Goal: Task Accomplishment & Management: Use online tool/utility

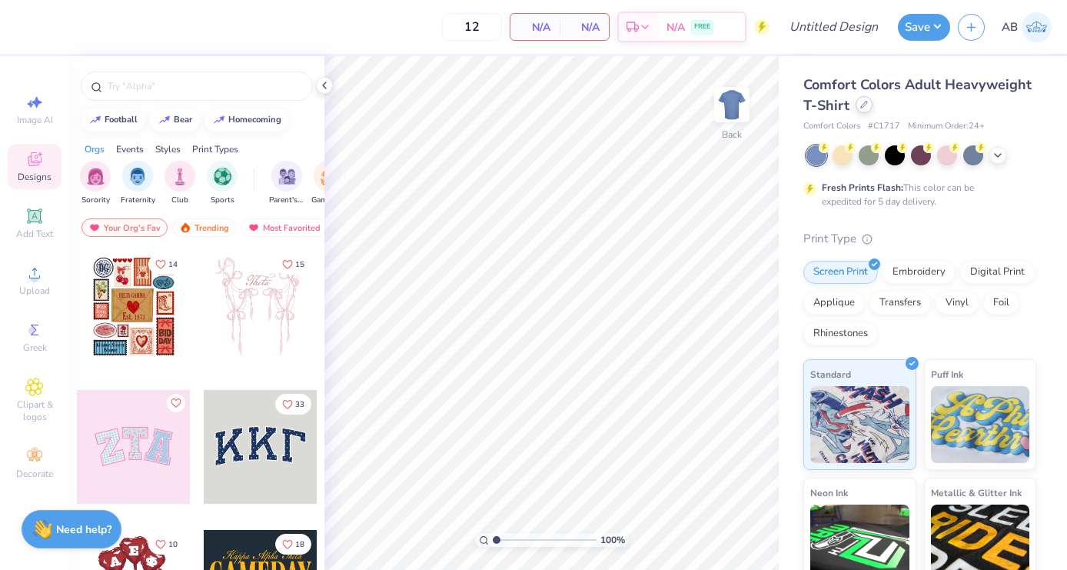
click at [860, 110] on div at bounding box center [863, 104] width 17 height 17
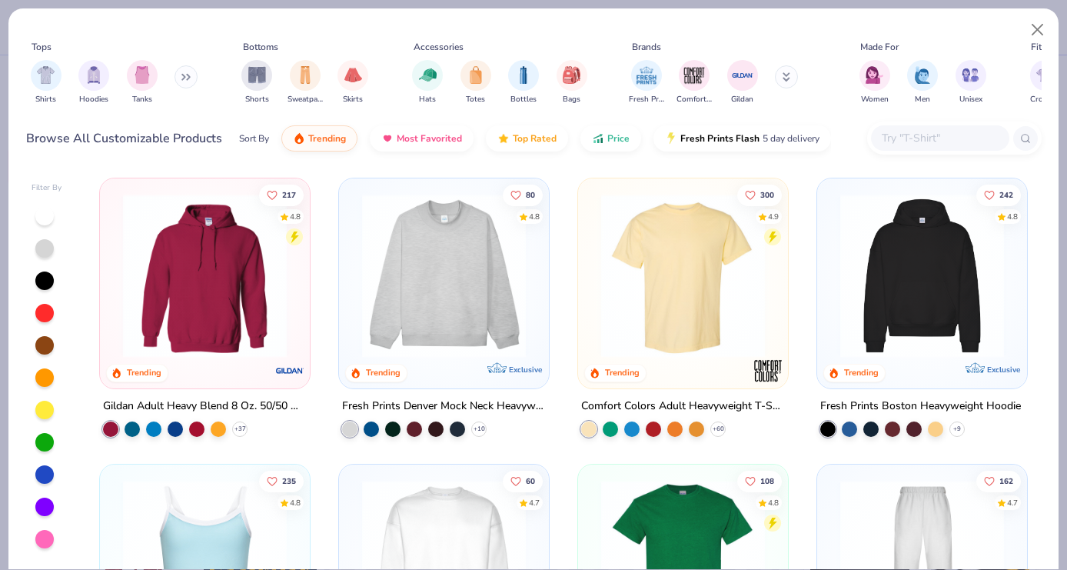
click at [191, 72] on button at bounding box center [185, 76] width 23 height 23
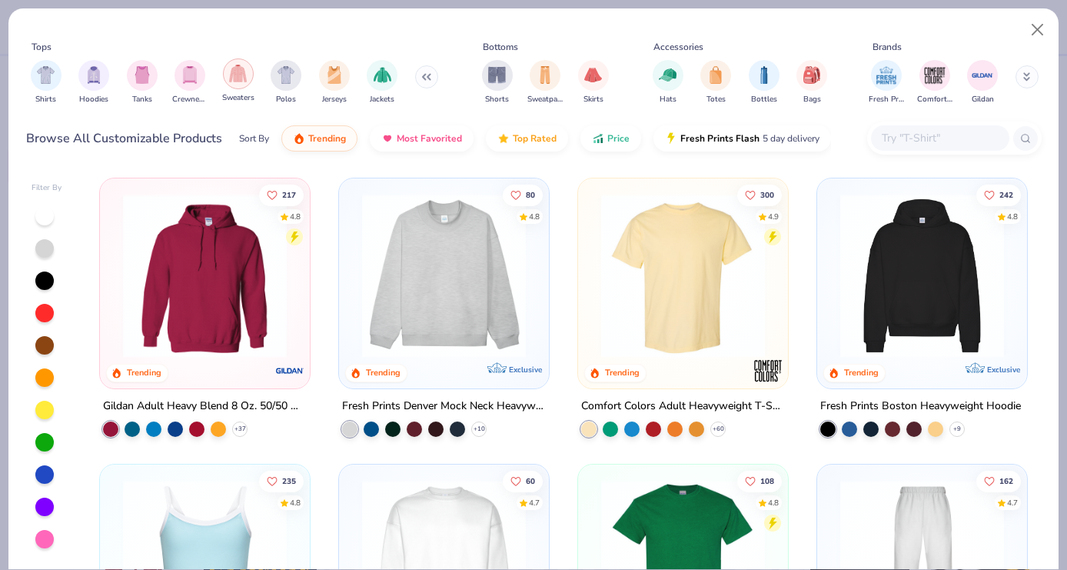
click at [248, 81] on div "filter for Sweaters" at bounding box center [238, 73] width 31 height 31
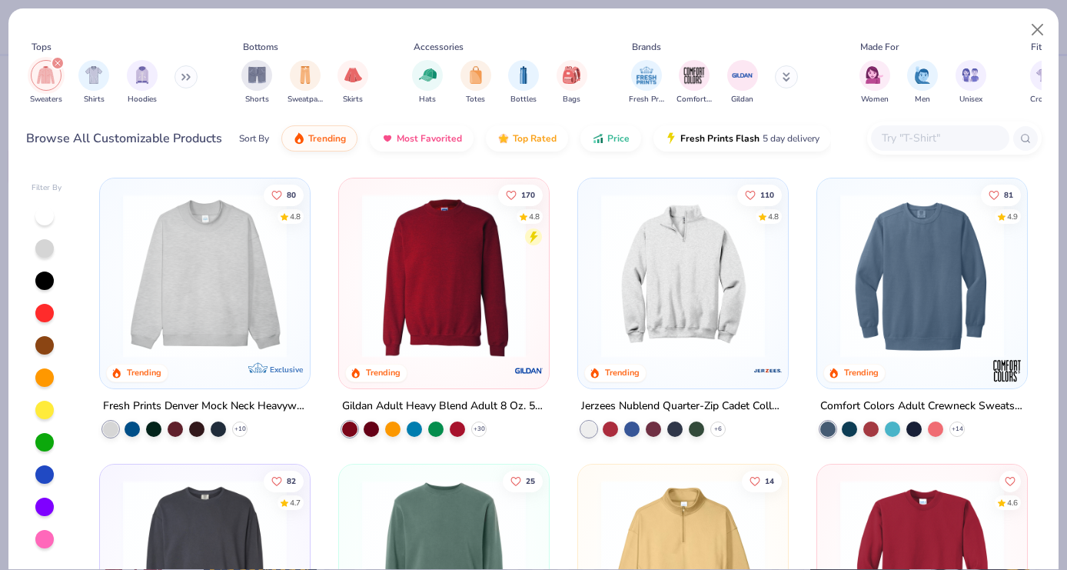
click at [912, 289] on img at bounding box center [921, 276] width 179 height 164
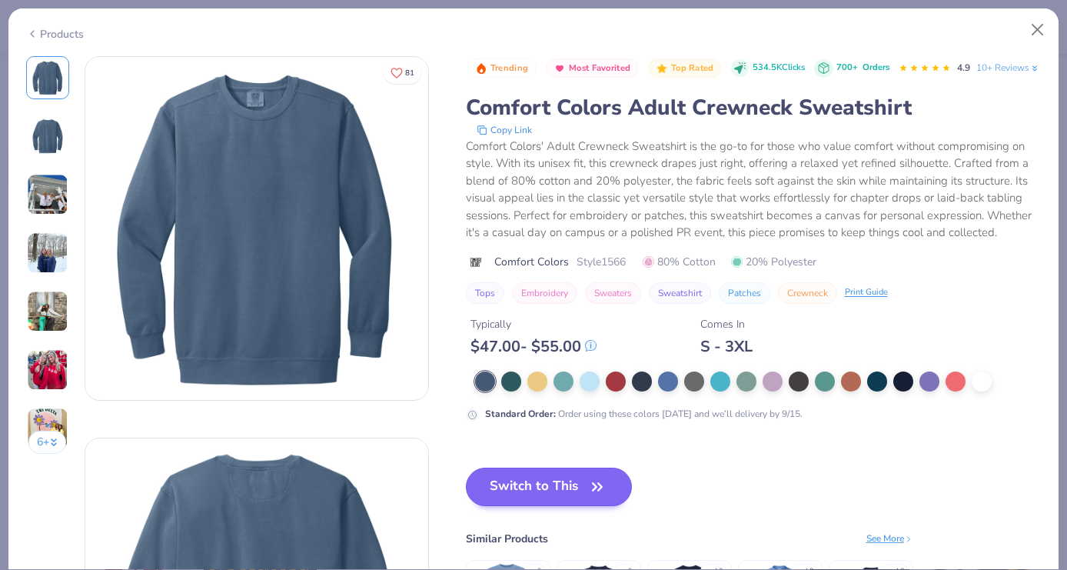
click at [537, 506] on button "Switch to This" at bounding box center [549, 486] width 167 height 38
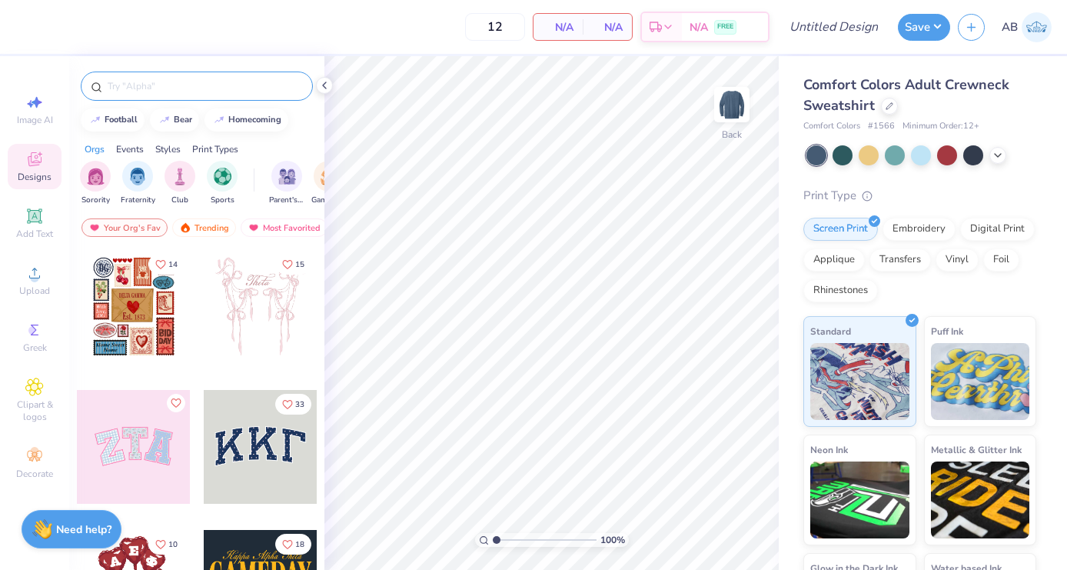
click at [140, 83] on input "text" at bounding box center [204, 85] width 197 height 15
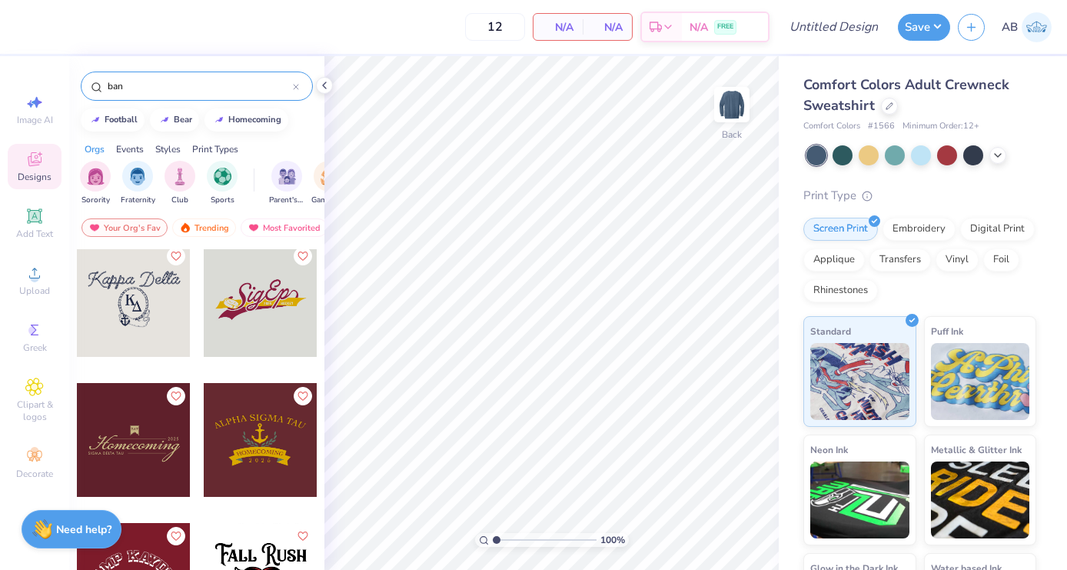
scroll to position [566, 0]
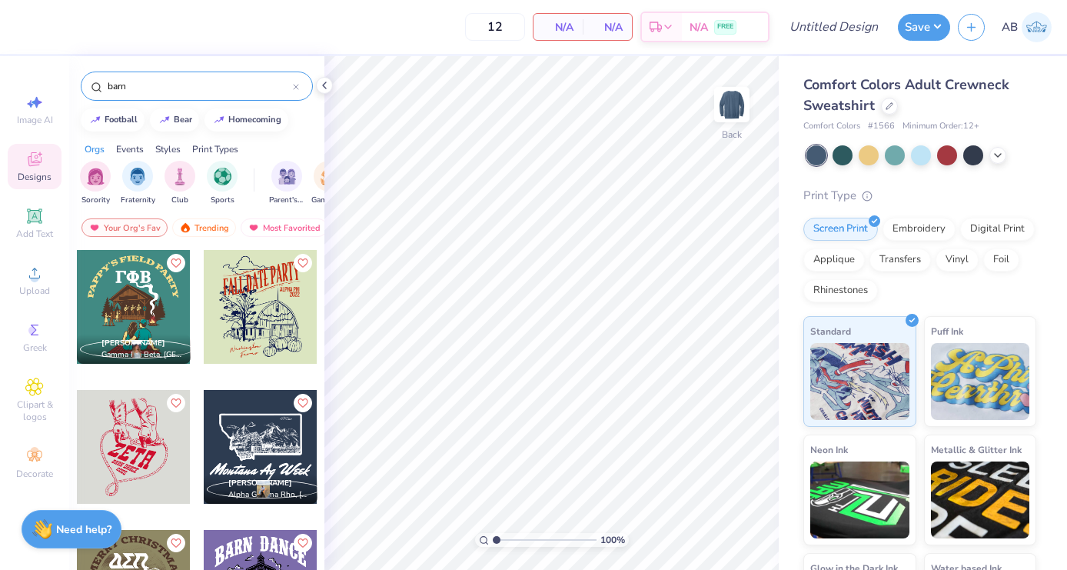
type input "barn"
click at [744, 115] on img at bounding box center [731, 104] width 61 height 61
click at [266, 304] on div at bounding box center [261, 307] width 114 height 114
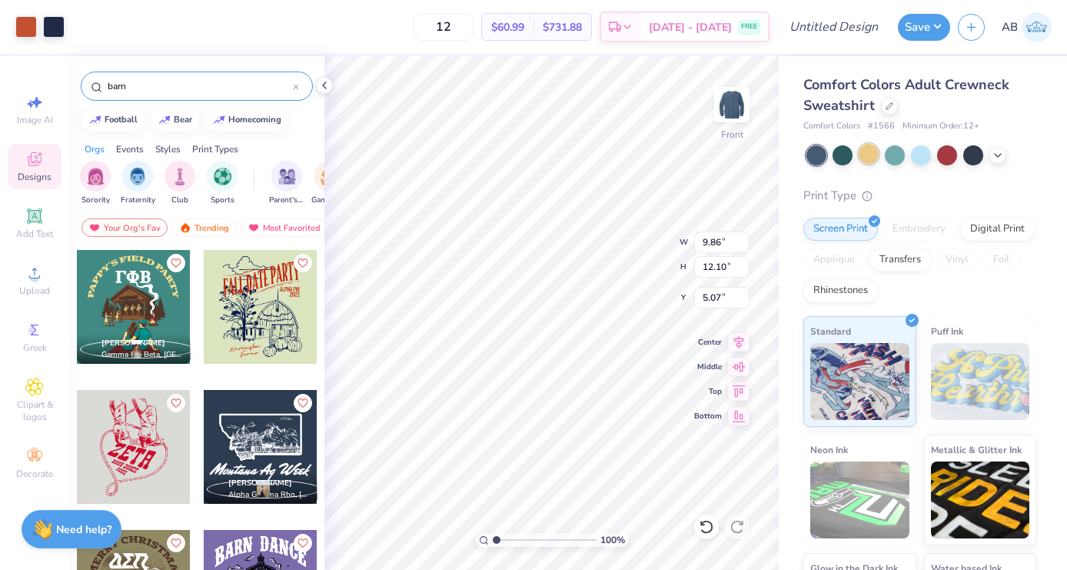
click at [877, 153] on div at bounding box center [869, 154] width 20 height 20
click at [999, 155] on icon at bounding box center [997, 154] width 12 height 12
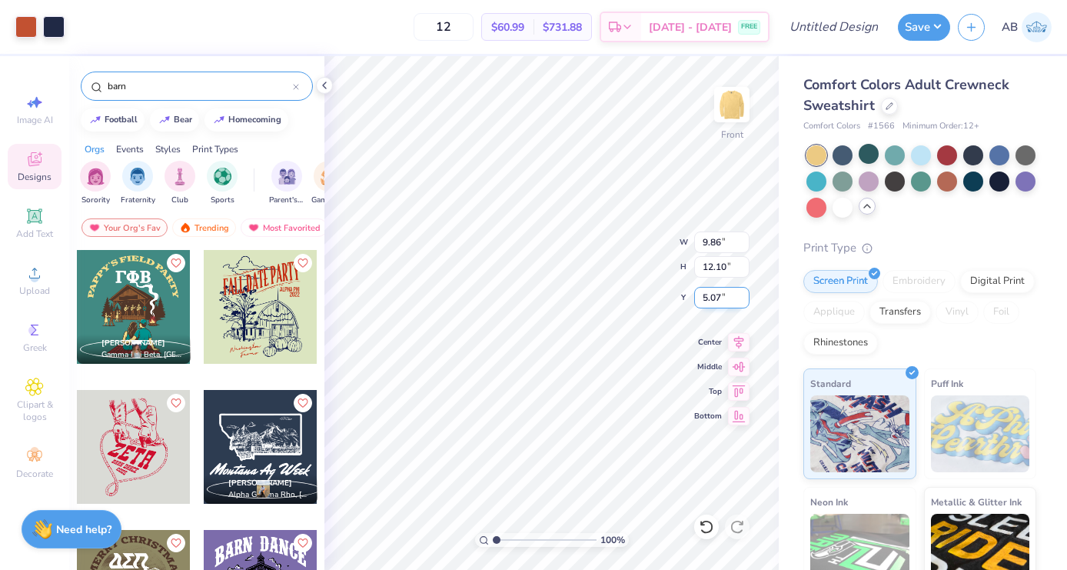
type input "0.86"
type input "11.75"
type input "14.42"
type input "0.50"
type input "1.26"
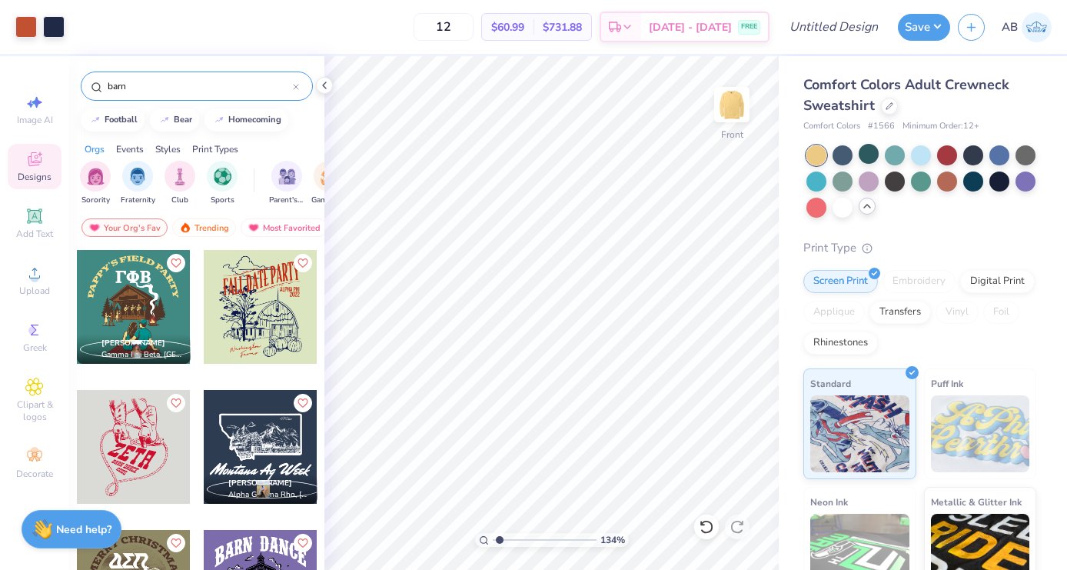
click at [499, 536] on input "range" at bounding box center [545, 540] width 104 height 14
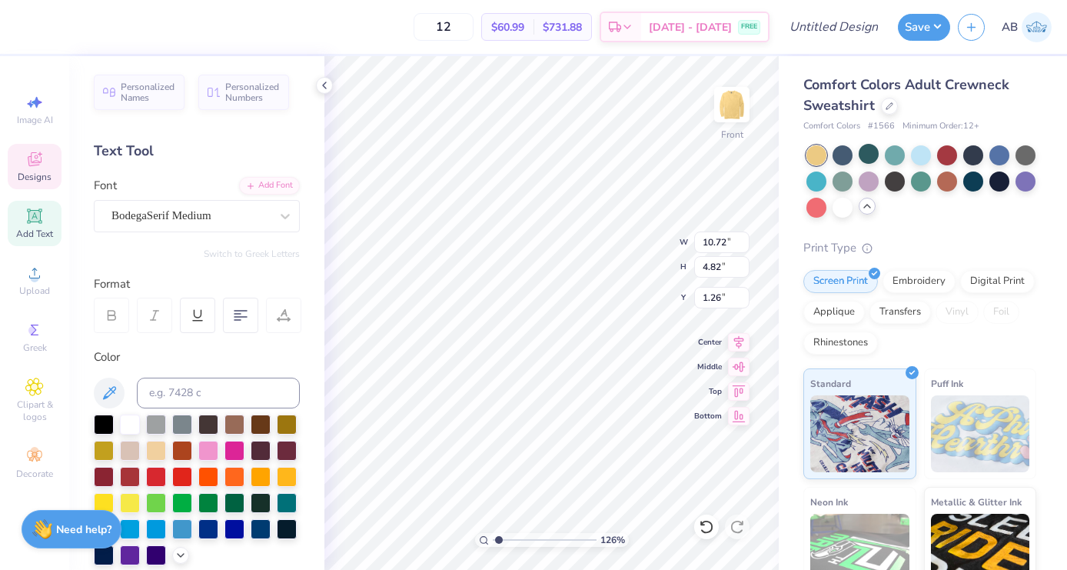
scroll to position [0, 2]
type textarea "BANCE 2025"
type textarea "Pi PHI"
type input "1.38"
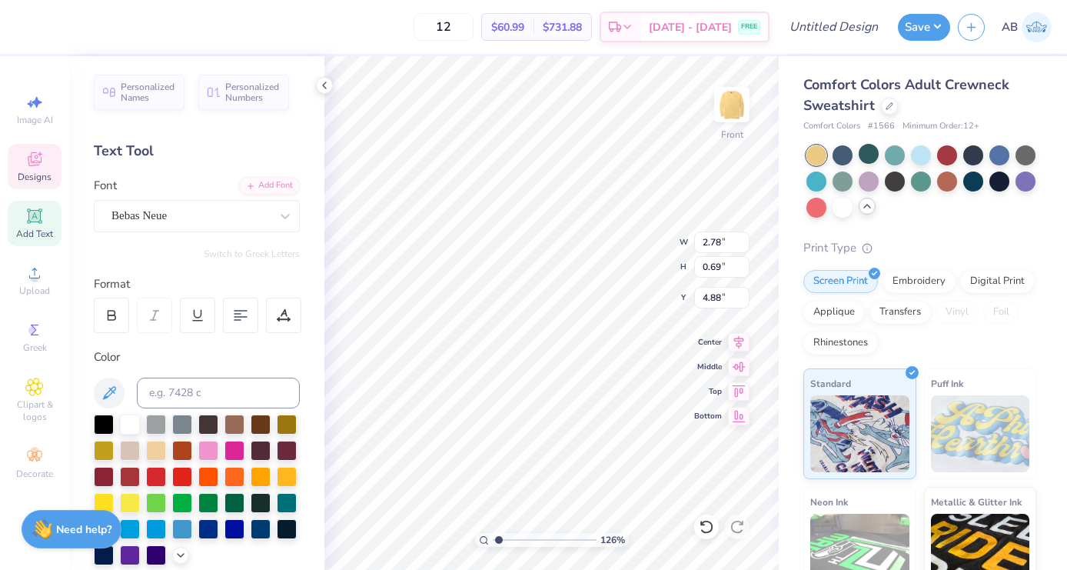
type input "5.60"
type input "4.98"
type textarea "Ann Arbor"
type input "2.52"
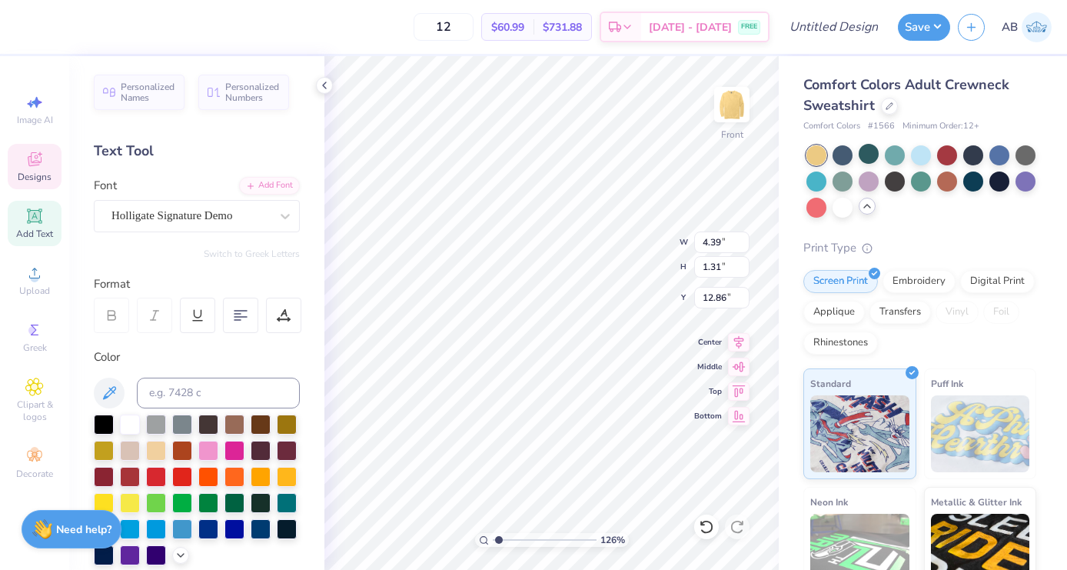
type input "1.00"
type input "13.91"
type textarea "Michigan"
type input "3.53"
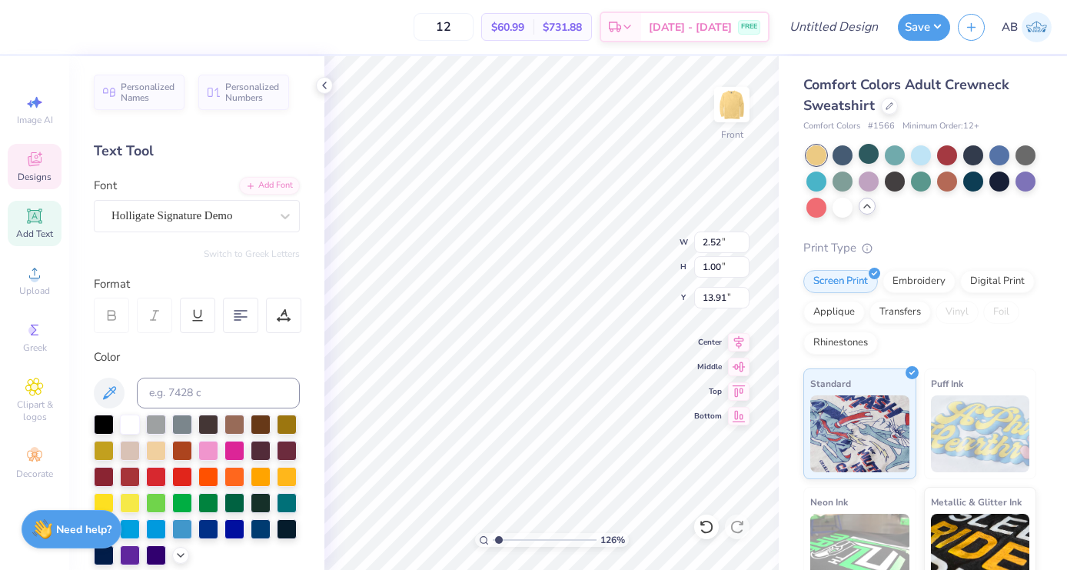
type input "1.22"
type input "12.96"
type textarea "Ann Arbor"
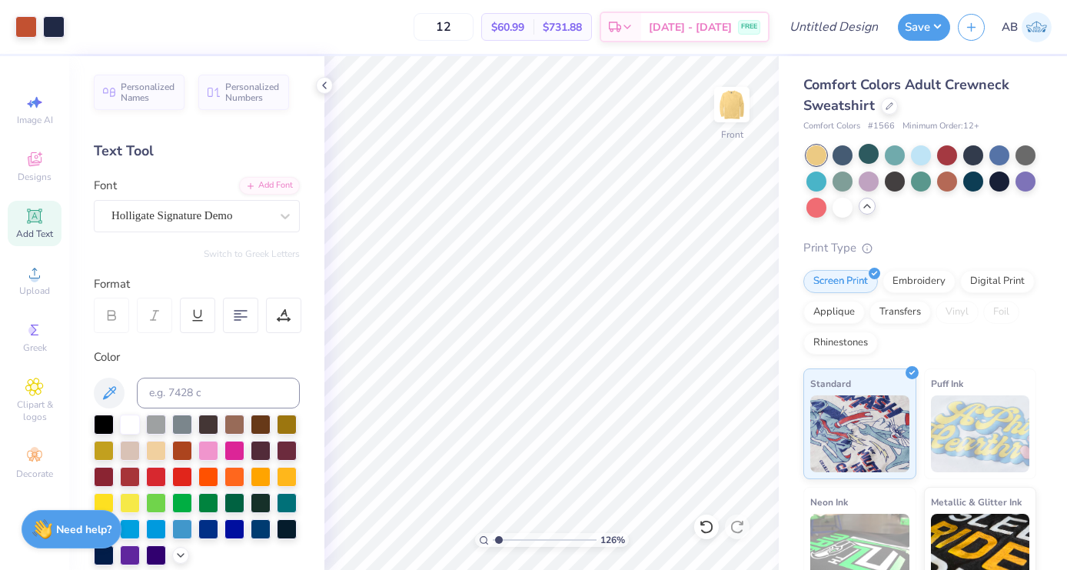
type input "1.11"
click at [497, 539] on input "range" at bounding box center [545, 540] width 104 height 14
type input "14.41"
type input "10.11"
type input "12.41"
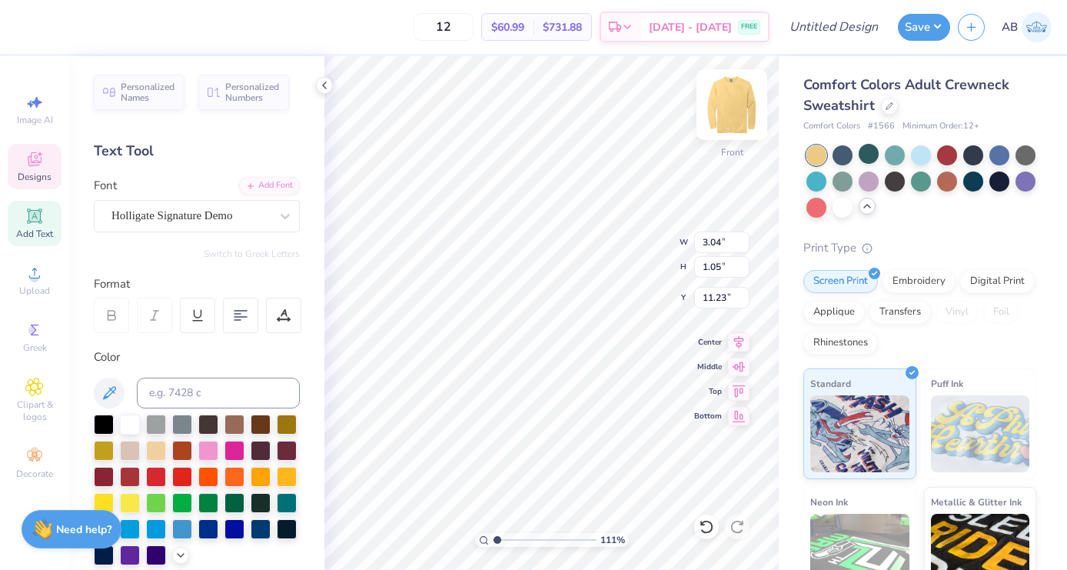
click at [729, 111] on img at bounding box center [731, 104] width 61 height 61
type textarea "Pi Phi Bance"
type input "4.37"
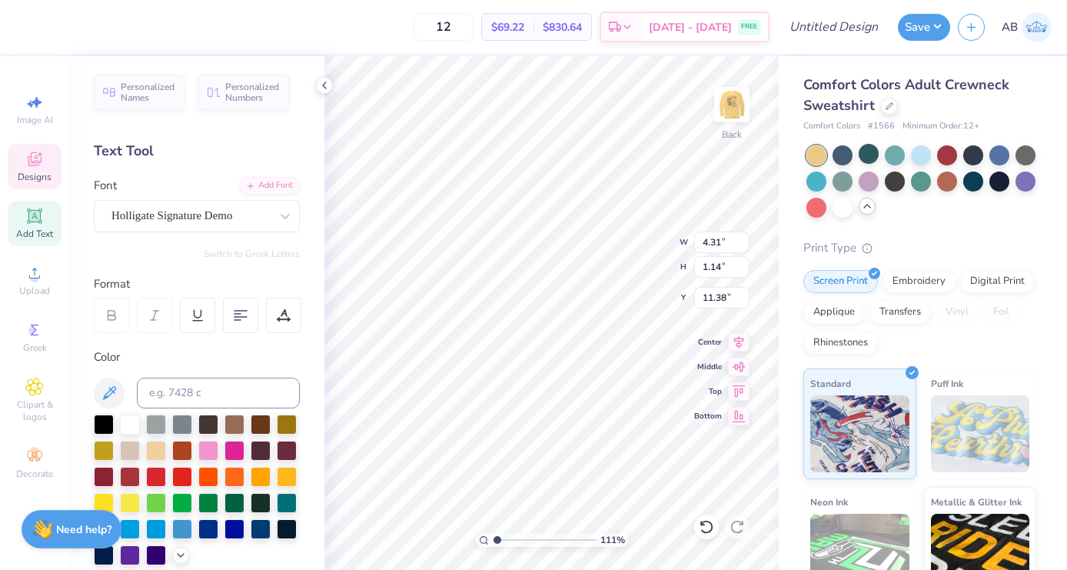
type input "0.83"
type input "11.45"
type input "0.85"
type input "11.42"
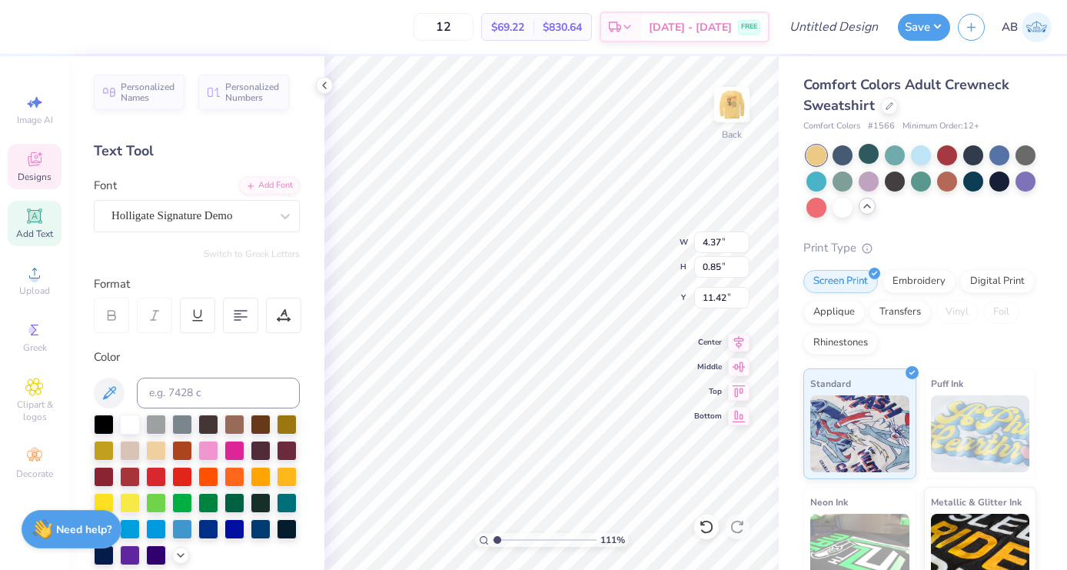
type textarea "Pi Phi Bance"
type input "3.00"
type input "4.47"
type input "0.87"
click at [858, 83] on span "Comfort Colors Adult Crewneck Sweatshirt" at bounding box center [906, 94] width 206 height 39
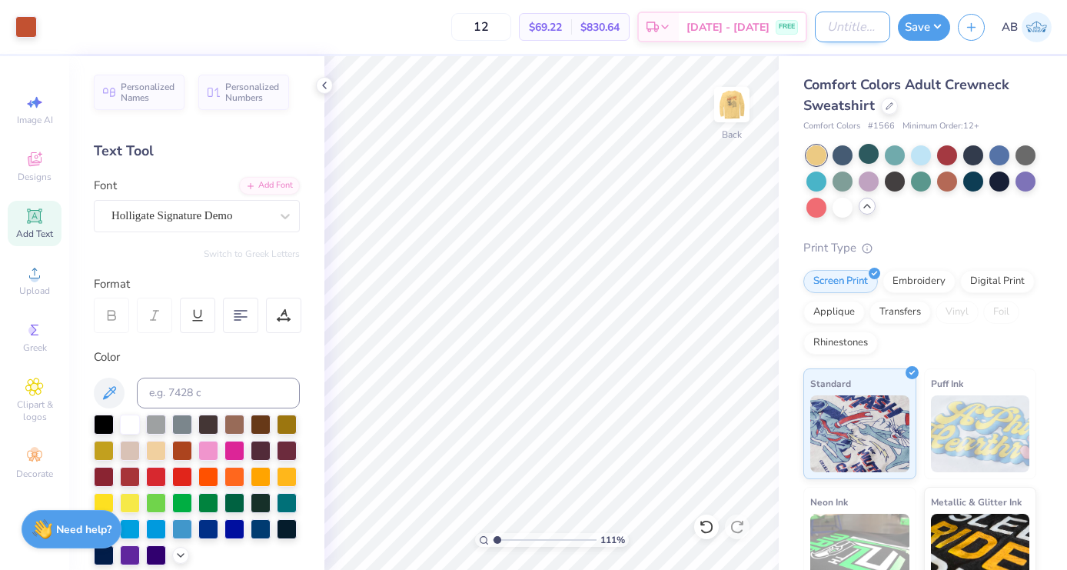
click at [815, 28] on input "Design Title" at bounding box center [852, 27] width 75 height 31
type input "Pi Phi Bance Crew 1"
click at [725, 115] on img at bounding box center [731, 104] width 61 height 61
click at [928, 19] on button "Save" at bounding box center [924, 25] width 52 height 27
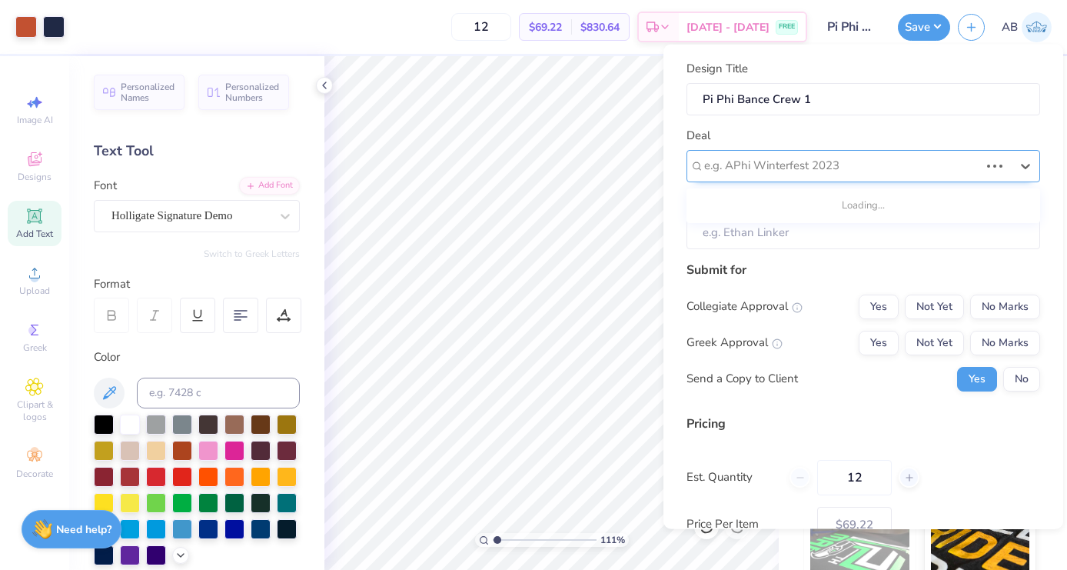
click at [832, 153] on div "e.g. APhi Winterfest 2023" at bounding box center [863, 165] width 354 height 32
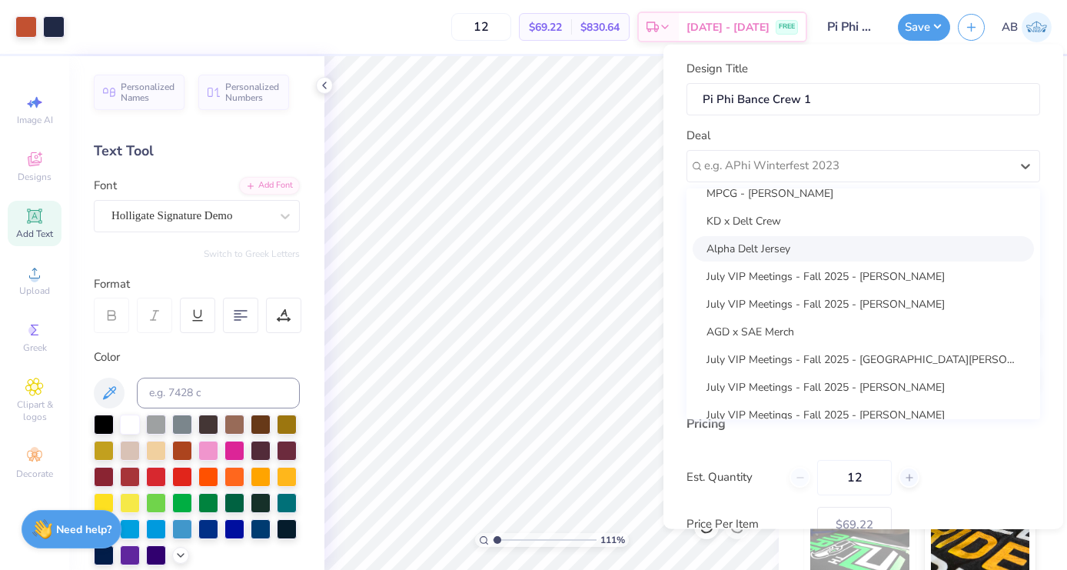
scroll to position [0, 0]
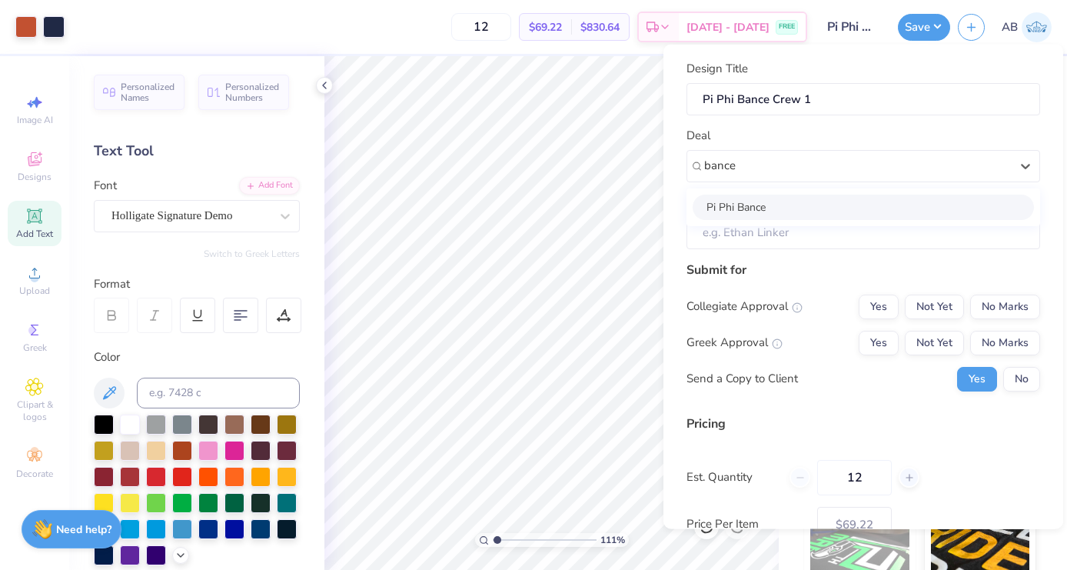
click at [804, 213] on div "Pi Phi Bance" at bounding box center [863, 206] width 341 height 25
type input "bance"
type input "Sophie Bartels"
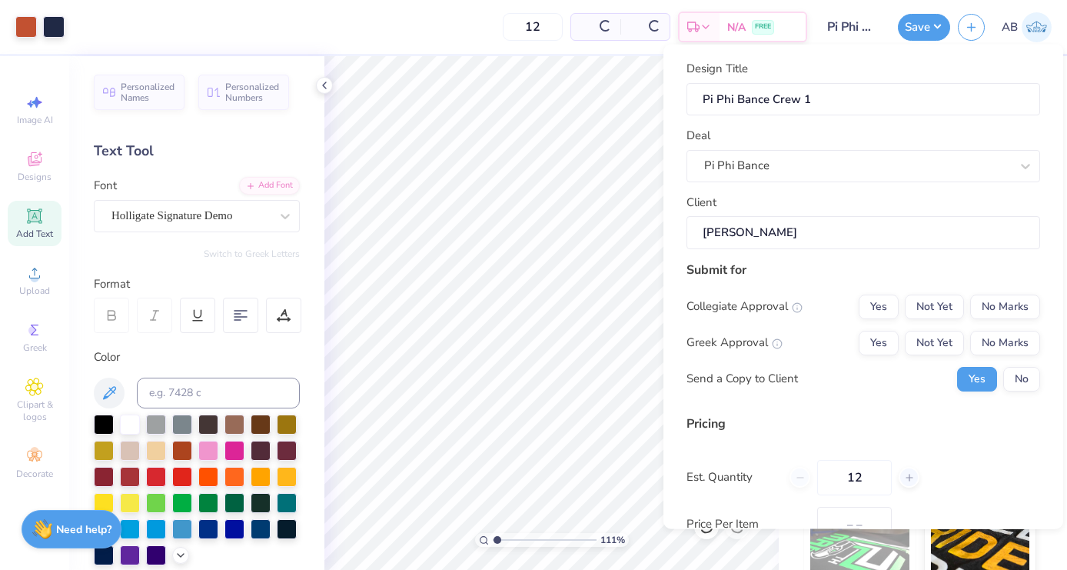
type input "$103.88"
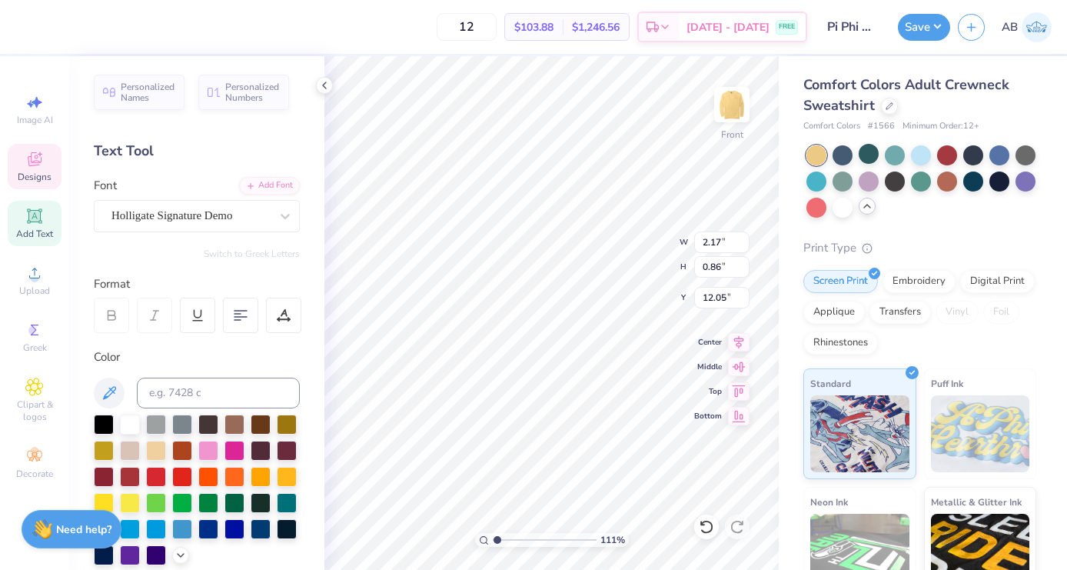
scroll to position [0, 2]
type textarea "Michigan"
click at [508, 533] on input "range" at bounding box center [545, 540] width 104 height 14
drag, startPoint x: 504, startPoint y: 537, endPoint x: 494, endPoint y: 536, distance: 10.1
type input "1"
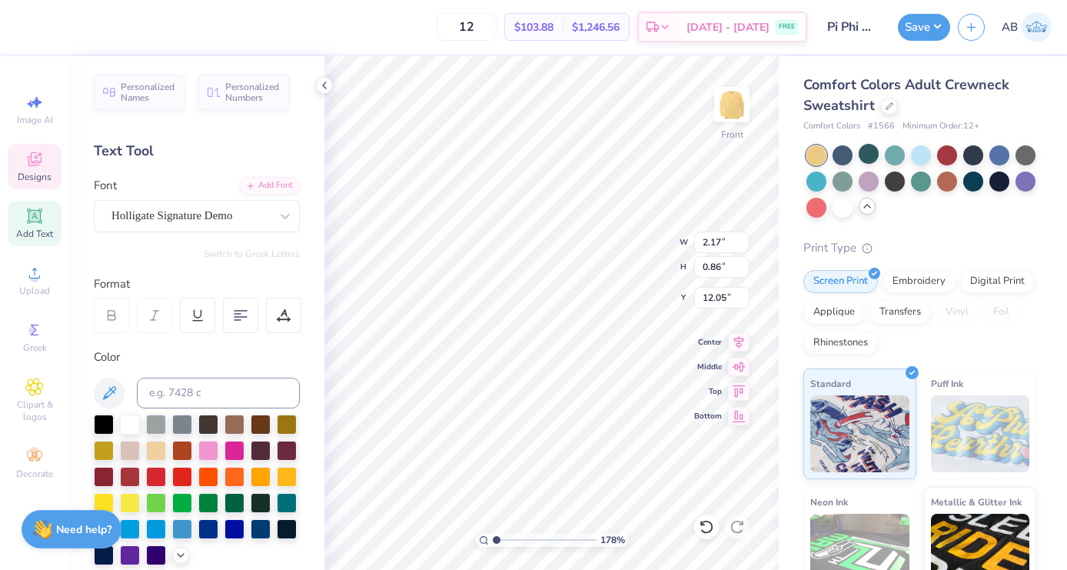
click at [494, 536] on input "range" at bounding box center [545, 540] width 104 height 14
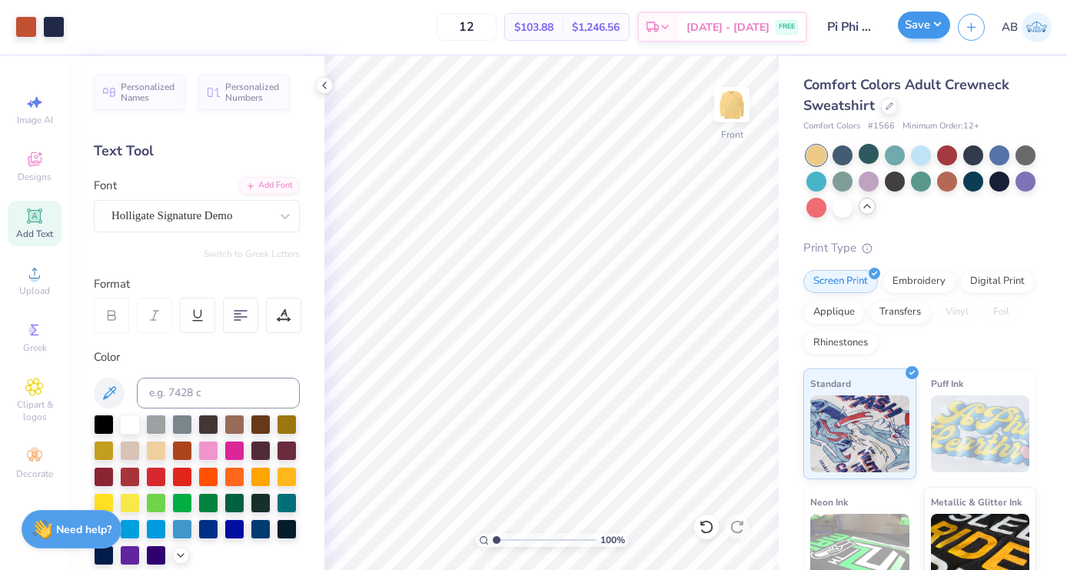
click at [920, 27] on button "Save" at bounding box center [924, 25] width 52 height 27
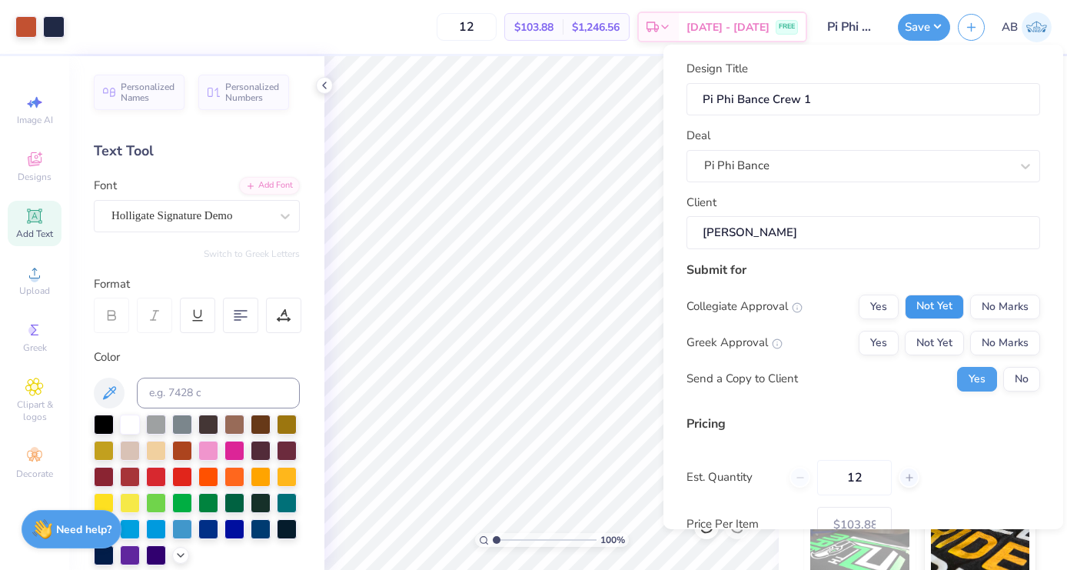
click at [949, 306] on button "Not Yet" at bounding box center [934, 306] width 59 height 25
click at [942, 337] on button "Not Yet" at bounding box center [934, 342] width 59 height 25
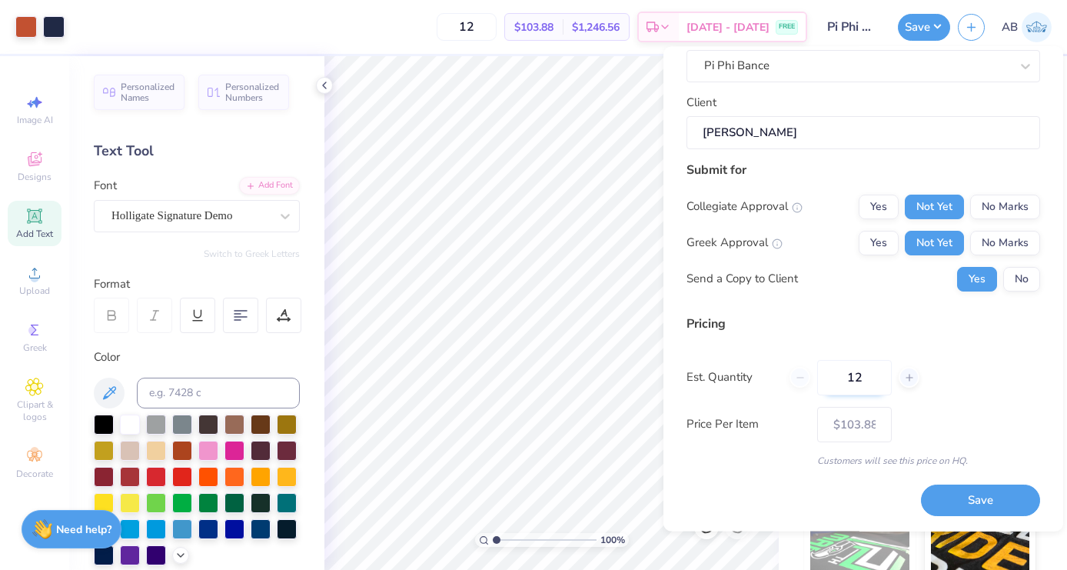
scroll to position [101, 0]
click at [862, 375] on input "12" at bounding box center [854, 377] width 75 height 35
type input "1"
type input "50"
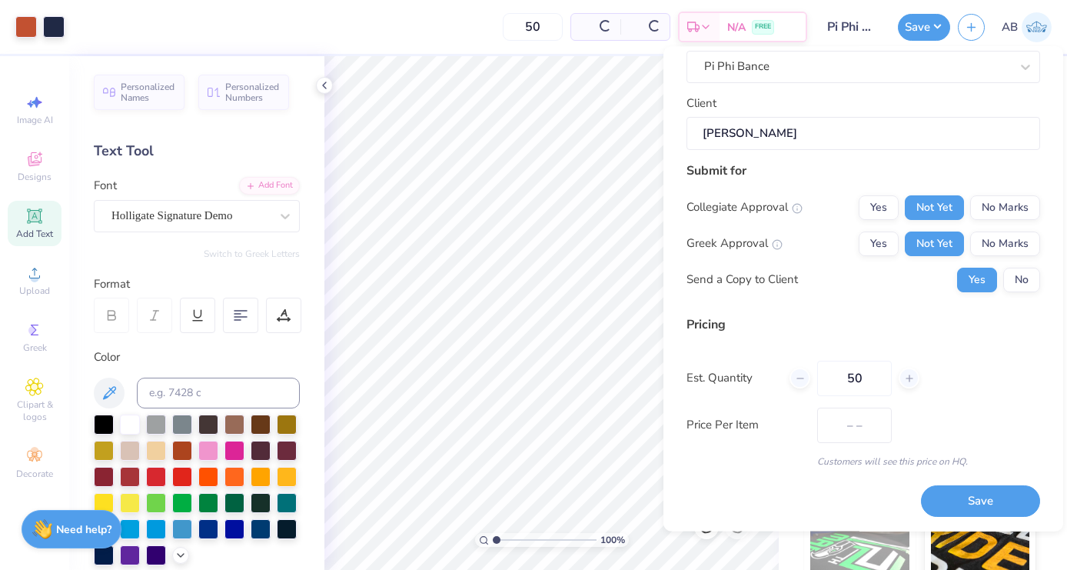
type input "$77.04"
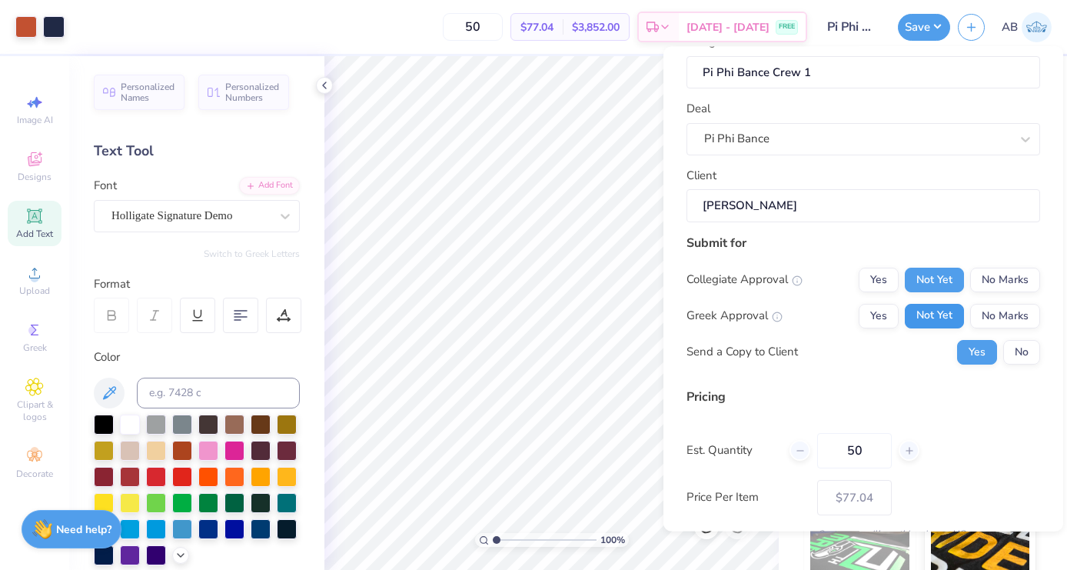
scroll to position [62, 0]
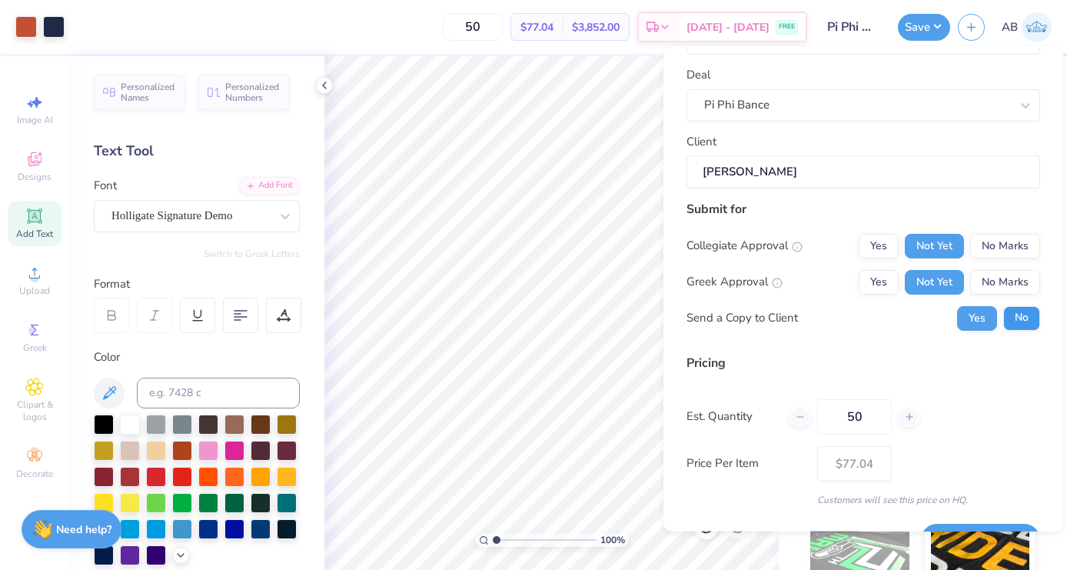
type input "50"
click at [1029, 318] on button "No" at bounding box center [1021, 318] width 37 height 25
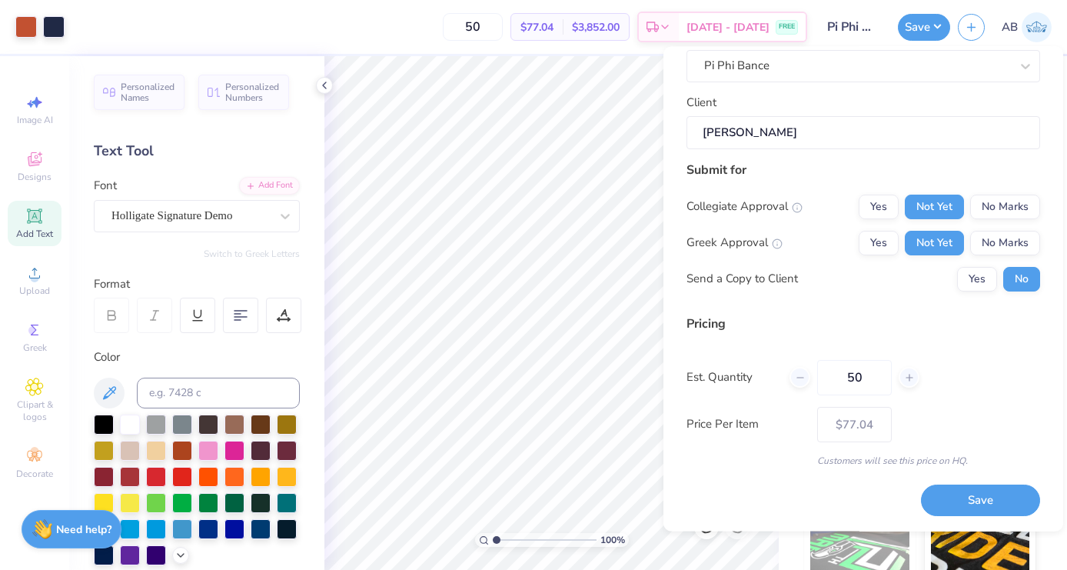
scroll to position [101, 0]
click at [992, 500] on button "Save" at bounding box center [980, 502] width 119 height 32
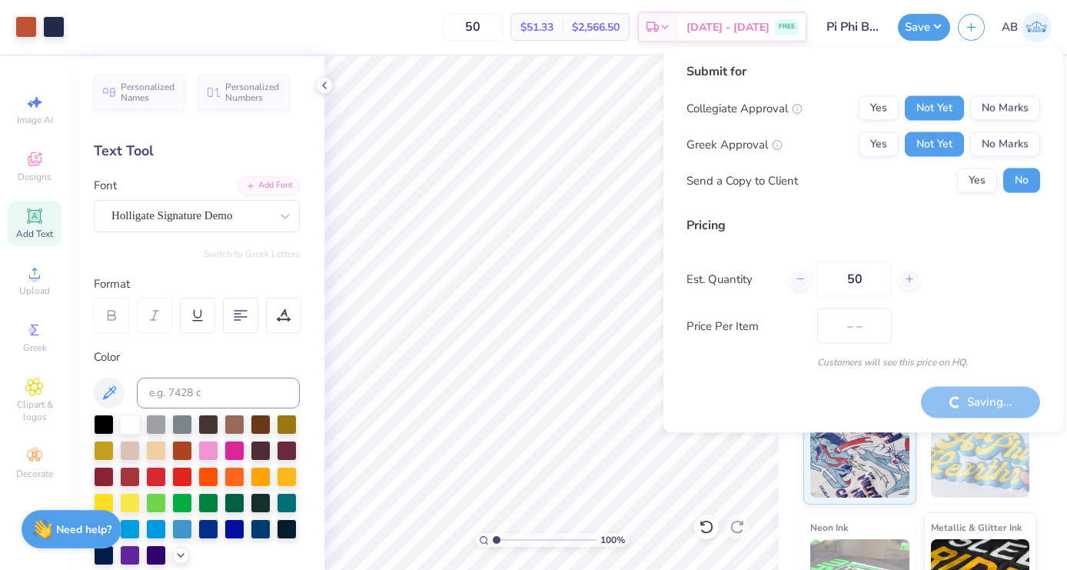
type input "$77.04"
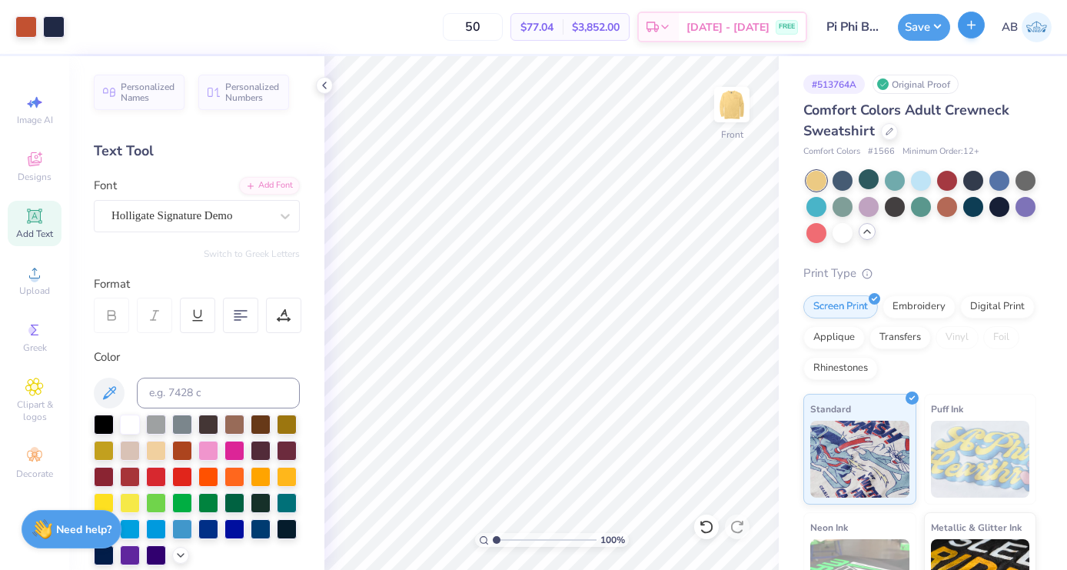
click at [972, 25] on icon "button" at bounding box center [971, 24] width 13 height 13
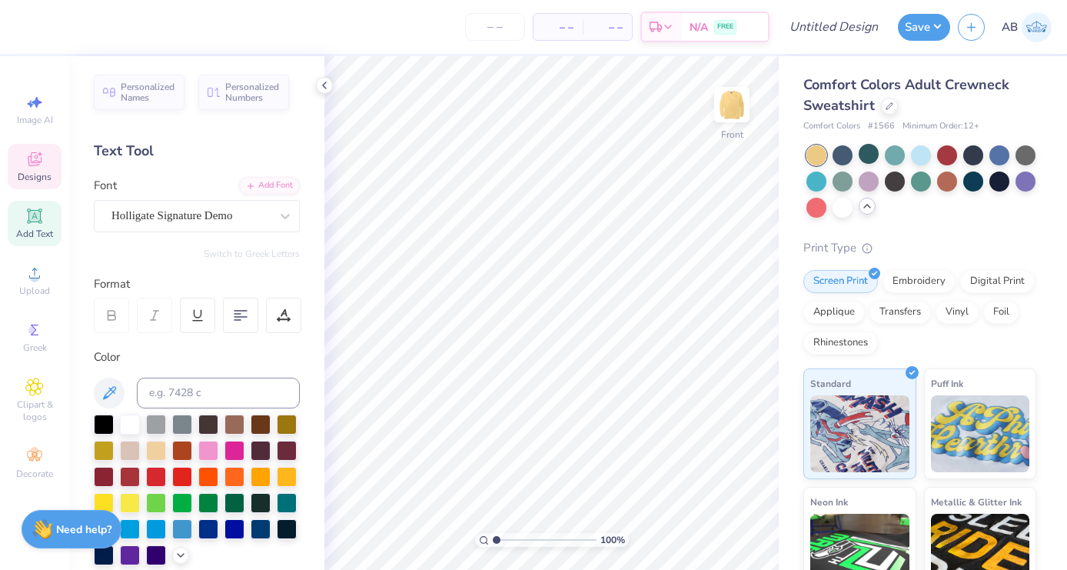
click at [28, 161] on icon at bounding box center [35, 159] width 14 height 14
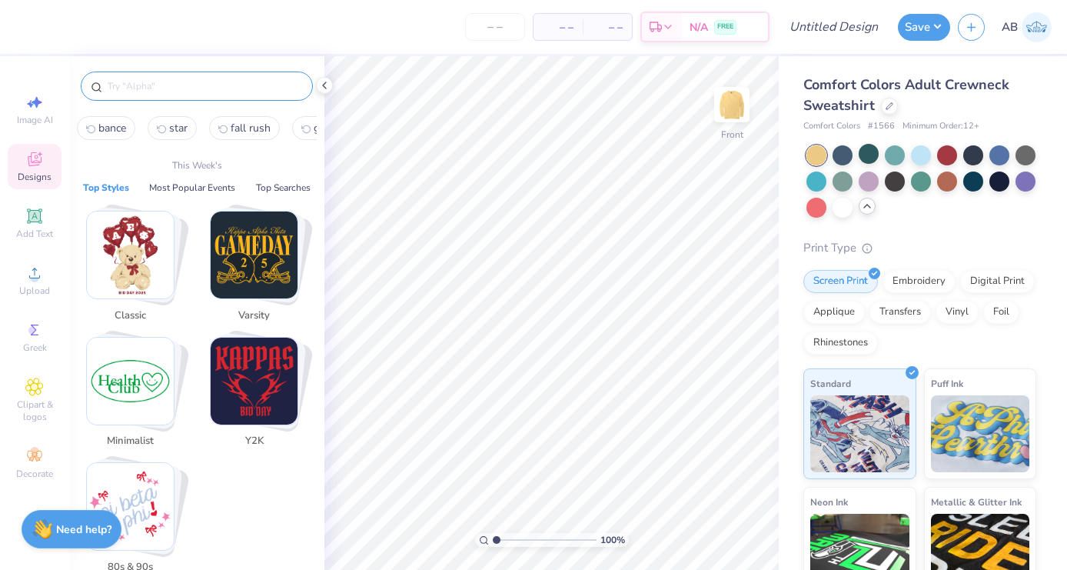
click at [128, 86] on input "text" at bounding box center [204, 85] width 197 height 15
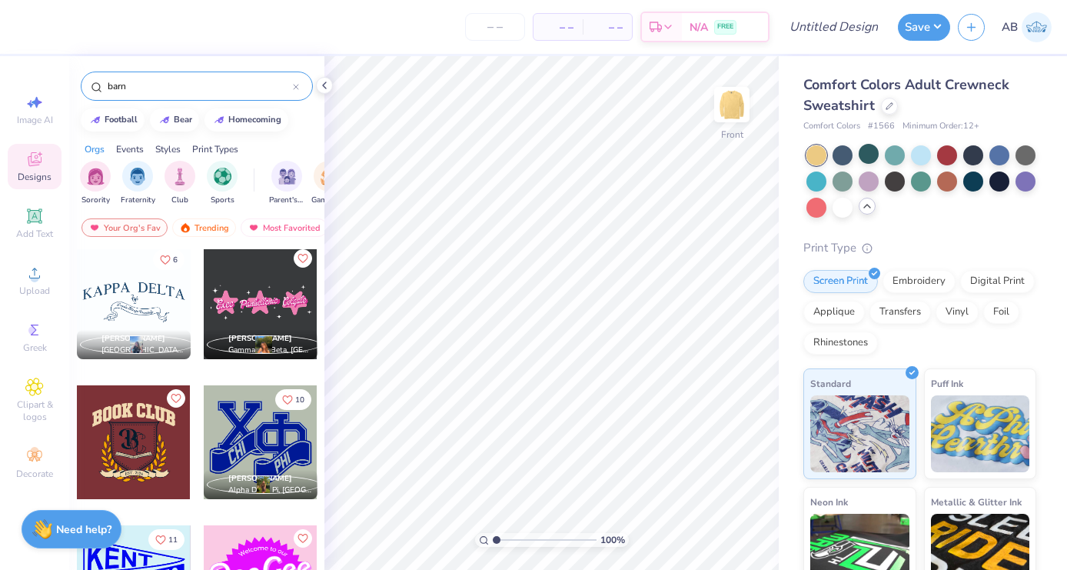
scroll to position [5061, 0]
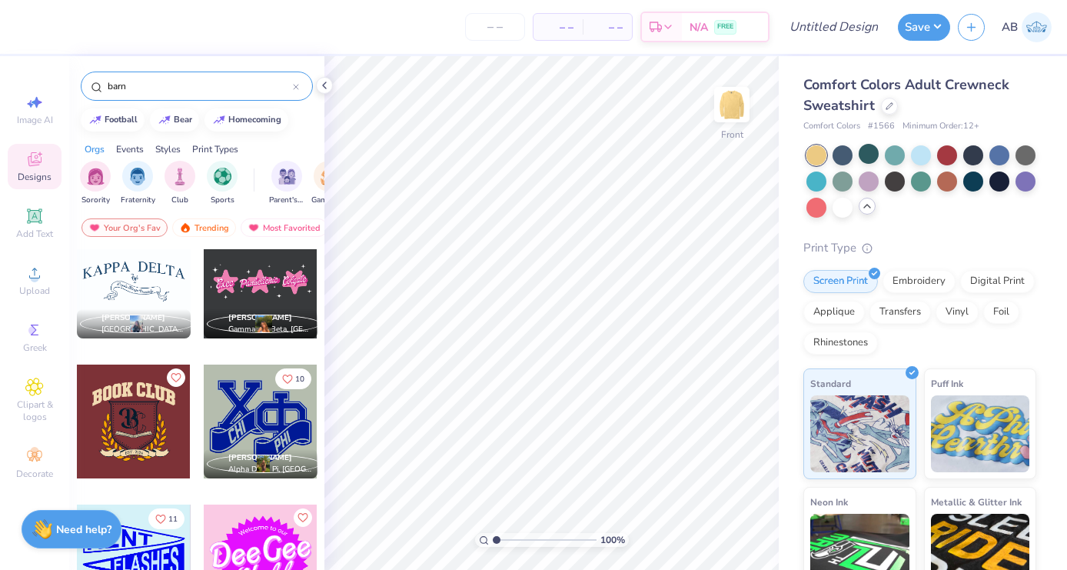
click at [115, 89] on input "barn" at bounding box center [199, 85] width 187 height 15
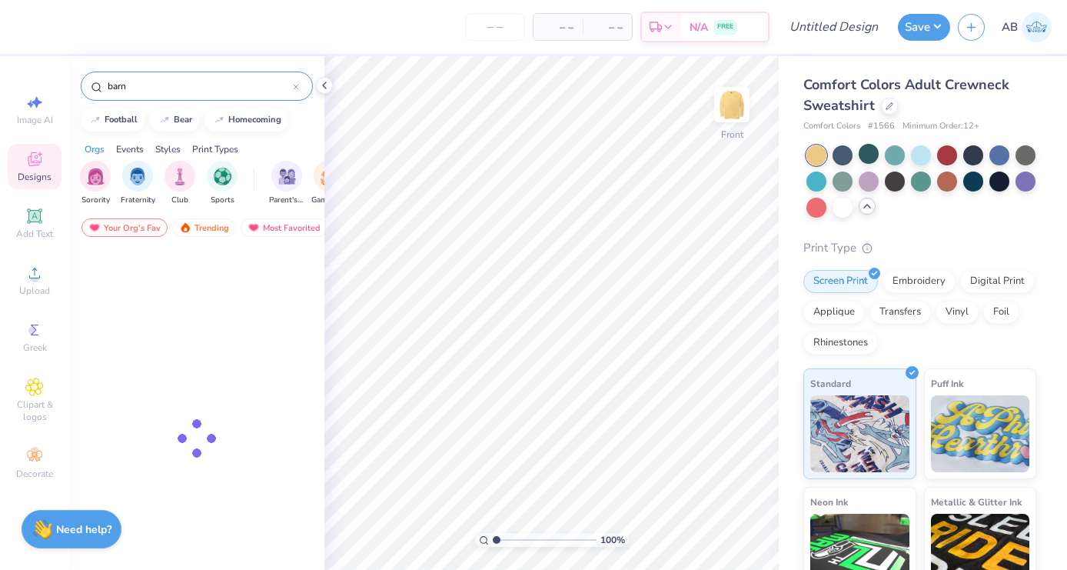
click at [115, 89] on input "barn" at bounding box center [199, 85] width 187 height 15
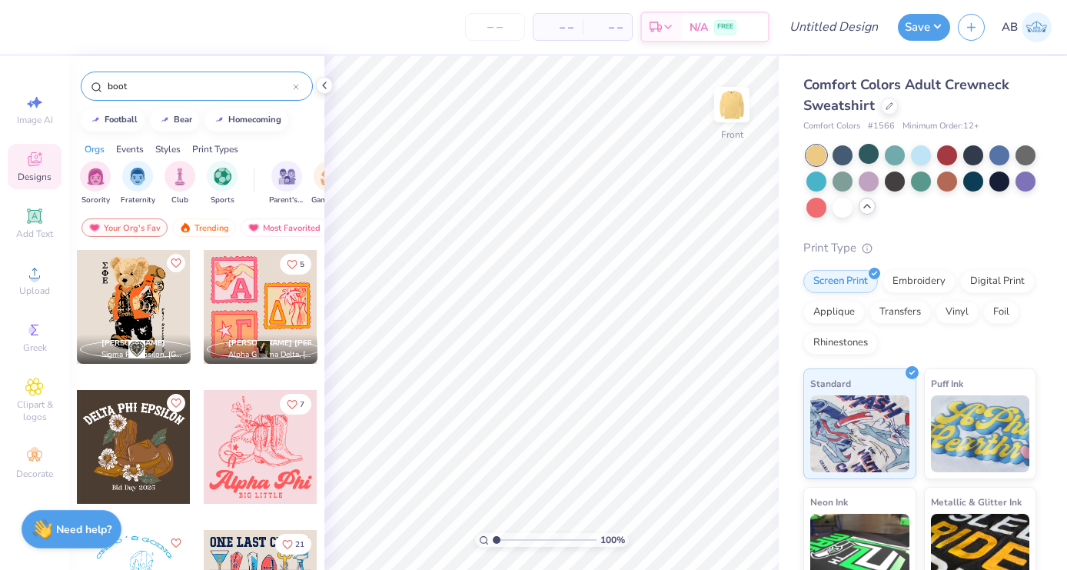
type input "boot"
click at [264, 462] on div at bounding box center [261, 447] width 114 height 114
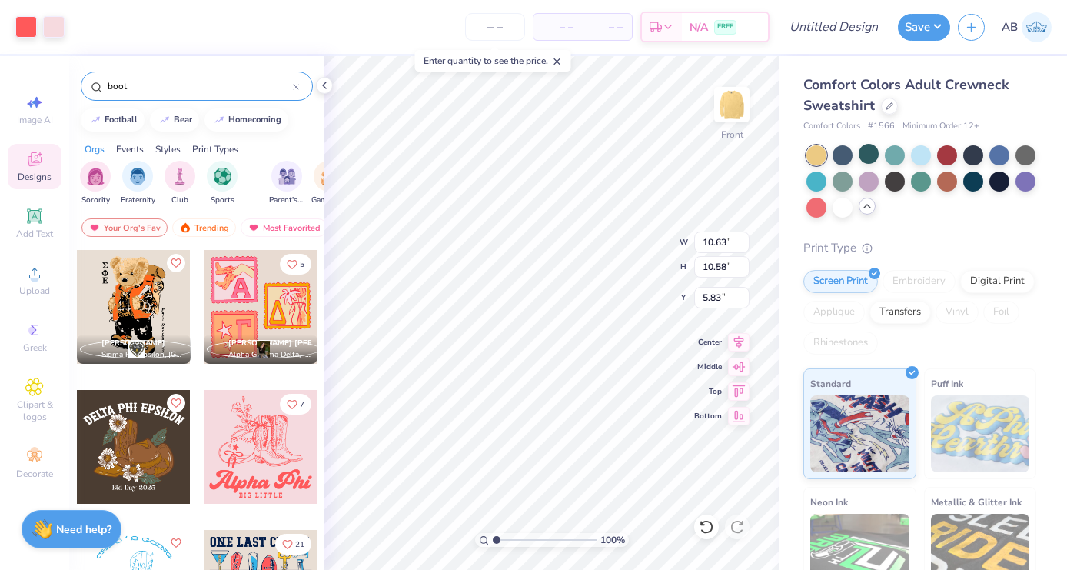
type input "0.54"
click at [1035, 156] on div at bounding box center [1025, 154] width 20 height 20
click at [821, 203] on div at bounding box center [816, 206] width 20 height 20
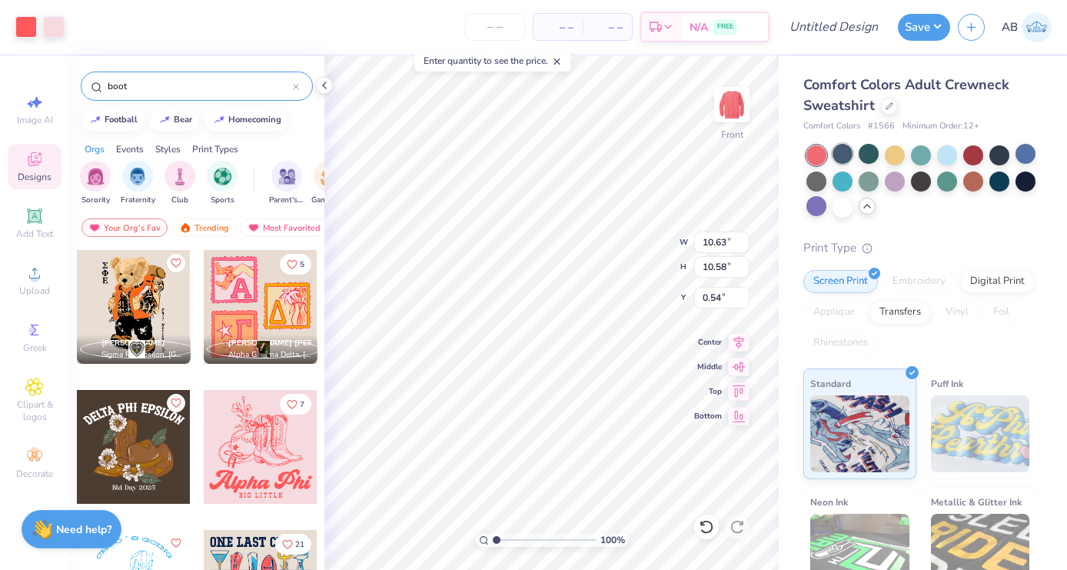
click at [847, 154] on div at bounding box center [842, 154] width 20 height 20
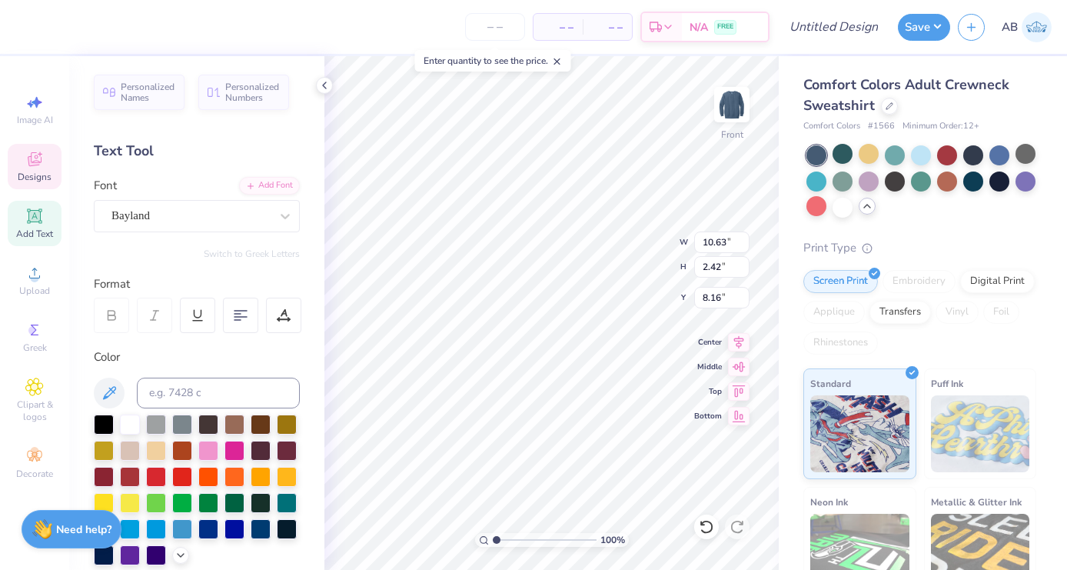
type textarea "Pi Phi"
type textarea "Bance 2025"
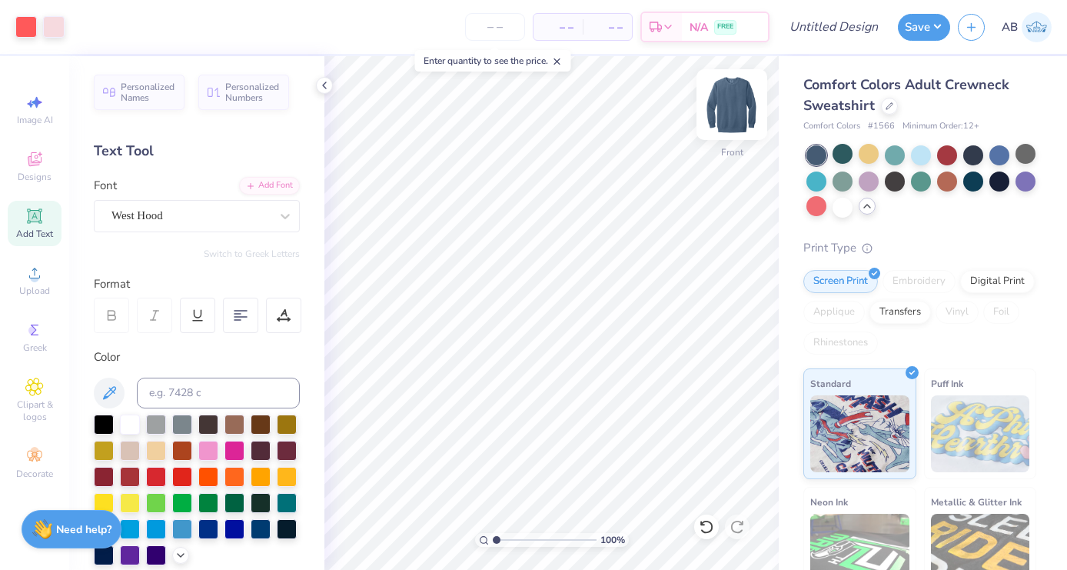
click at [736, 98] on img at bounding box center [731, 104] width 61 height 61
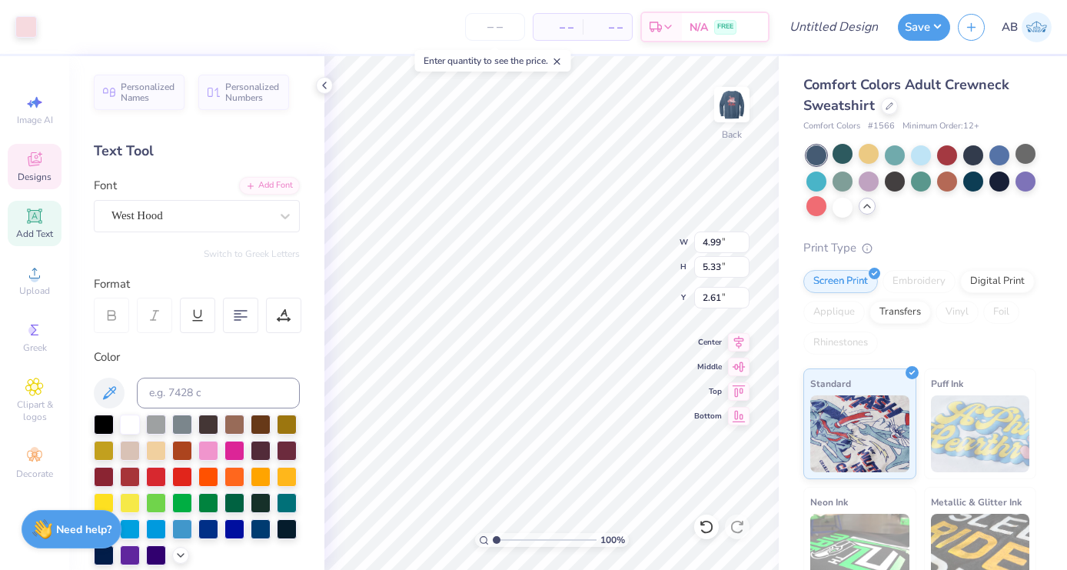
type input "2.14"
type input "2.29"
type input "3.00"
click at [627, 270] on div "100 % Back W 2.14 2.14 " H 2.29 2.29 " Y 3.00 3.00 " Center Middle Top Bottom" at bounding box center [551, 312] width 454 height 513
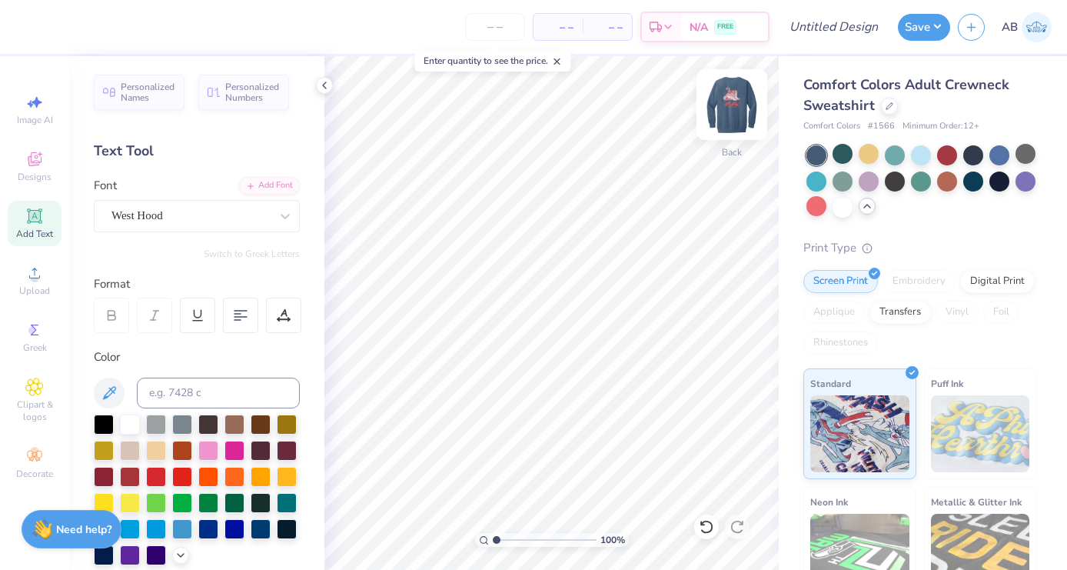
click at [737, 106] on img at bounding box center [731, 104] width 61 height 61
type input "8.65"
type input "5.52"
click at [740, 108] on img at bounding box center [731, 104] width 61 height 61
click at [733, 108] on img at bounding box center [731, 104] width 61 height 61
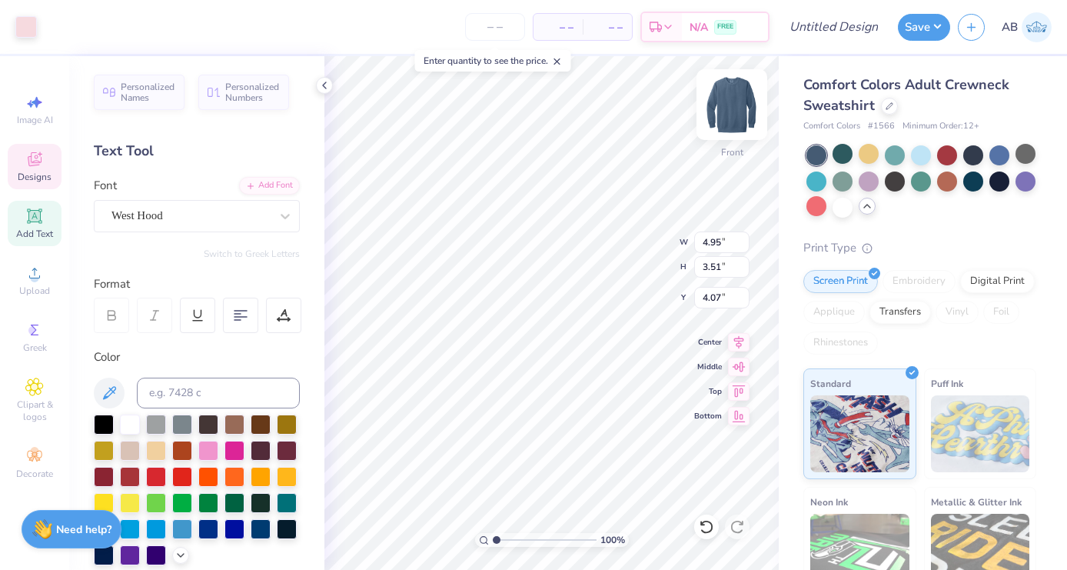
type input "5.28"
type input "2.53"
type input "3.51"
type input "4.07"
click at [746, 97] on img at bounding box center [731, 104] width 61 height 61
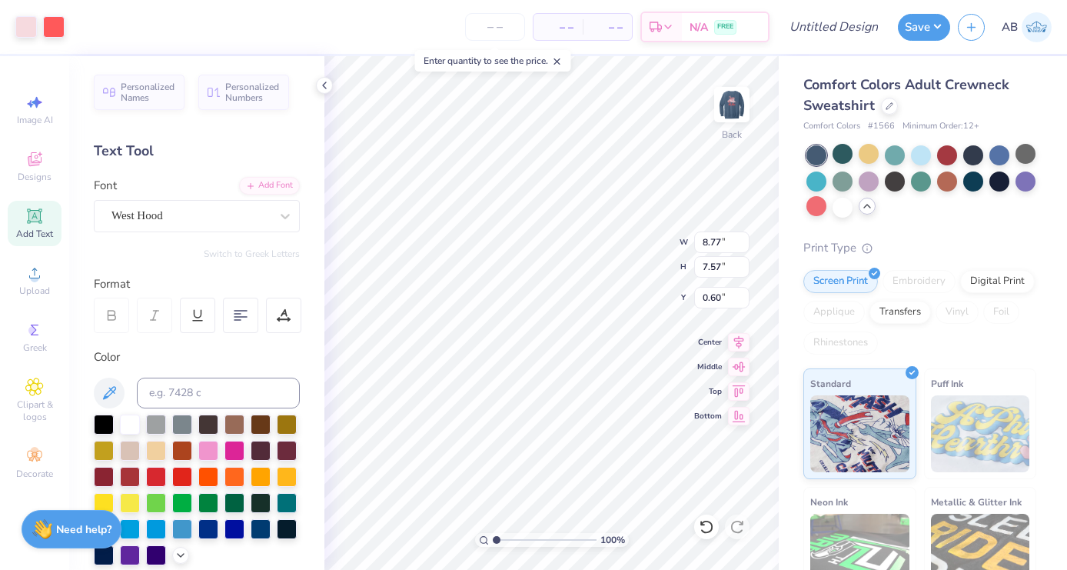
type input "4.39"
type input "3.79"
type input "3.00"
type input "3.38"
type input "2.92"
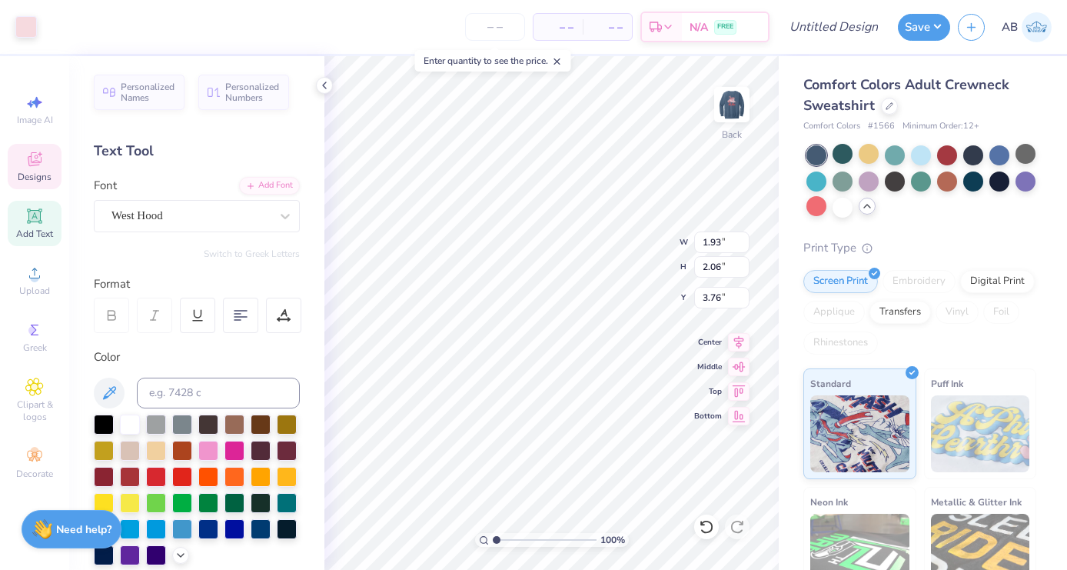
type input "3.77"
type input "3.28"
type input "2.83"
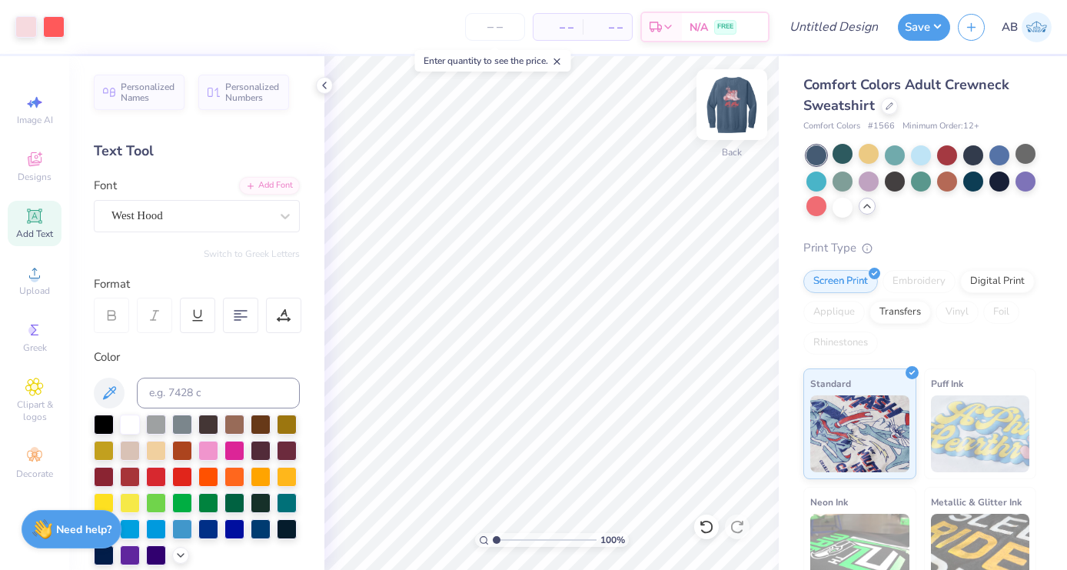
click at [739, 100] on img at bounding box center [731, 104] width 61 height 61
click at [742, 106] on img at bounding box center [731, 104] width 61 height 61
type input "3.29"
type input "0.39"
type input "5.76"
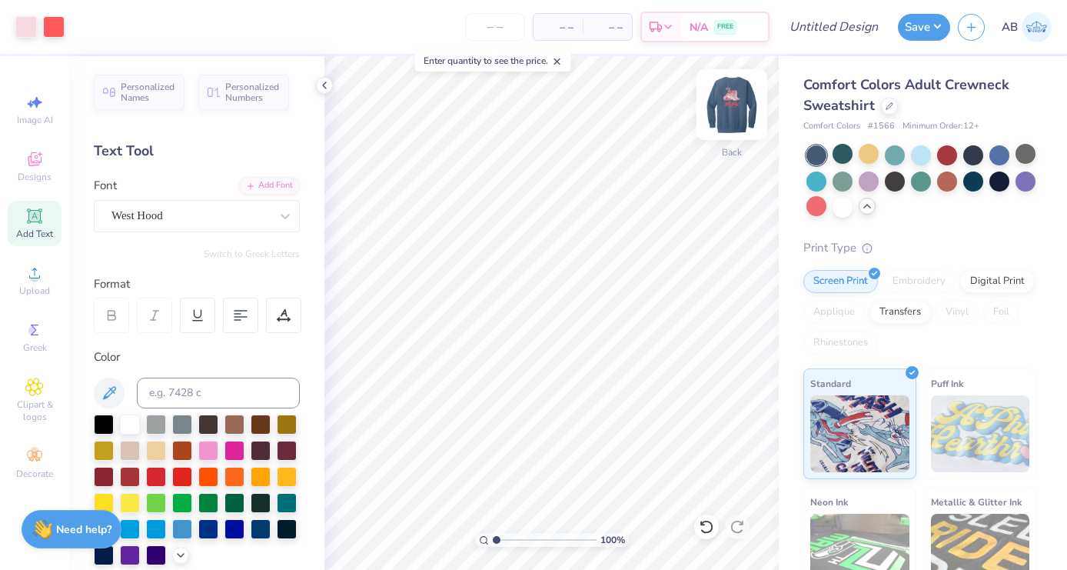
click at [724, 128] on img at bounding box center [731, 104] width 61 height 61
click at [854, 85] on span "Comfort Colors Adult Crewneck Sweatshirt" at bounding box center [906, 94] width 206 height 39
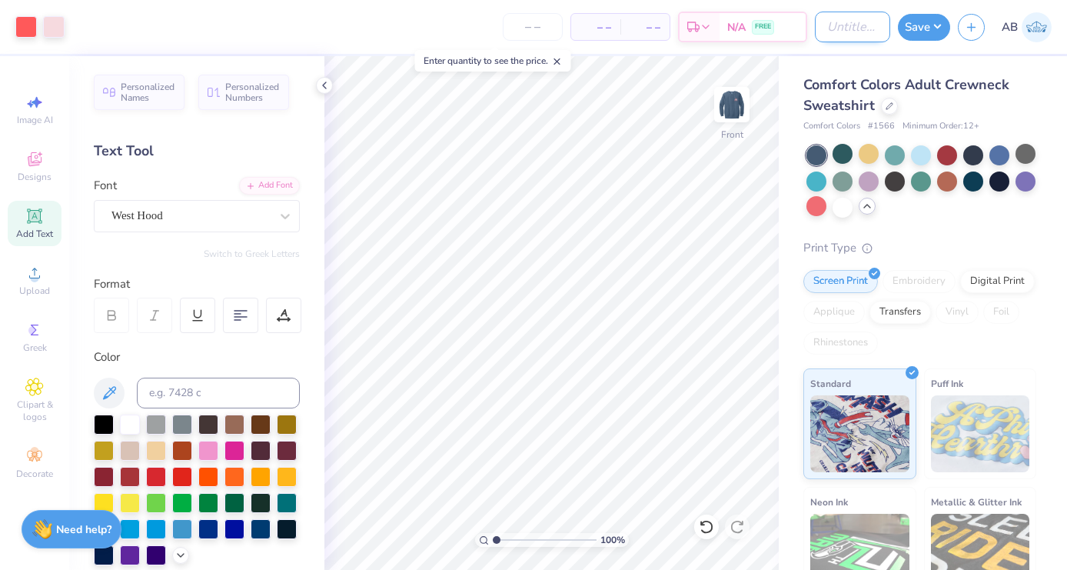
click at [815, 26] on input "Design Title" at bounding box center [852, 27] width 75 height 31
type input "Pi Phi Bance Crew 2"
click at [935, 28] on button "Save" at bounding box center [924, 25] width 52 height 27
type input "0"
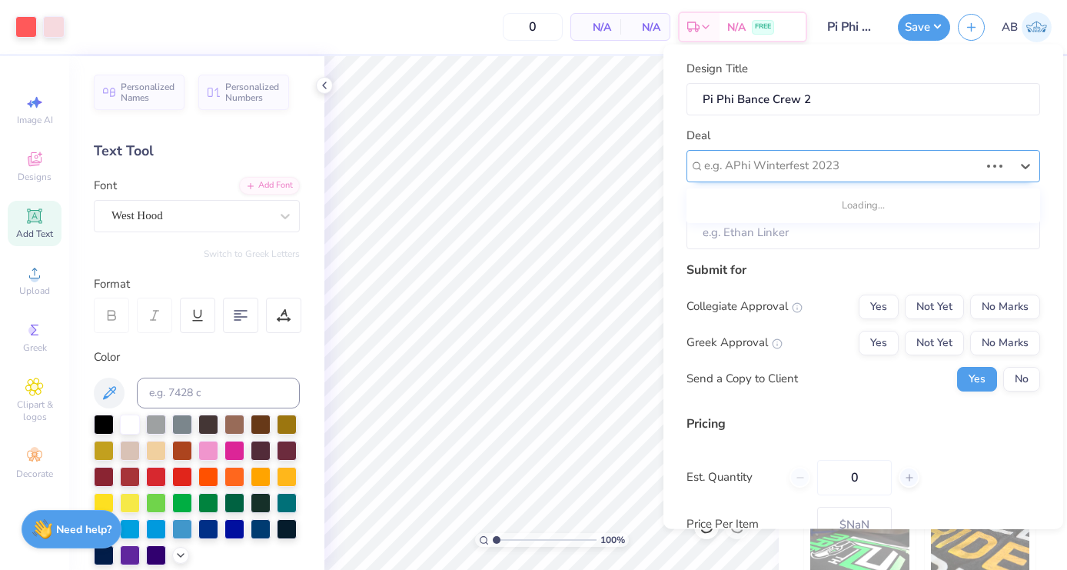
click at [843, 158] on div at bounding box center [841, 165] width 275 height 21
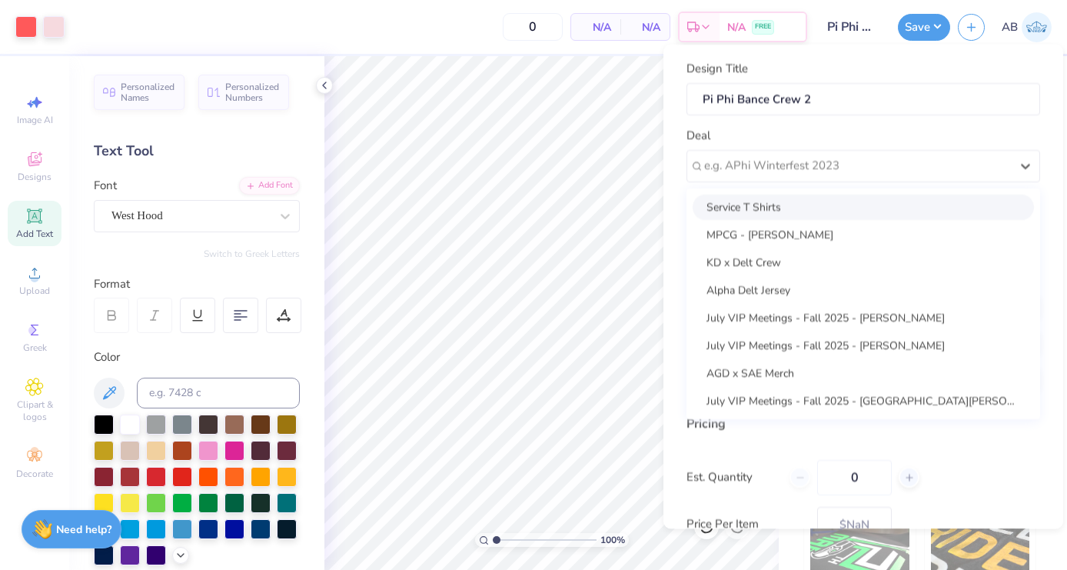
click at [802, 201] on div "Service T Shirts" at bounding box center [863, 206] width 341 height 25
type input "Kate Parambo"
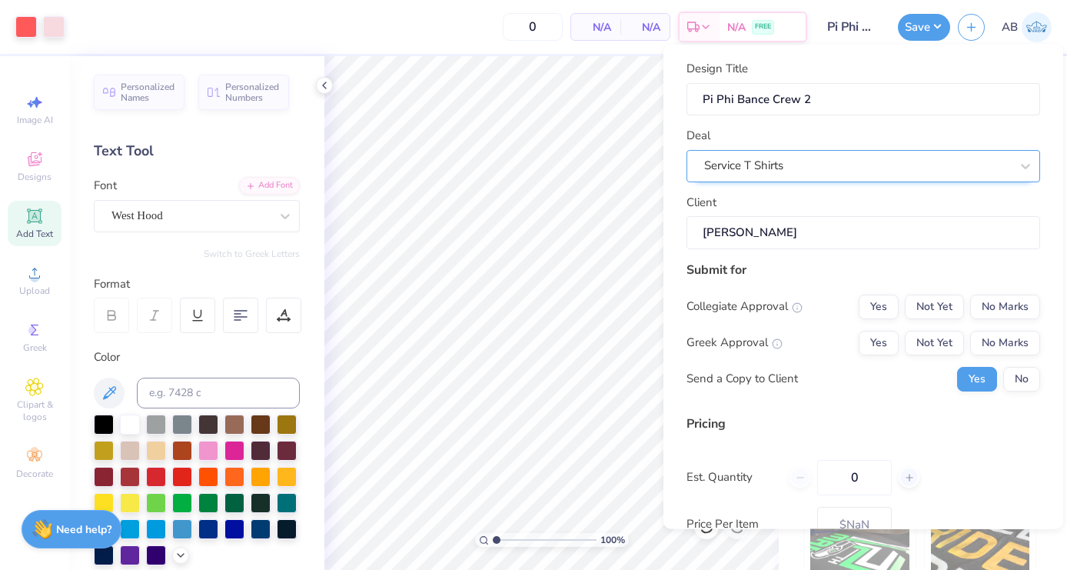
click at [832, 173] on div "Service T Shirts" at bounding box center [856, 166] width 309 height 24
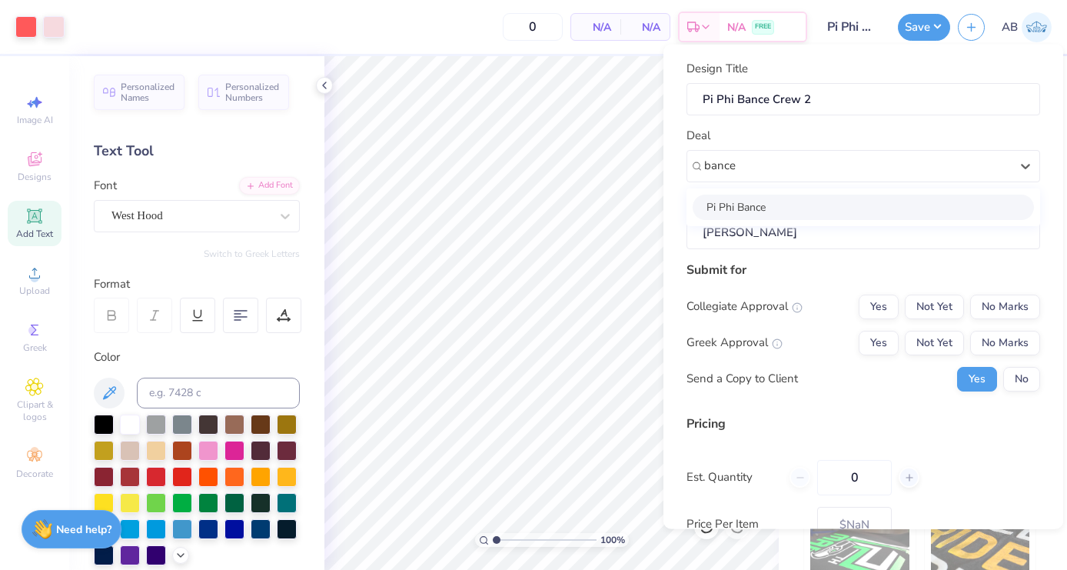
click at [842, 204] on div "Pi Phi Bance" at bounding box center [863, 206] width 341 height 25
type input "bance"
type input "Sophie Bartels"
click at [991, 309] on button "No Marks" at bounding box center [1005, 306] width 70 height 25
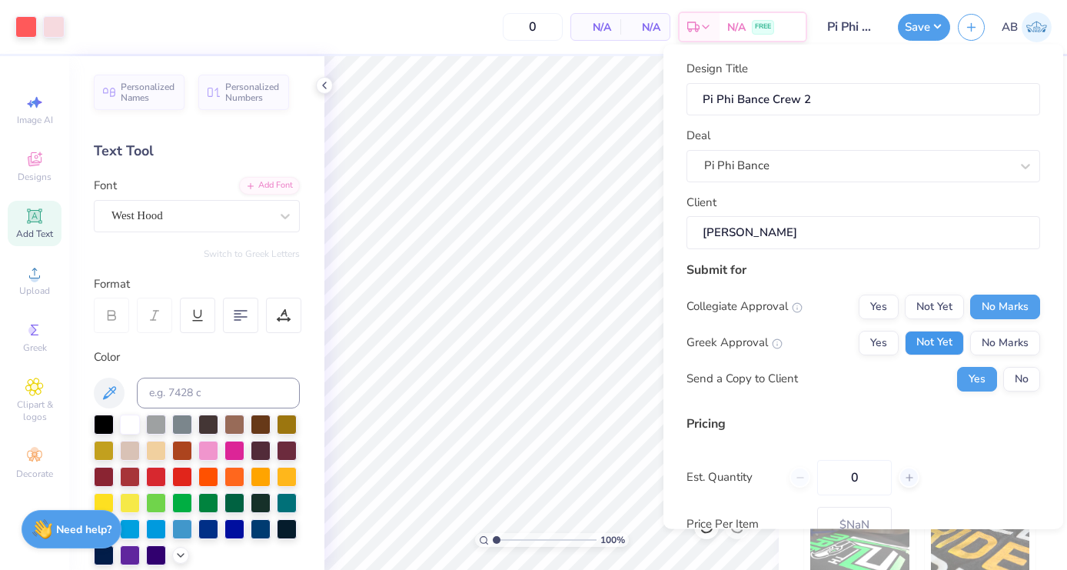
click at [944, 339] on button "Not Yet" at bounding box center [934, 342] width 59 height 25
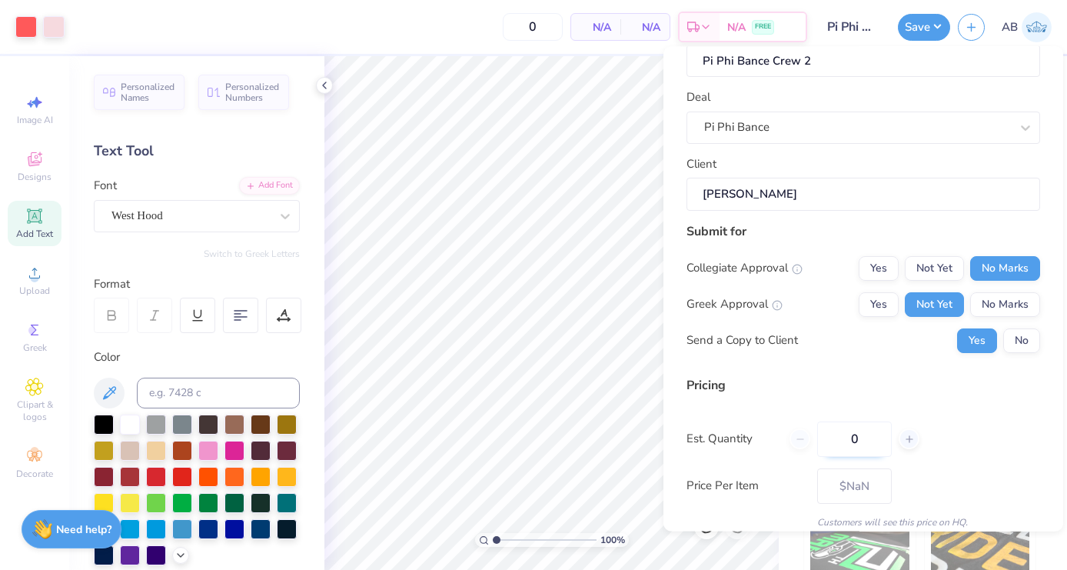
click at [873, 437] on input "0" at bounding box center [854, 437] width 75 height 35
type input "050"
type input "50"
type input "$61.62"
click at [852, 438] on input "050" at bounding box center [854, 437] width 75 height 35
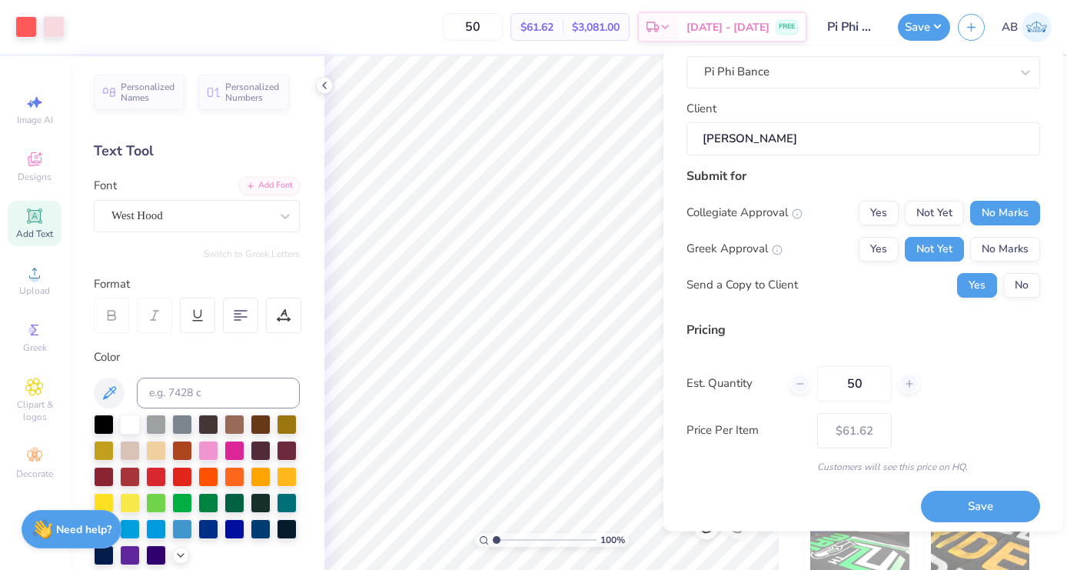
scroll to position [95, 0]
type input "50"
click at [1005, 503] on button "Save" at bounding box center [980, 508] width 119 height 32
click at [1015, 287] on button "No" at bounding box center [1021, 286] width 37 height 25
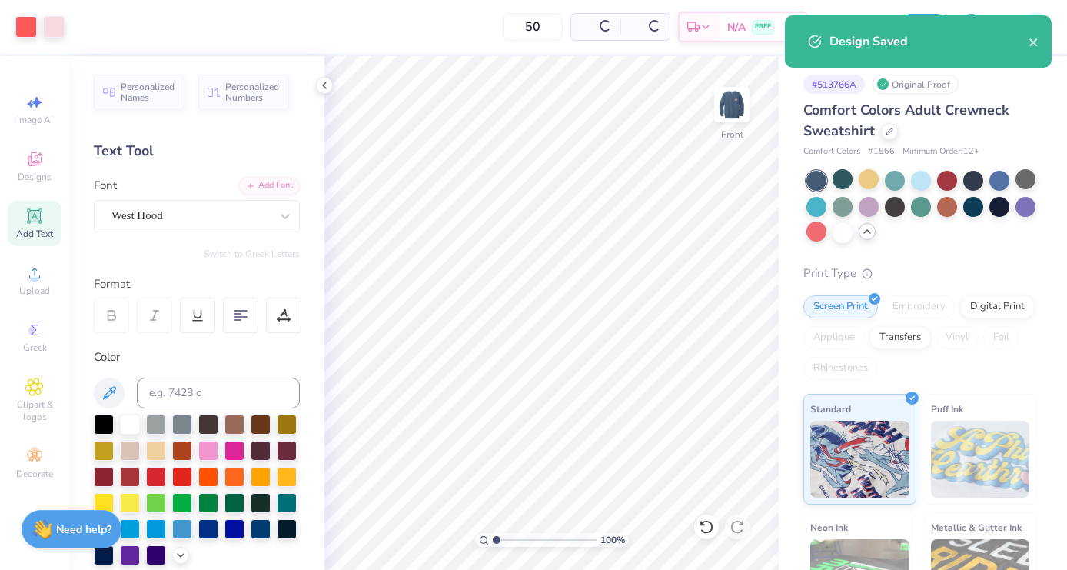
type input "$61.62"
click at [1033, 39] on icon "close" at bounding box center [1033, 42] width 11 height 12
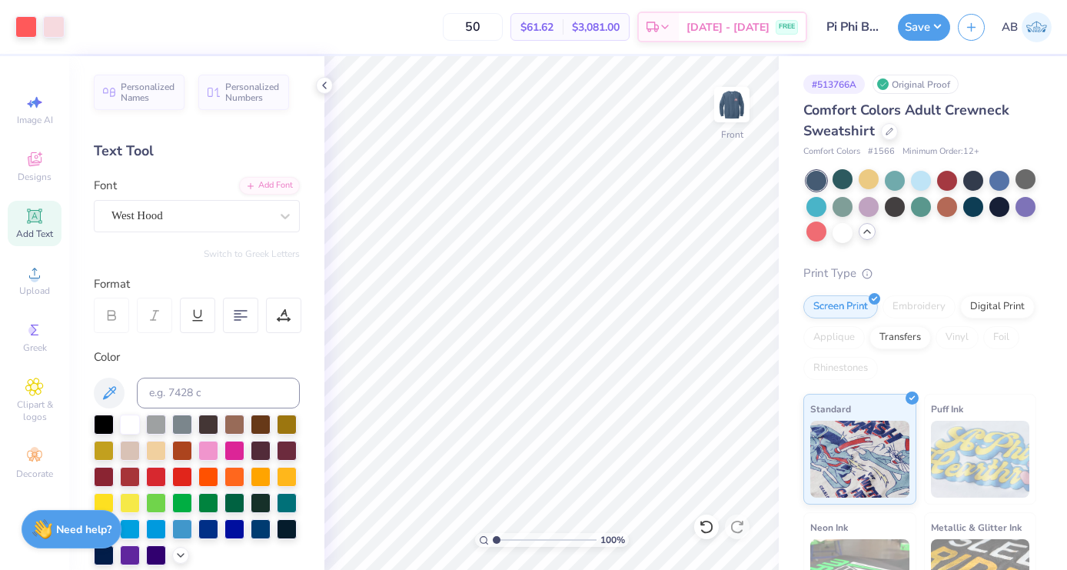
click at [973, 18] on div "Design Saved" at bounding box center [918, 15] width 273 height 6
click at [975, 34] on button "button" at bounding box center [971, 25] width 27 height 27
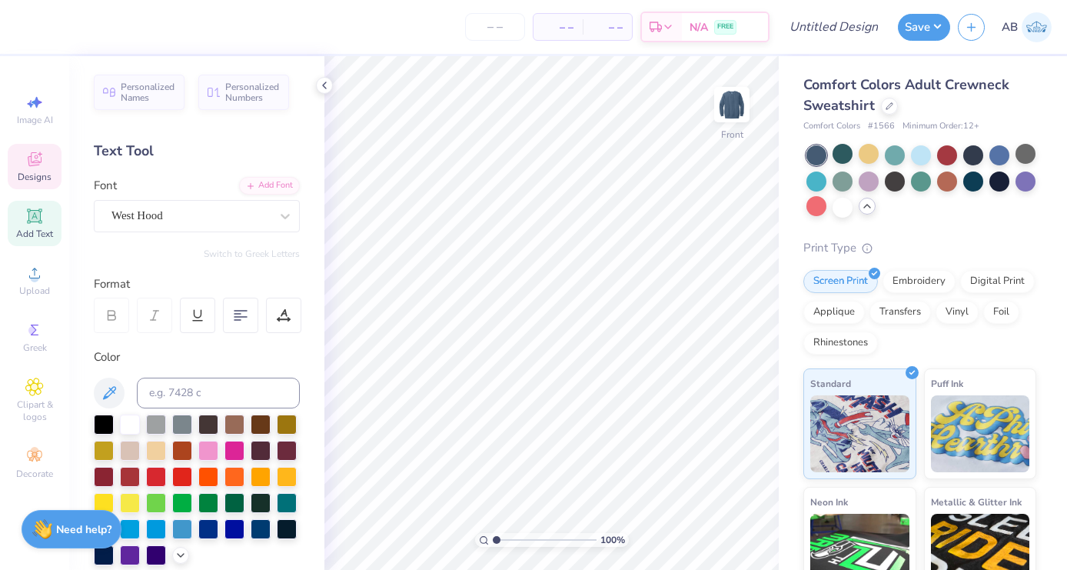
click at [34, 158] on icon at bounding box center [34, 159] width 18 height 18
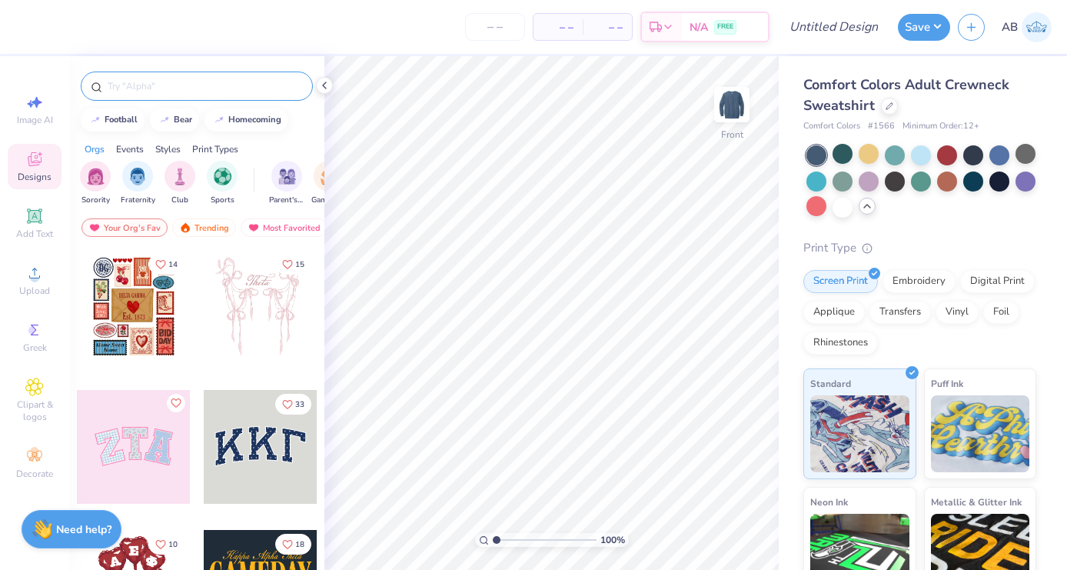
click at [168, 86] on input "text" at bounding box center [204, 85] width 197 height 15
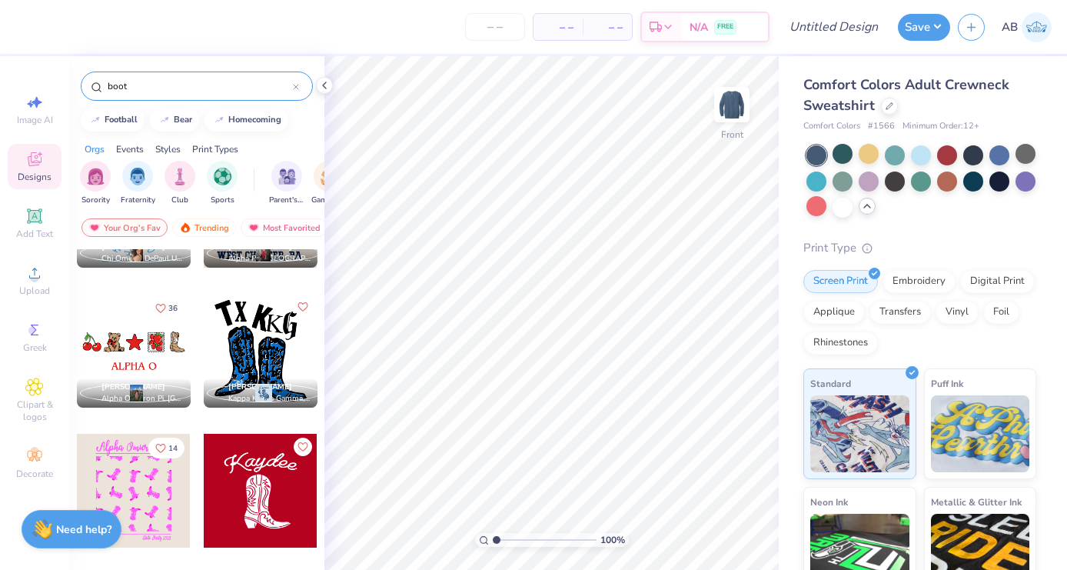
scroll to position [377, 0]
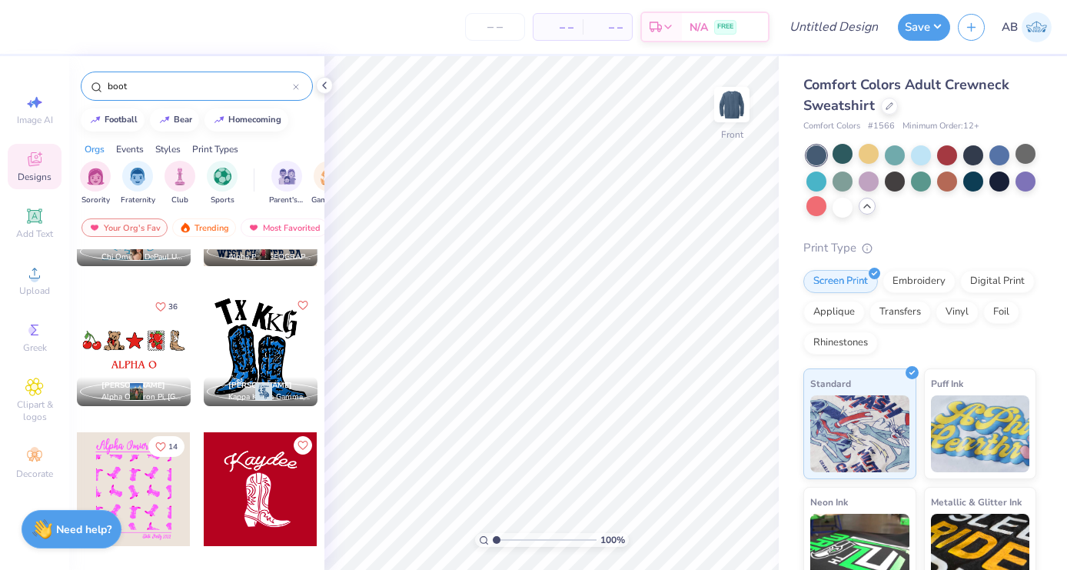
type input "boot"
click at [155, 363] on div at bounding box center [134, 349] width 114 height 114
click at [721, 102] on img at bounding box center [731, 104] width 61 height 61
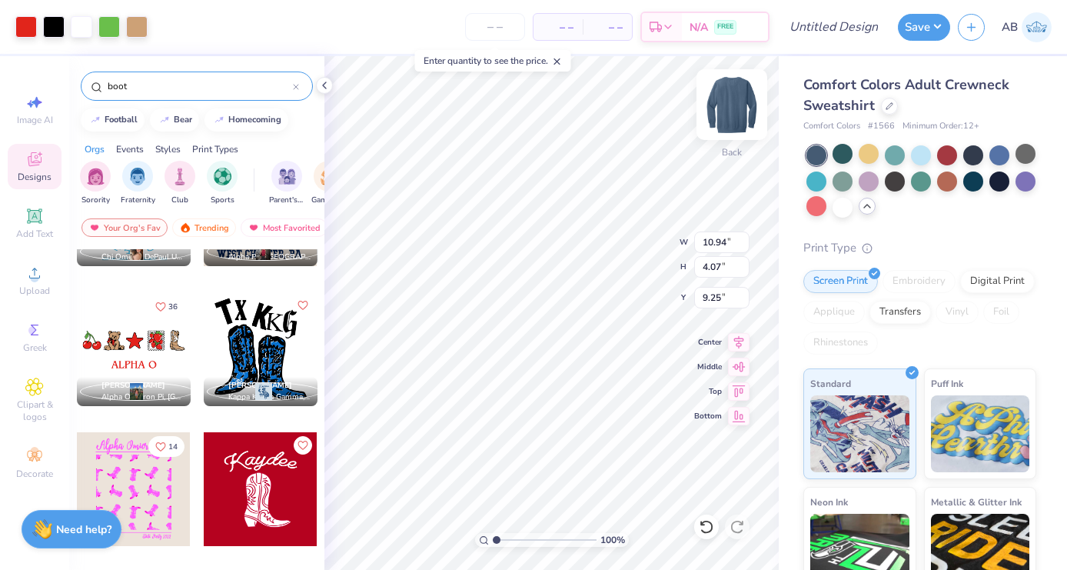
type input "3.00"
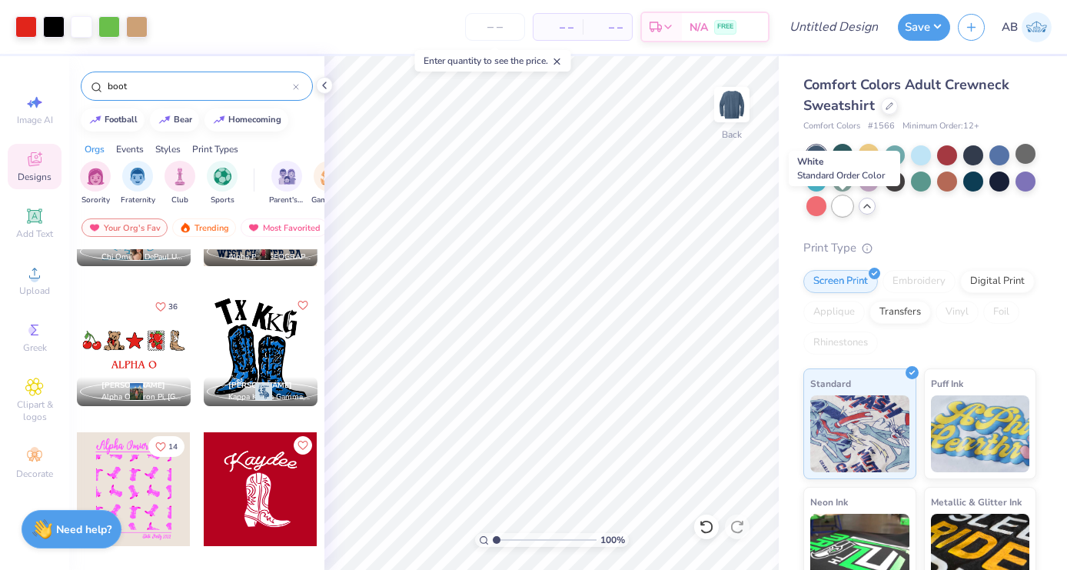
click at [839, 202] on div at bounding box center [842, 206] width 20 height 20
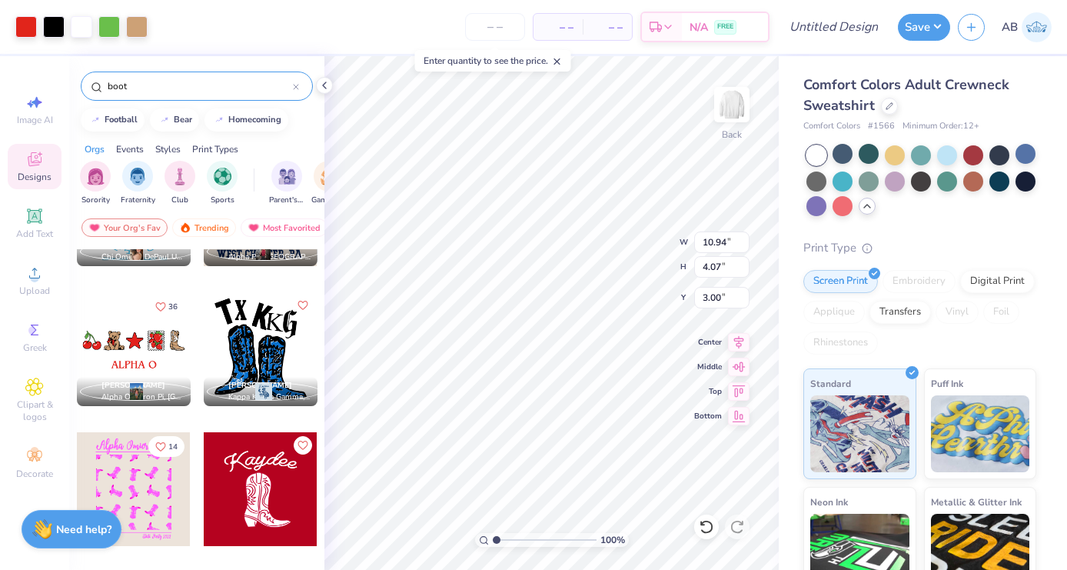
type input "9.93"
type input "3.70"
type input "4.39"
type input "0.71"
type input "5.99"
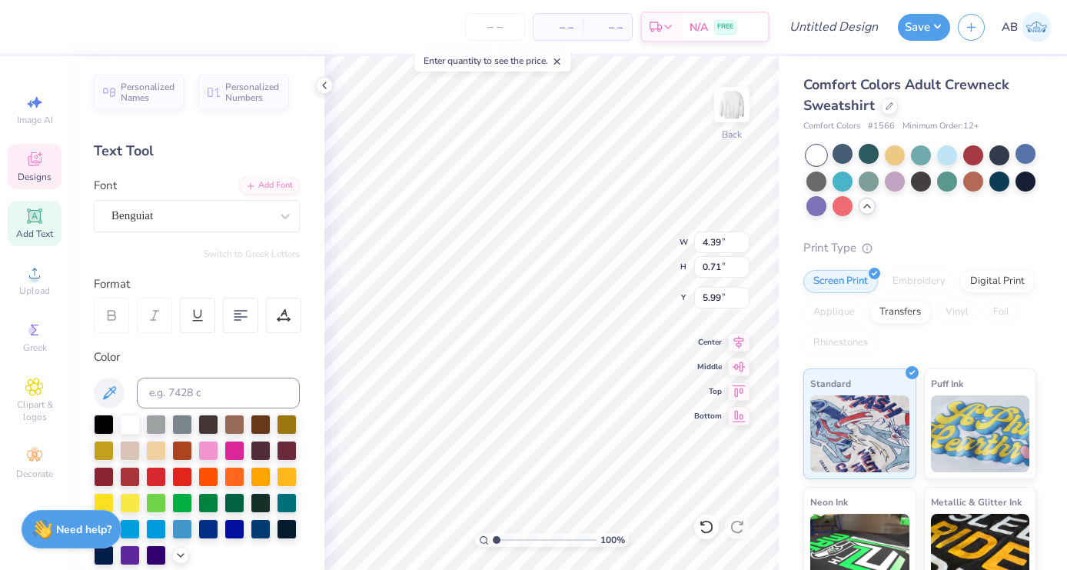
scroll to position [0, 5]
type textarea "PI PHI BANCE 2025"
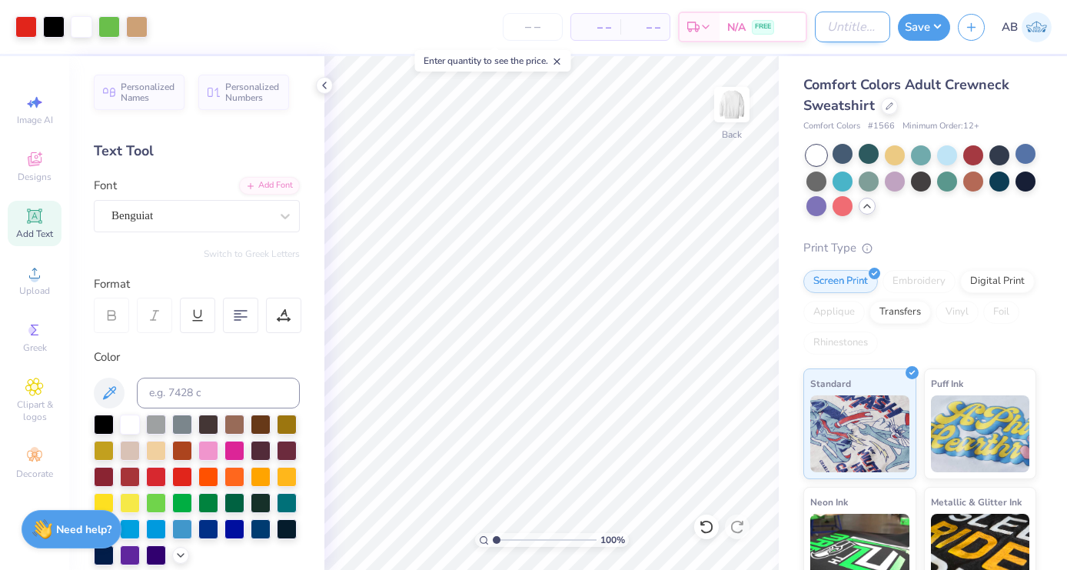
click at [822, 32] on input "Design Title" at bounding box center [852, 27] width 75 height 31
type input "Pi Phi Bance Crew 3"
click at [933, 33] on button "Save" at bounding box center [924, 25] width 52 height 27
type input "0"
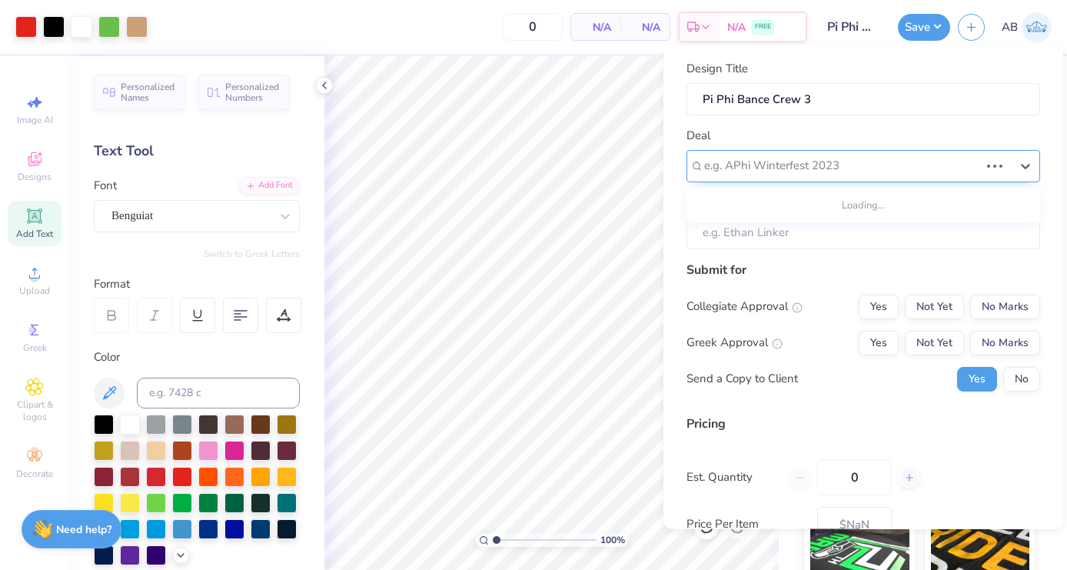
click at [917, 160] on div at bounding box center [841, 165] width 275 height 21
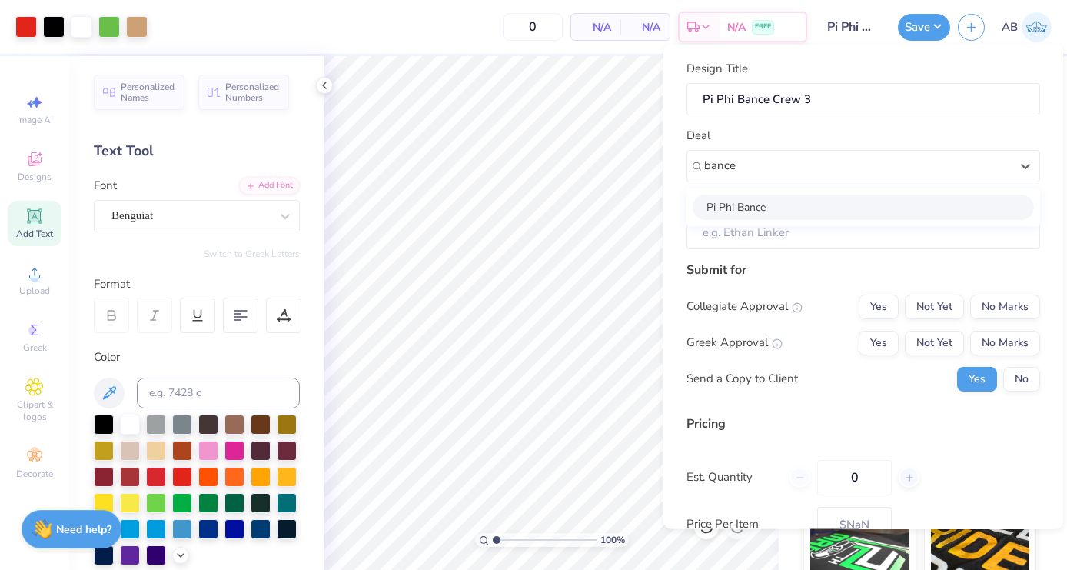
click at [852, 209] on div "Pi Phi Bance" at bounding box center [863, 206] width 341 height 25
type input "bance"
type input "Sophie Bartels"
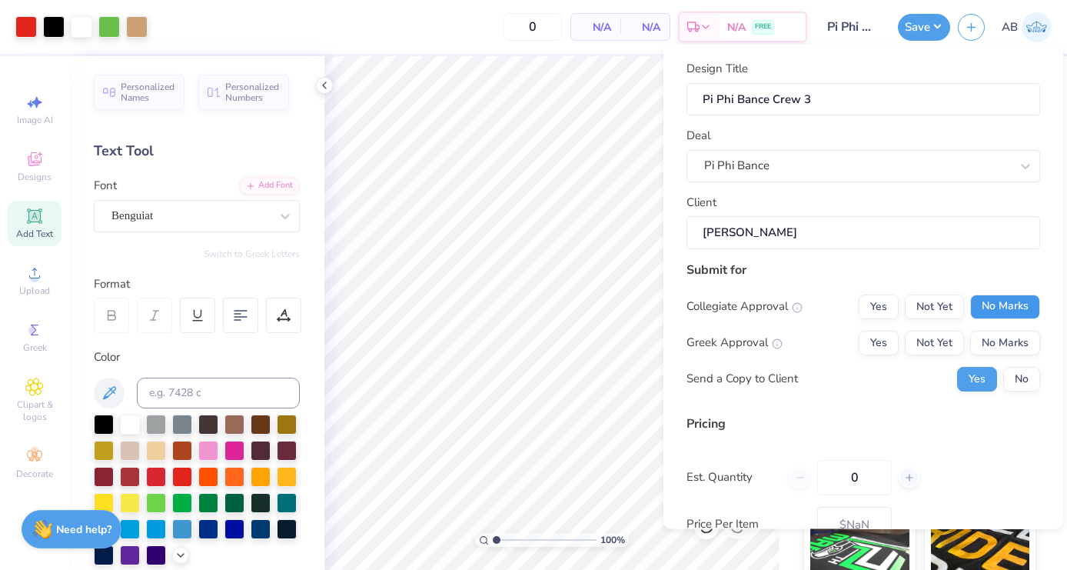
click at [1003, 311] on button "No Marks" at bounding box center [1005, 306] width 70 height 25
click at [951, 350] on button "Not Yet" at bounding box center [934, 342] width 59 height 25
click at [1026, 382] on button "No" at bounding box center [1021, 378] width 37 height 25
click at [883, 469] on input "0" at bounding box center [854, 476] width 75 height 35
type input "50"
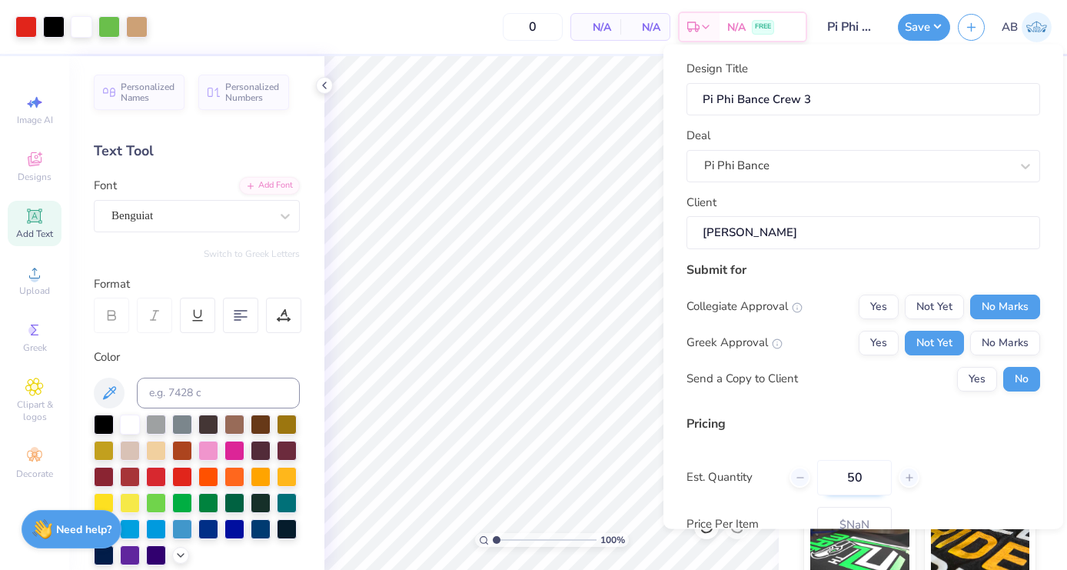
type input "50"
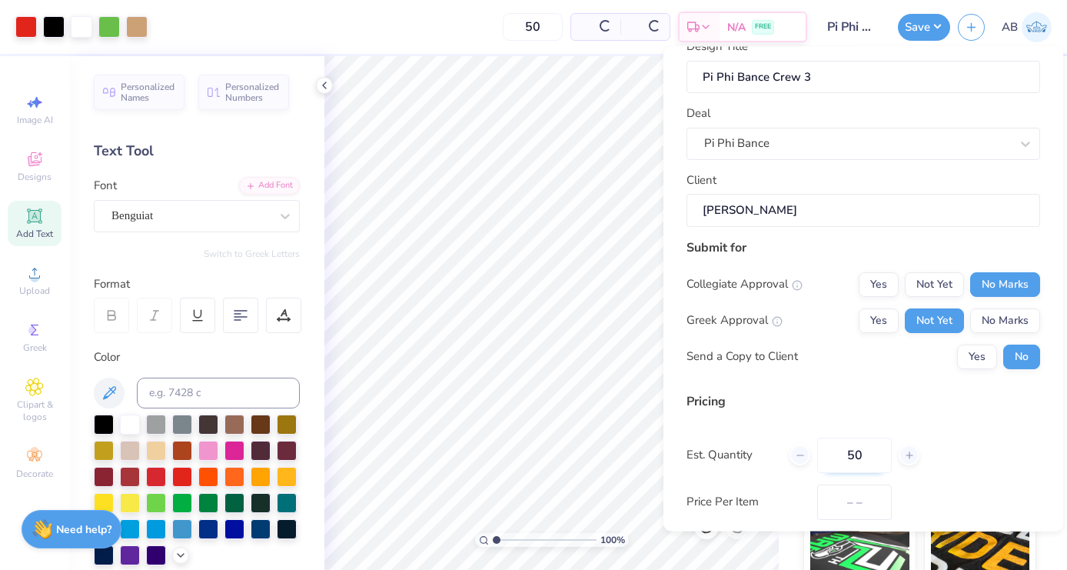
type input "$60.87"
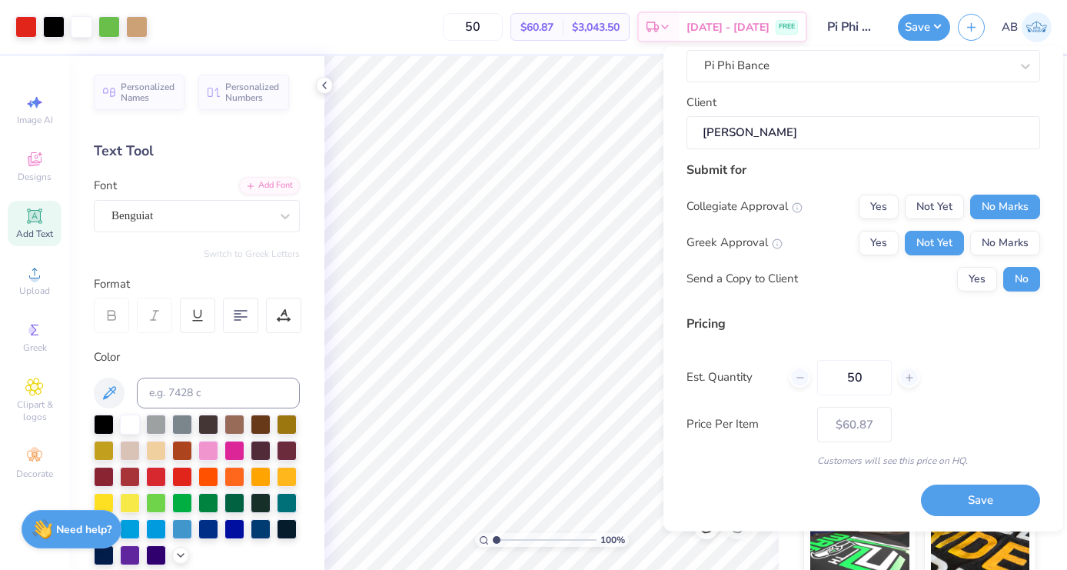
scroll to position [101, 0]
type input "50"
click at [996, 503] on button "Save" at bounding box center [980, 502] width 119 height 32
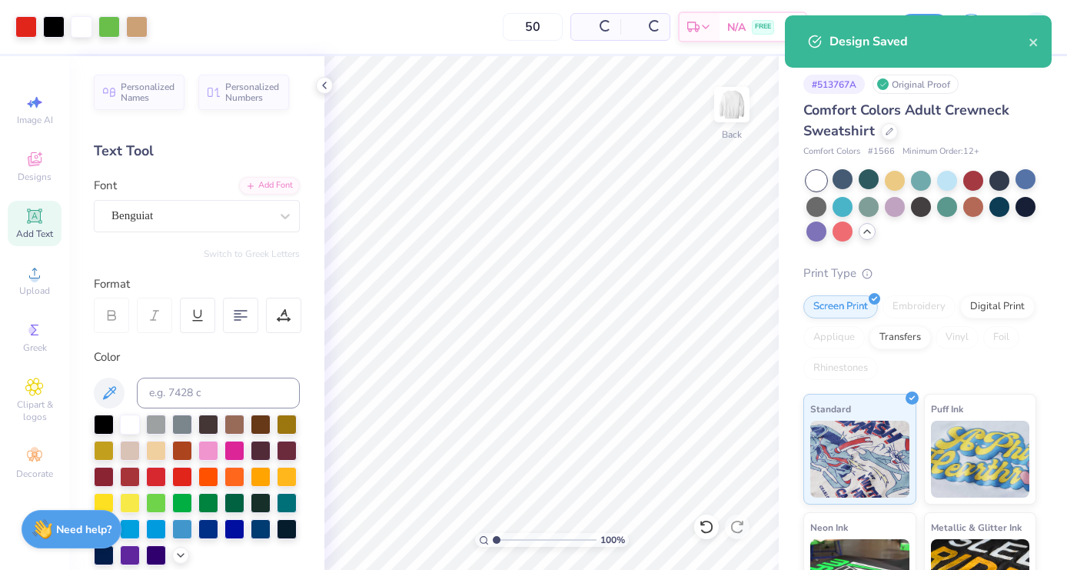
type input "$60.87"
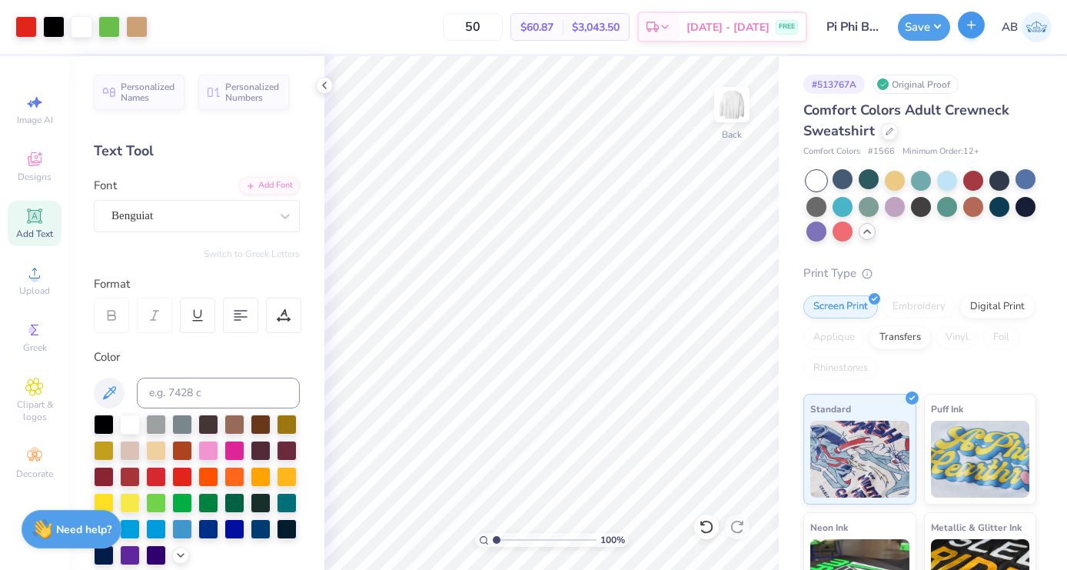
click at [968, 32] on button "button" at bounding box center [971, 25] width 27 height 27
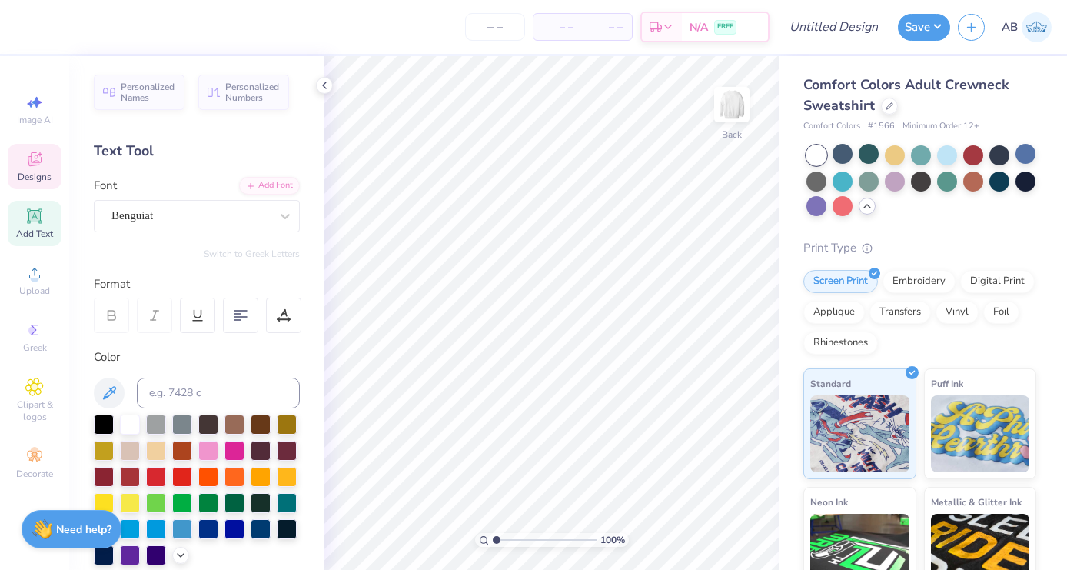
click at [30, 170] on div "Designs" at bounding box center [35, 166] width 54 height 45
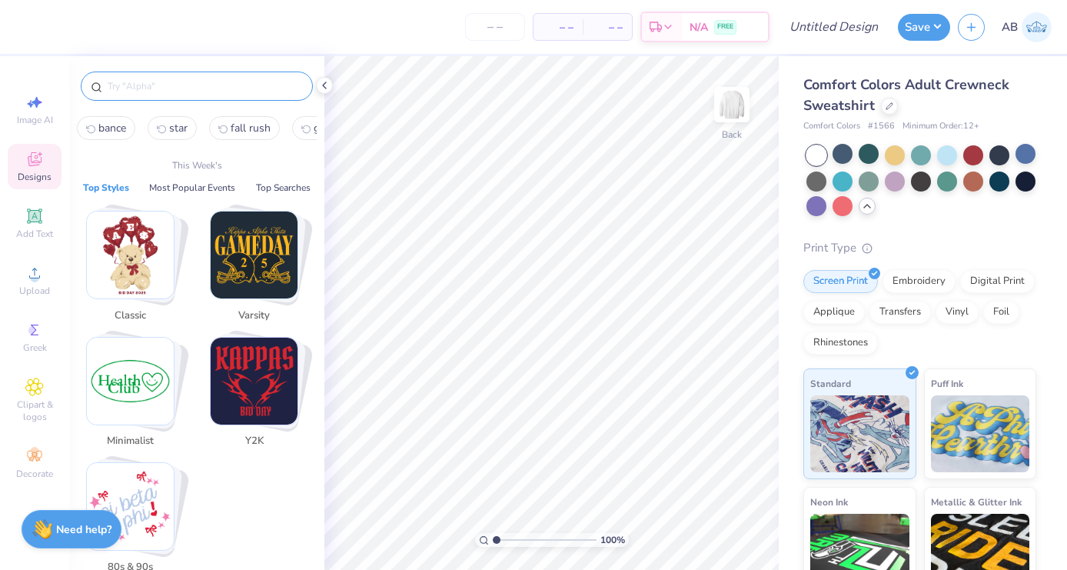
click at [141, 89] on input "text" at bounding box center [204, 85] width 197 height 15
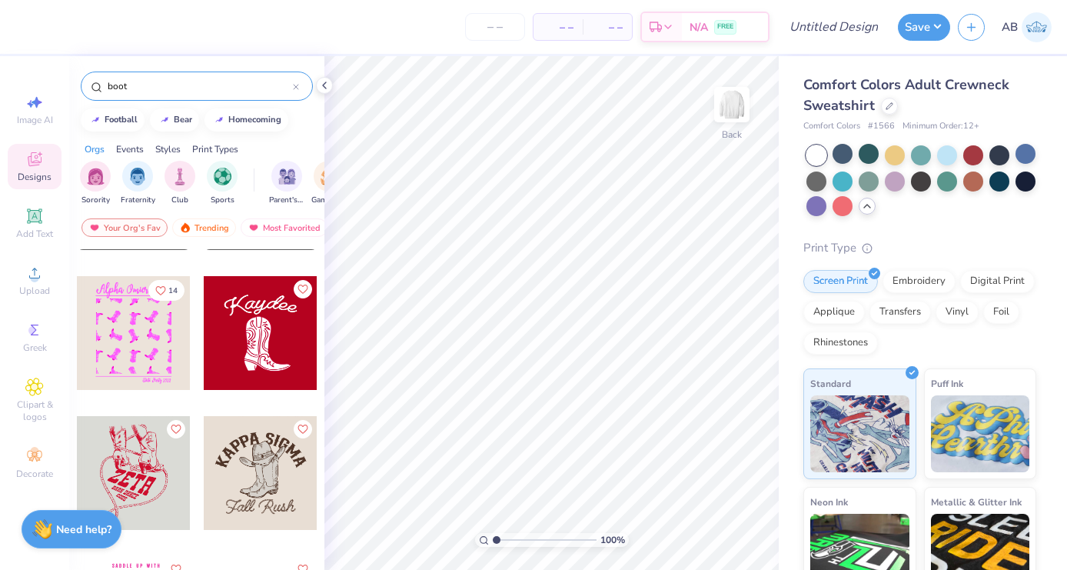
scroll to position [537, 0]
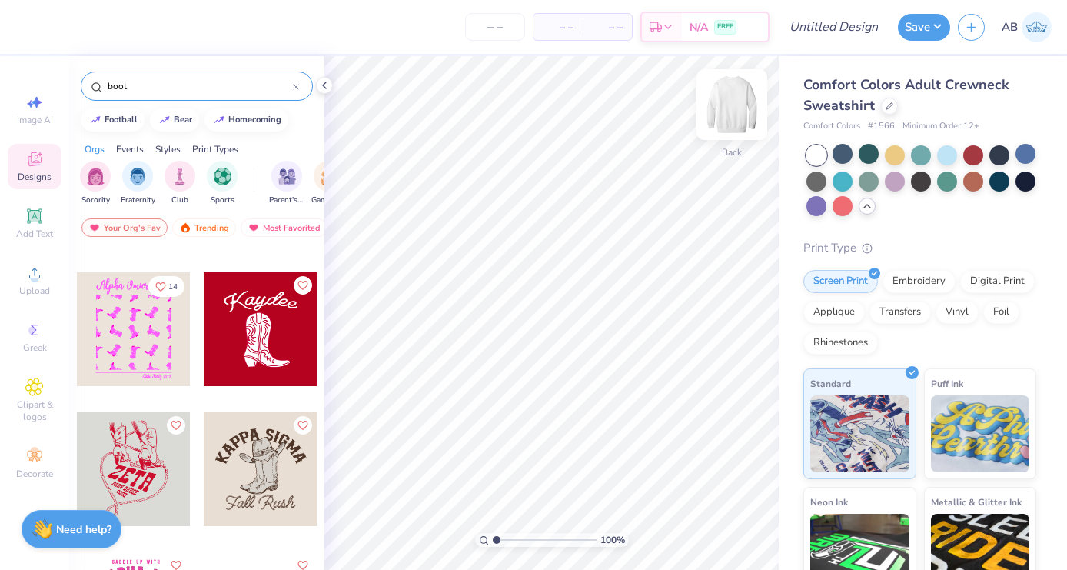
type input "boot"
click at [736, 105] on img at bounding box center [731, 104] width 61 height 61
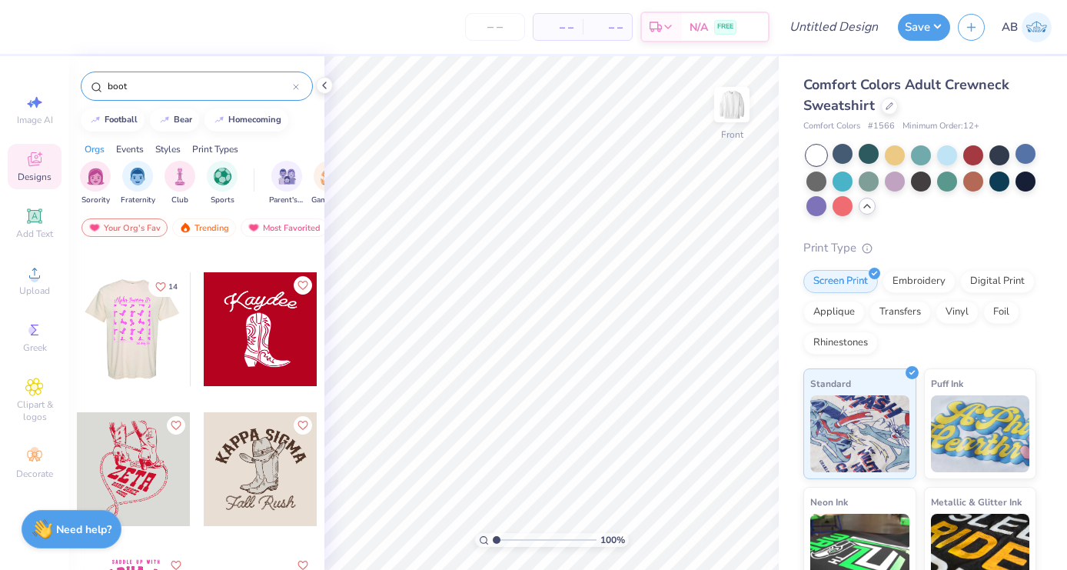
click at [149, 343] on div at bounding box center [133, 329] width 114 height 114
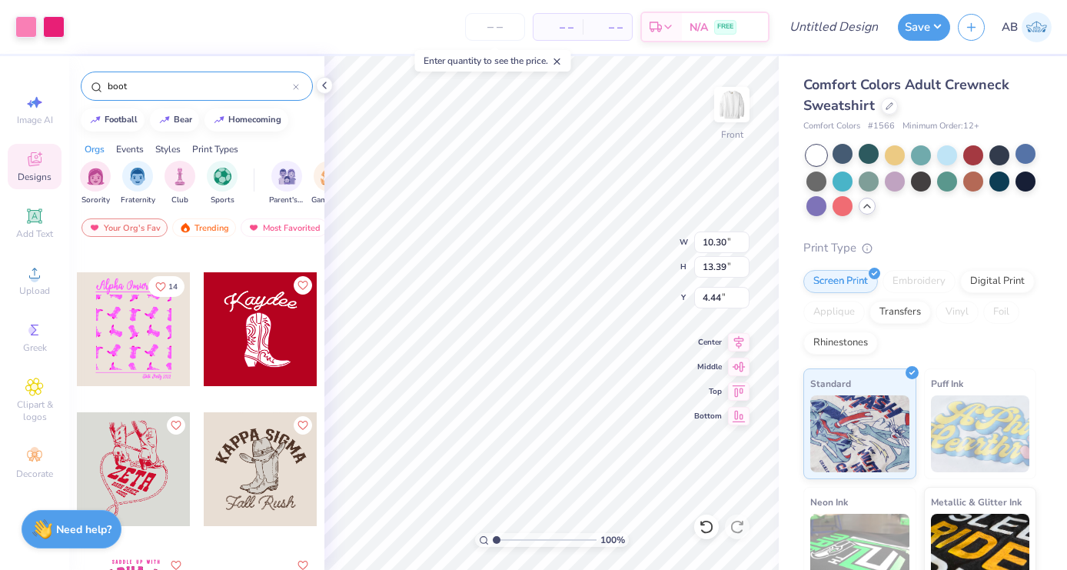
type input "0.50"
click at [327, 80] on icon at bounding box center [324, 85] width 12 height 12
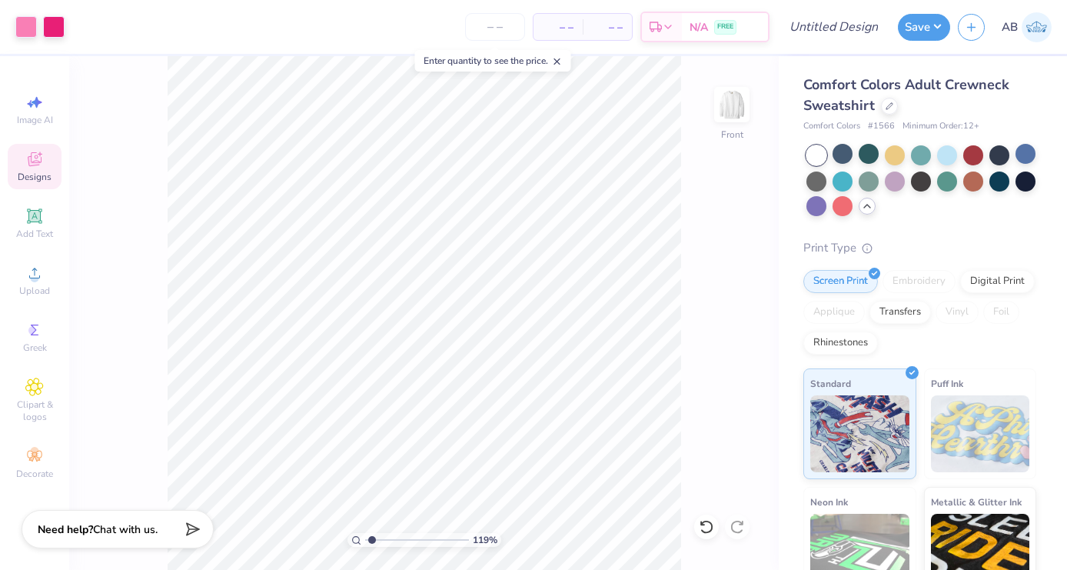
type input "1.41"
click at [373, 538] on input "range" at bounding box center [417, 540] width 104 height 14
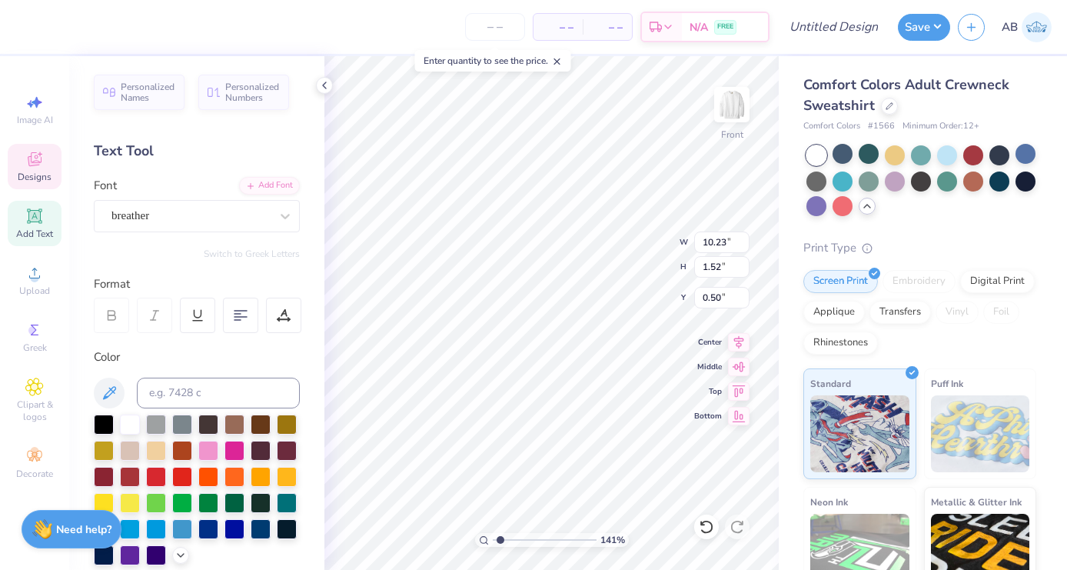
scroll to position [0, 2]
type textarea "Pi Beta Phi"
type input "0.50"
type textarea "Bance 2025"
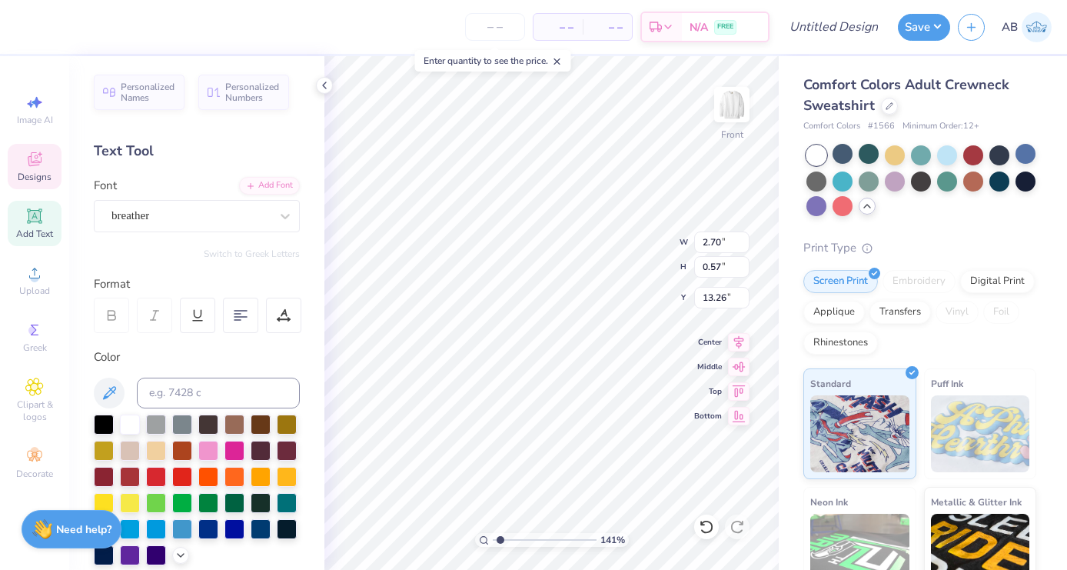
type input "13.23"
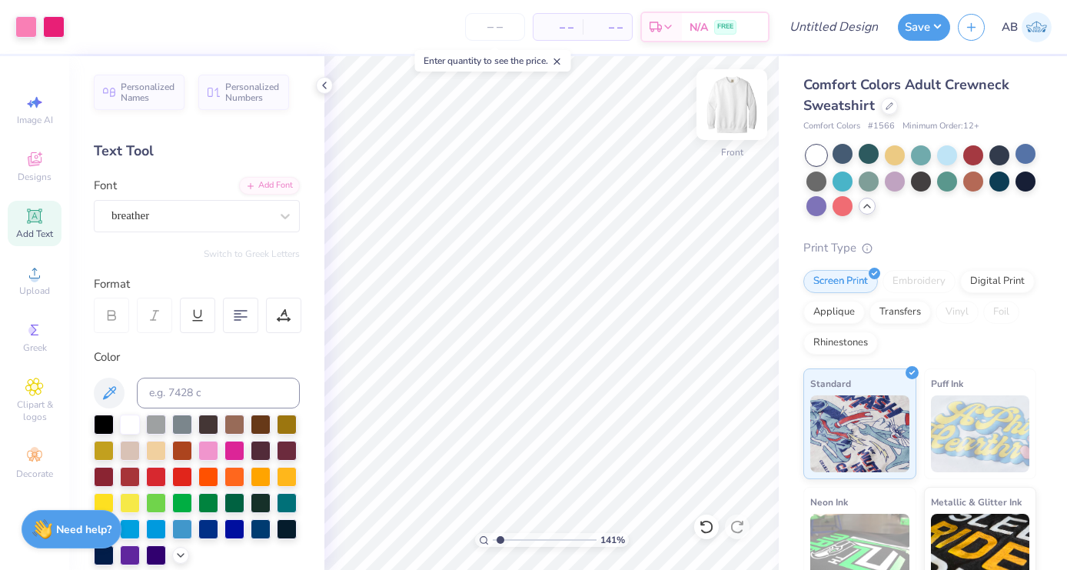
click at [739, 97] on img at bounding box center [731, 104] width 61 height 61
type input "9.55"
type input "3.54"
type input "0.75"
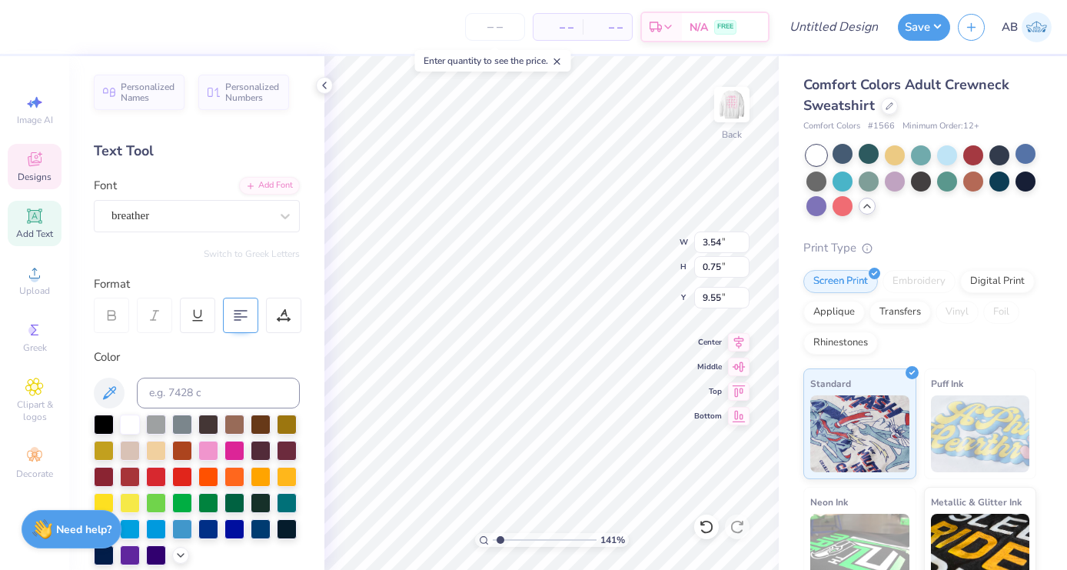
type textarea "Pi Phi Bance 2025"
click at [242, 314] on icon at bounding box center [241, 315] width 14 height 14
type input "3.00"
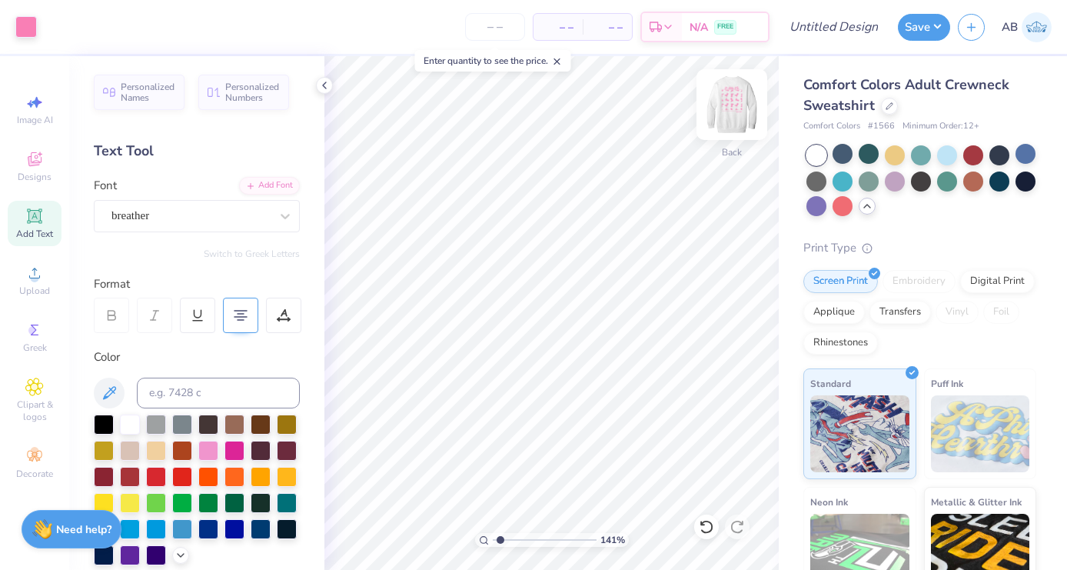
click at [723, 115] on img at bounding box center [731, 104] width 61 height 61
click at [330, 84] on icon at bounding box center [324, 85] width 12 height 12
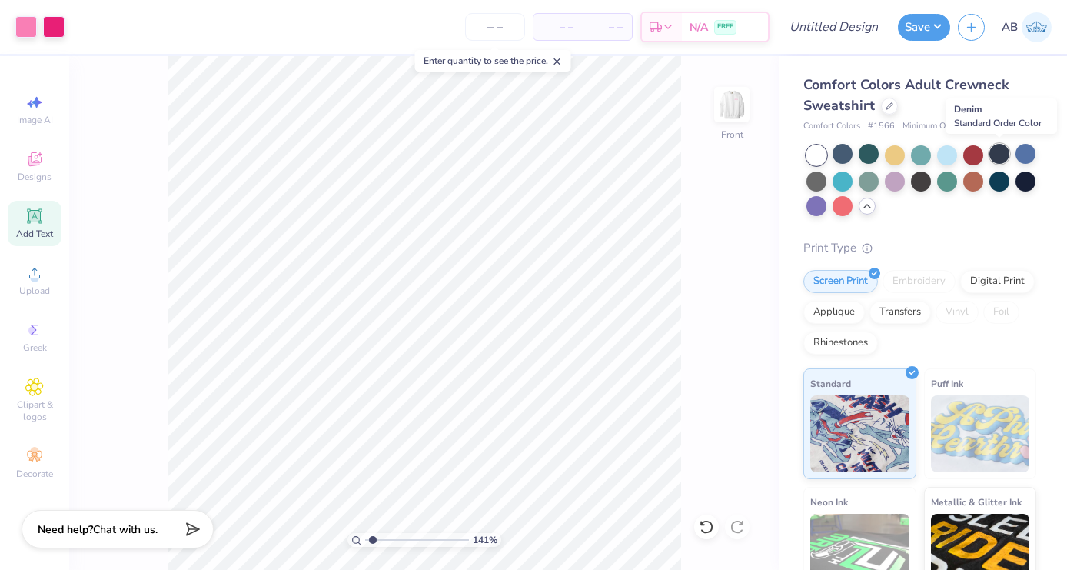
click at [1001, 152] on div at bounding box center [999, 154] width 20 height 20
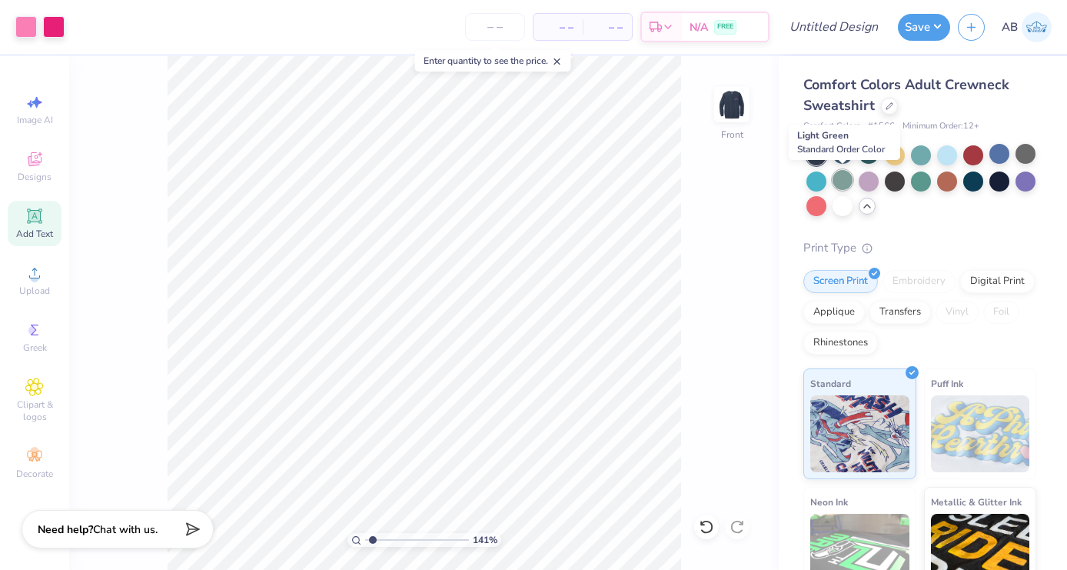
click at [840, 183] on div at bounding box center [842, 180] width 20 height 20
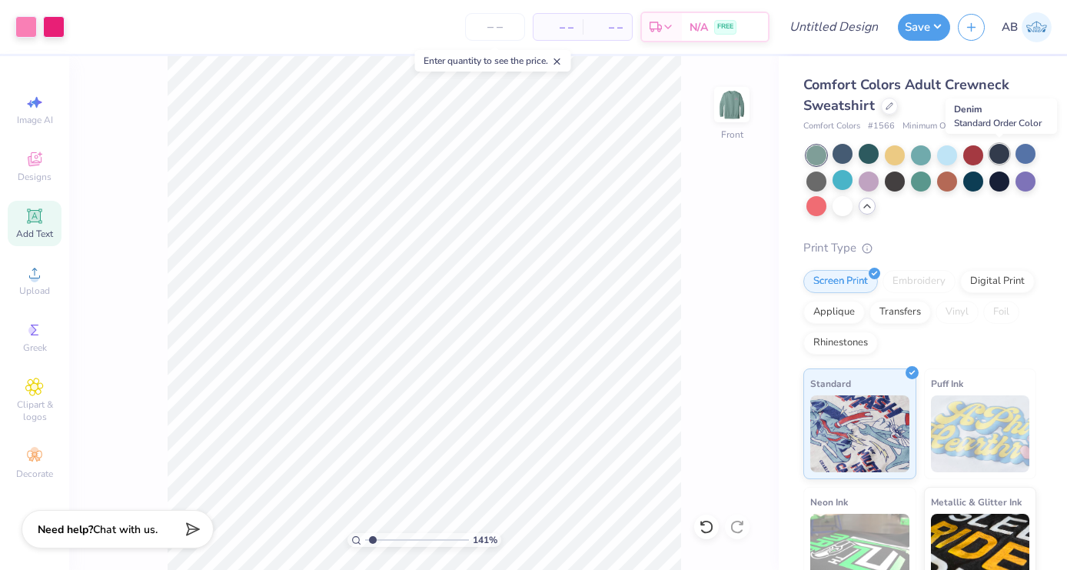
click at [1000, 155] on div at bounding box center [999, 154] width 20 height 20
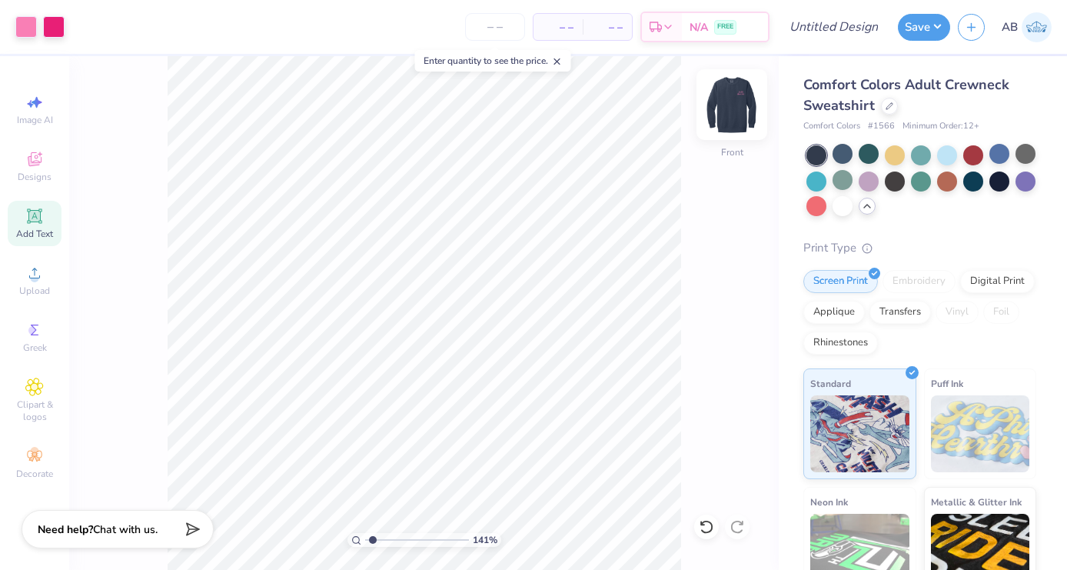
click at [730, 98] on img at bounding box center [731, 104] width 61 height 61
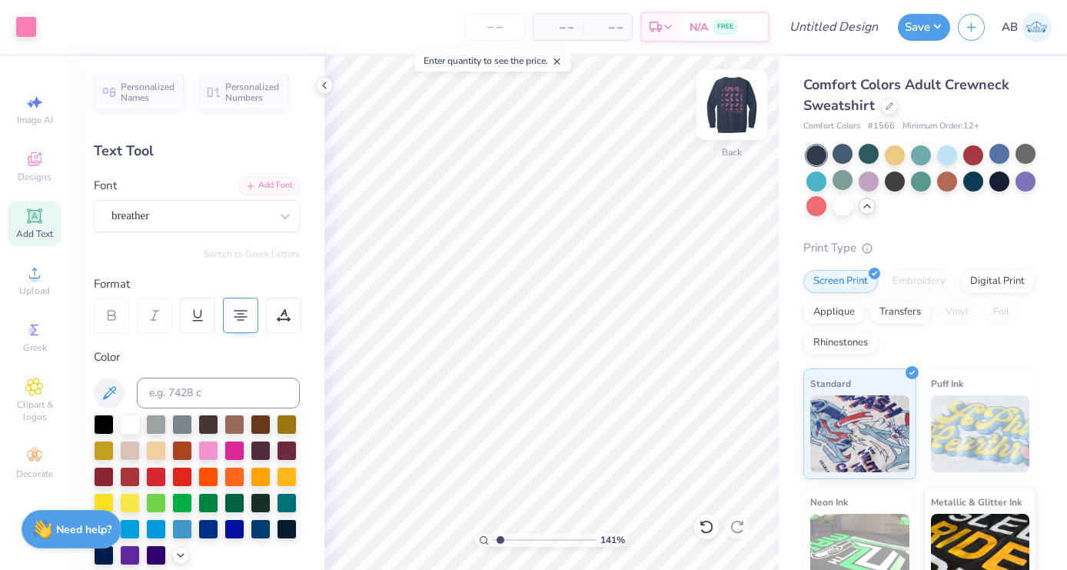
click at [733, 102] on img at bounding box center [731, 104] width 61 height 61
drag, startPoint x: 498, startPoint y: 541, endPoint x: 473, endPoint y: 534, distance: 25.5
type input "1"
click at [473, 534] on div "100 %" at bounding box center [551, 312] width 513 height 513
click at [732, 115] on img at bounding box center [731, 104] width 61 height 61
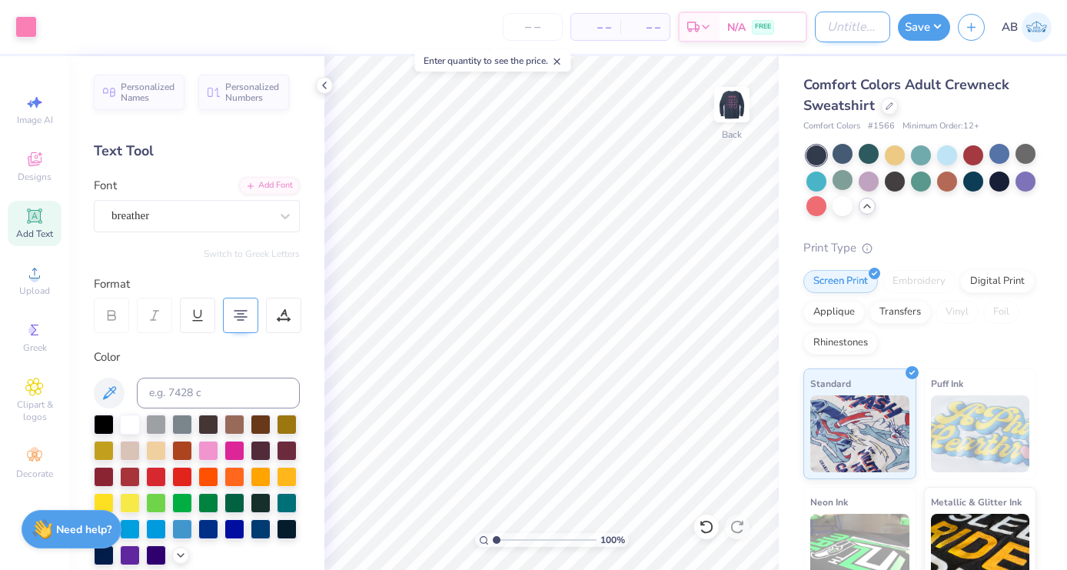
click at [853, 28] on input "Design Title" at bounding box center [852, 27] width 75 height 31
type input "O"
type input "Pi Phi Bance Crew 4"
click at [940, 25] on button "Save" at bounding box center [924, 25] width 52 height 27
type input "0"
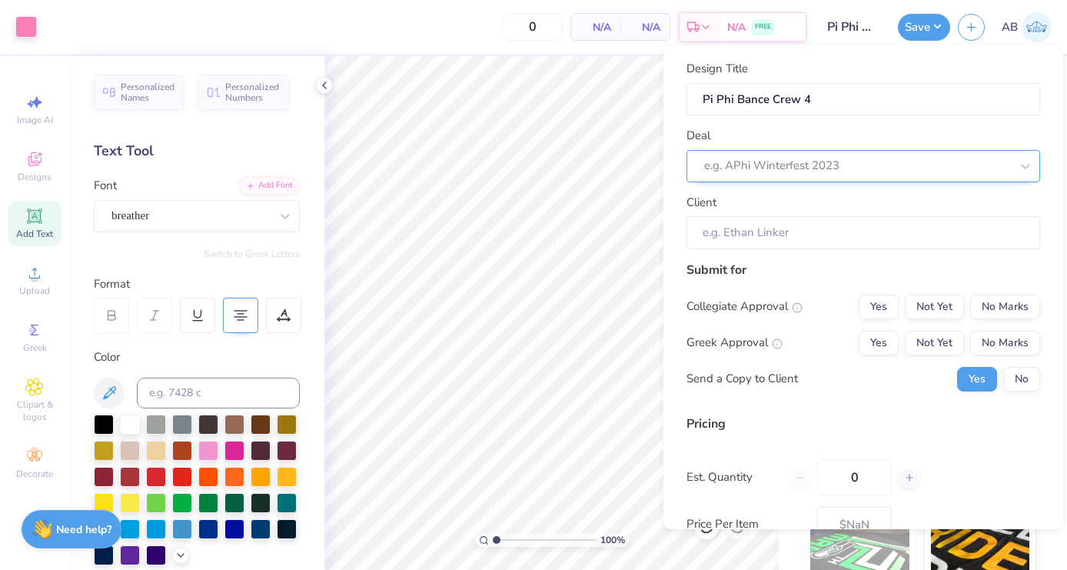
click at [877, 166] on div at bounding box center [857, 165] width 306 height 21
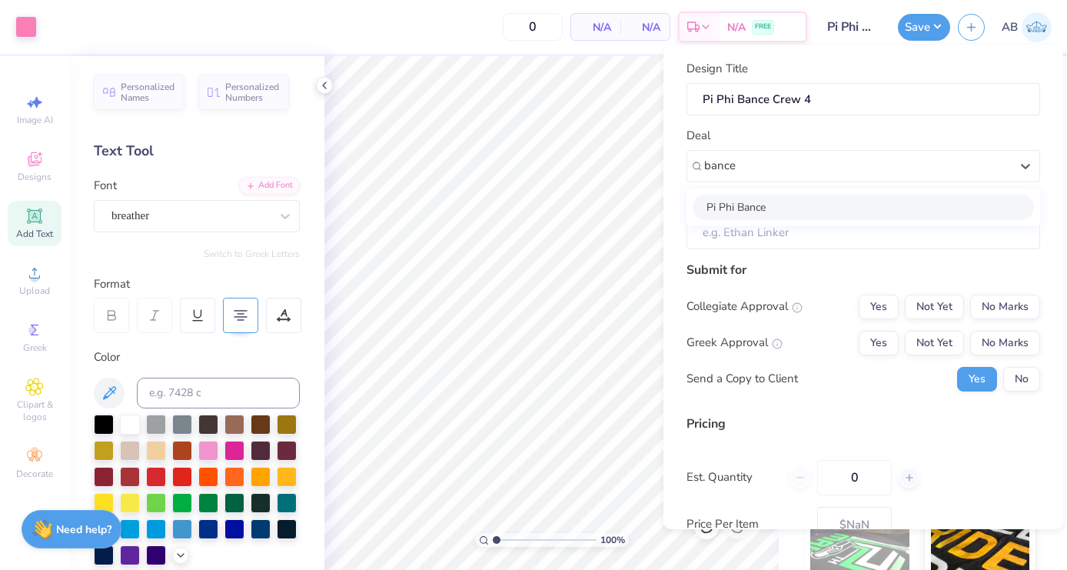
click at [885, 211] on div "Pi Phi Bance" at bounding box center [863, 206] width 341 height 25
type input "bance"
type input "Sophie Bartels"
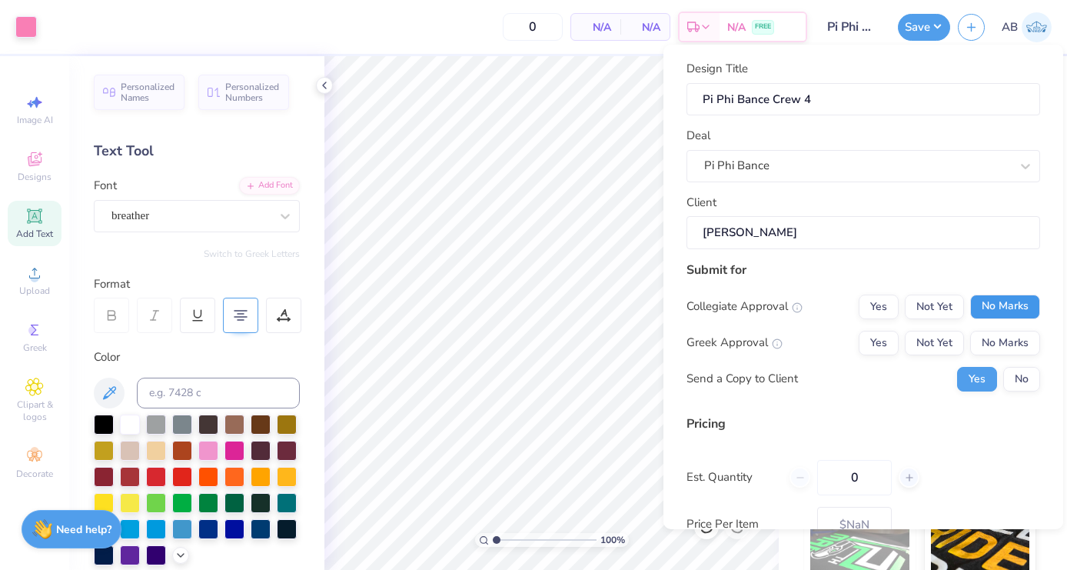
click at [1024, 304] on button "No Marks" at bounding box center [1005, 306] width 70 height 25
click at [936, 357] on div "Collegiate Approval Yes Not Yet No Marks Greek Approval Yes Not Yet No Marks Se…" at bounding box center [863, 342] width 354 height 97
click at [932, 347] on button "Not Yet" at bounding box center [934, 342] width 59 height 25
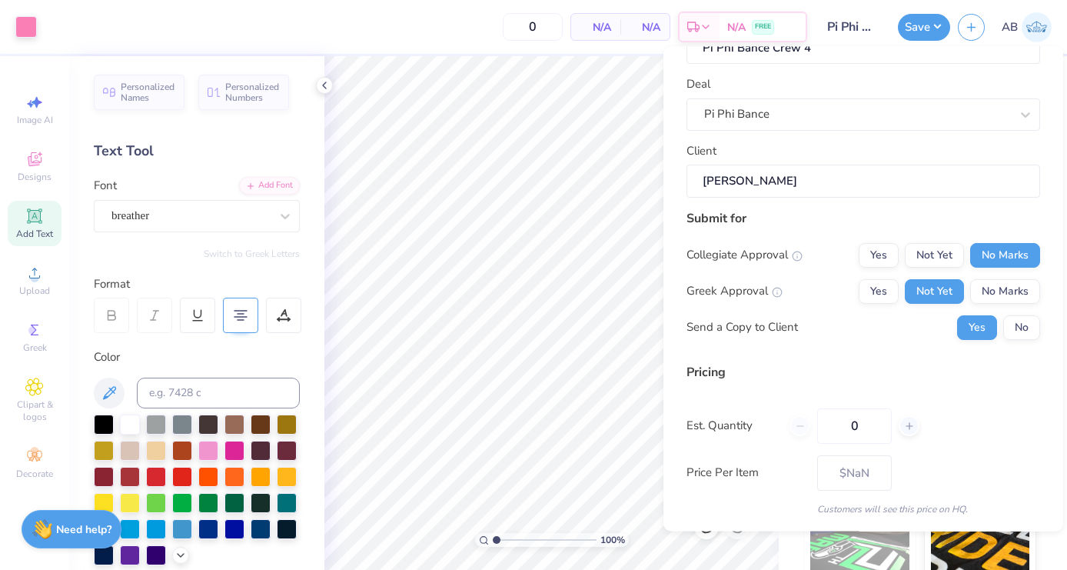
scroll to position [58, 0]
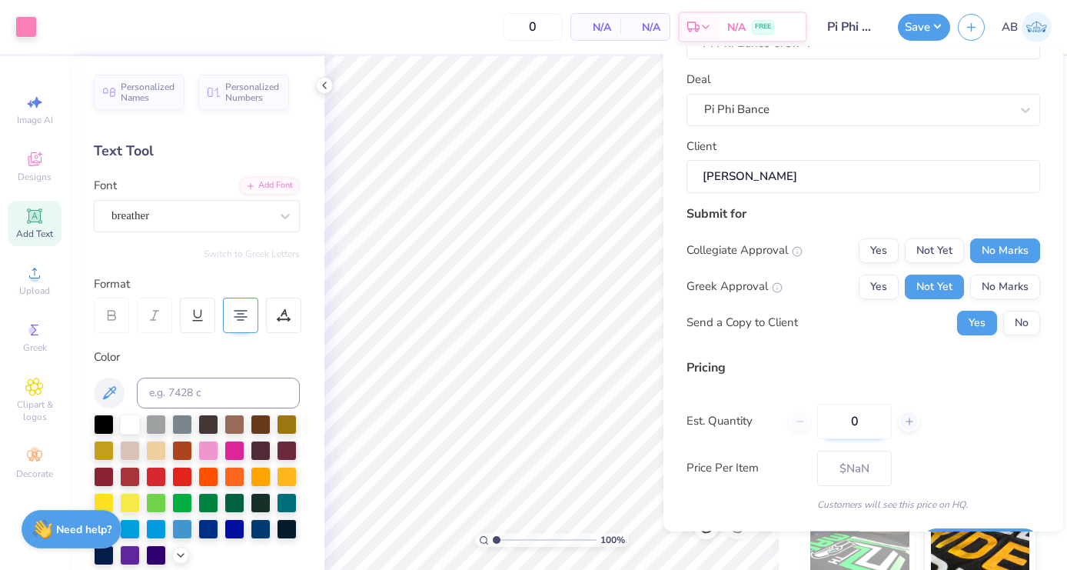
click at [872, 421] on input "0" at bounding box center [854, 421] width 75 height 35
type input "50"
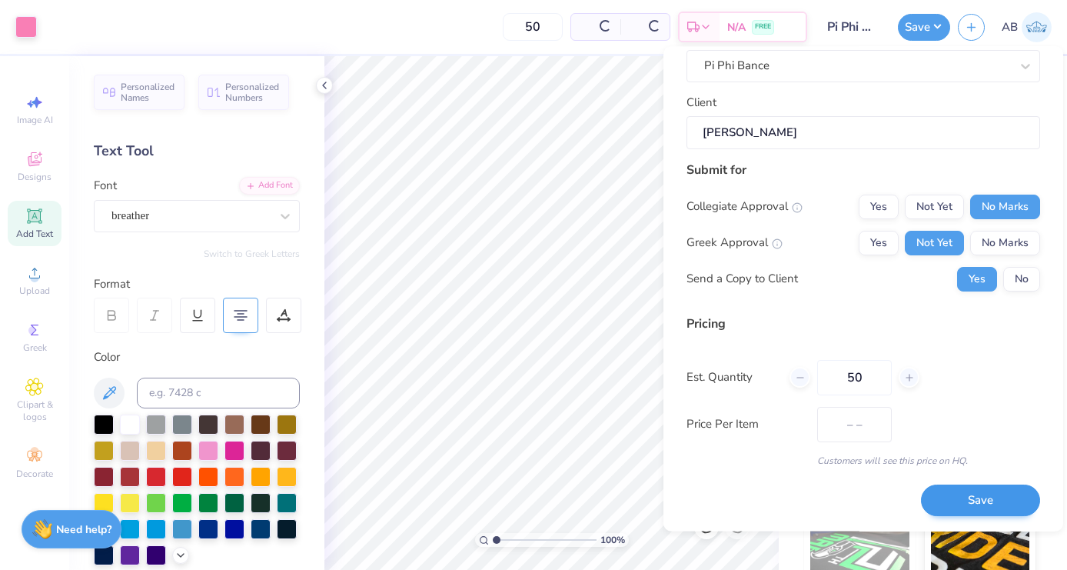
type input "$60.87"
type input "50"
click at [1007, 502] on button "Save" at bounding box center [980, 502] width 119 height 32
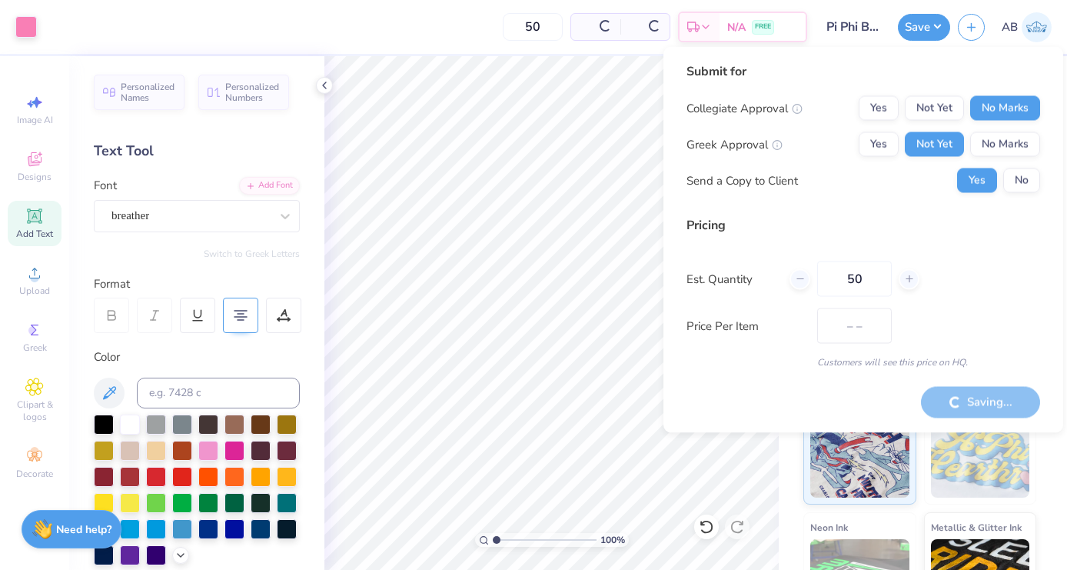
type input "$60.87"
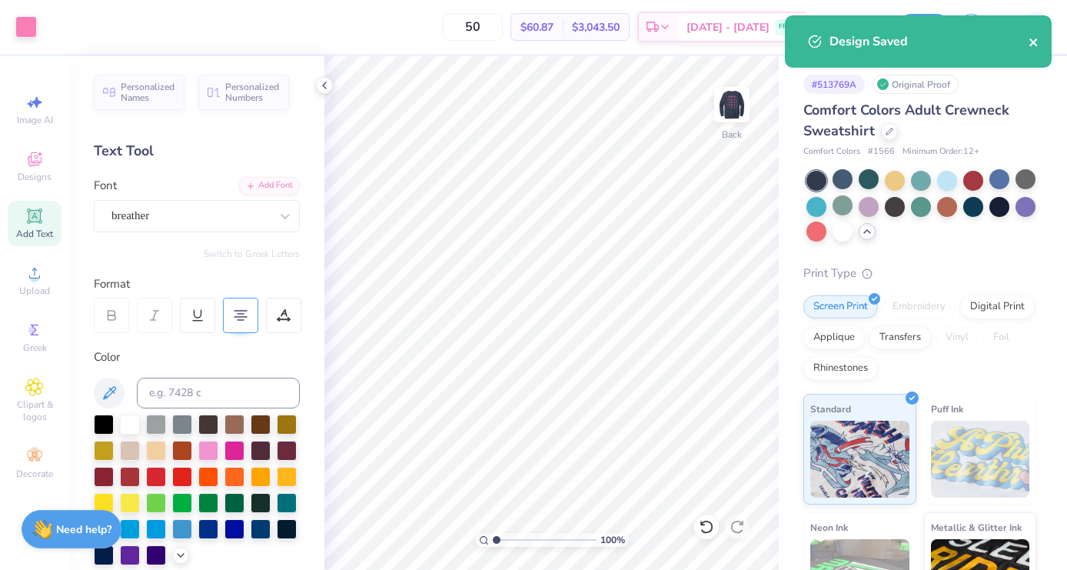
click at [1034, 42] on icon "close" at bounding box center [1033, 42] width 8 height 8
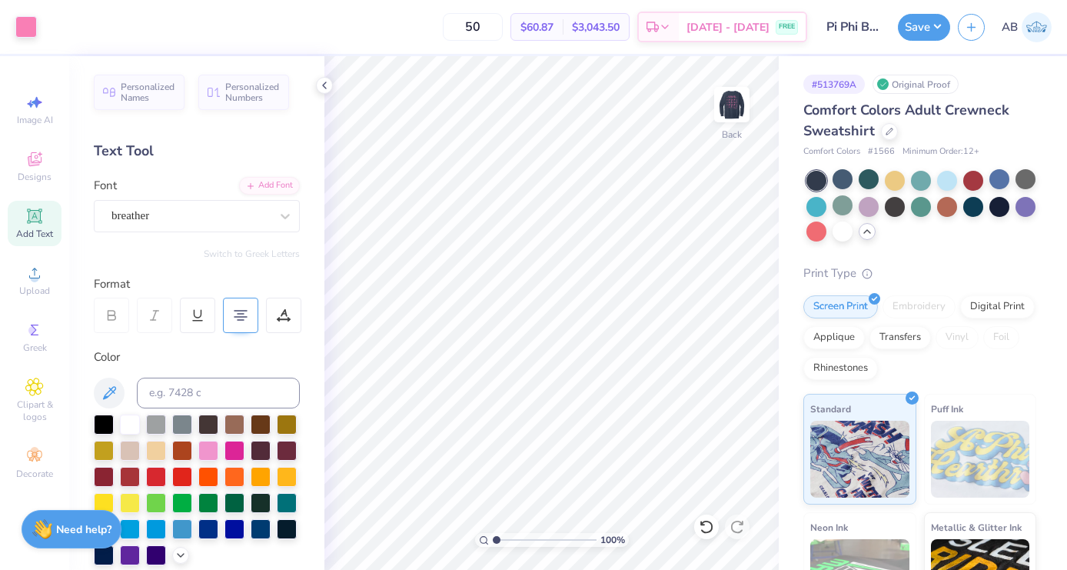
click at [973, 18] on div "Design Saved" at bounding box center [918, 15] width 273 height 6
click at [972, 35] on button "button" at bounding box center [971, 25] width 27 height 27
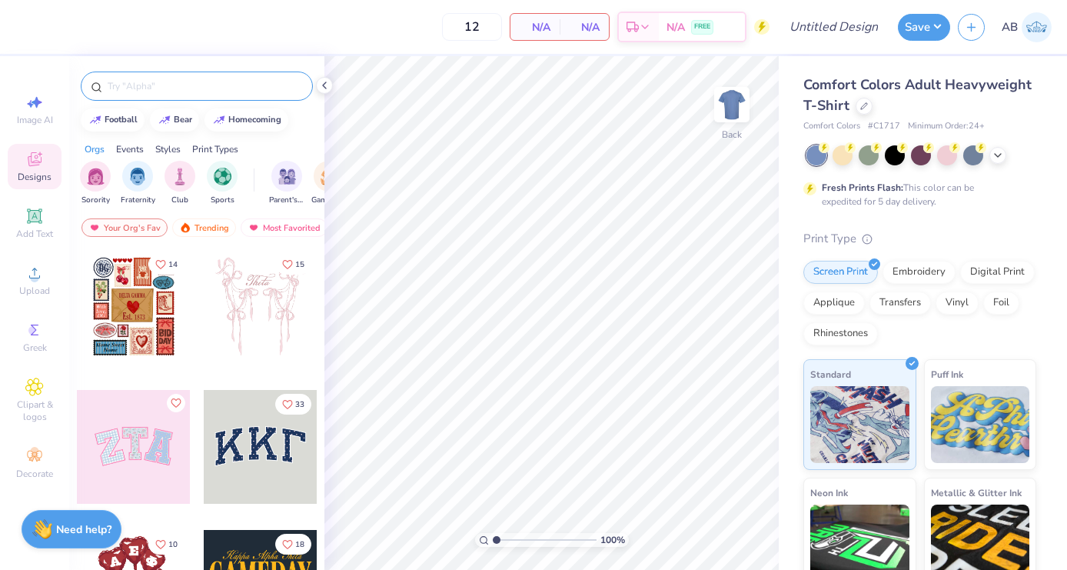
click at [183, 89] on input "text" at bounding box center [204, 85] width 197 height 15
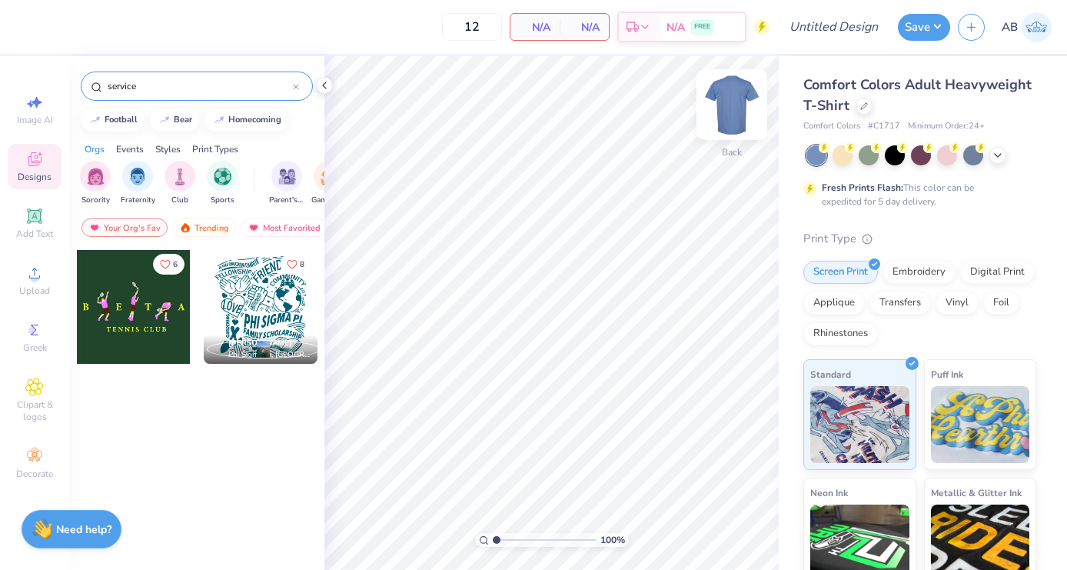
type input "service"
click at [744, 98] on img at bounding box center [731, 104] width 61 height 61
click at [278, 277] on div at bounding box center [261, 307] width 114 height 114
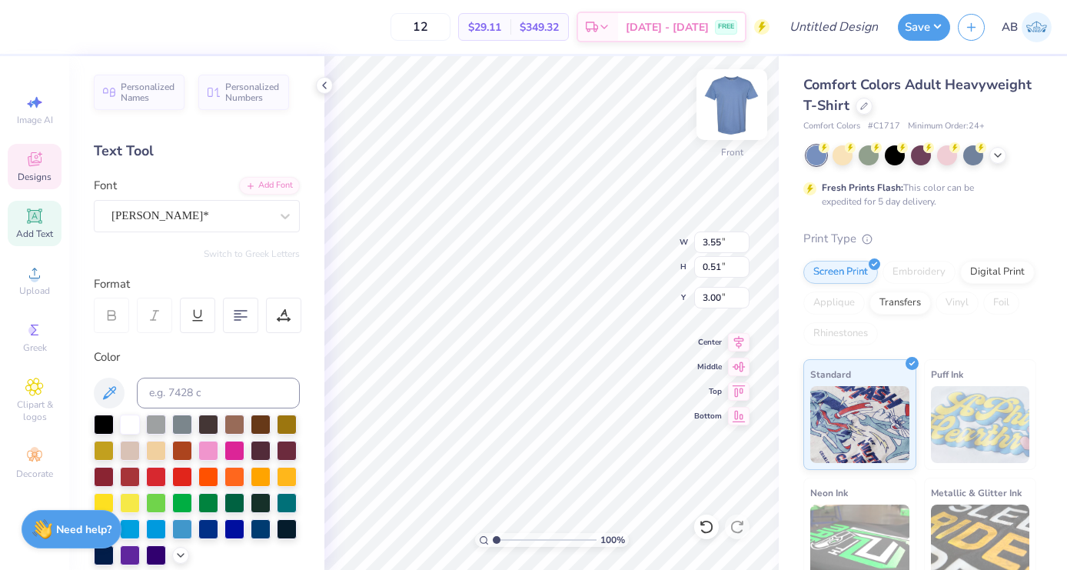
click at [732, 105] on img at bounding box center [731, 104] width 61 height 61
click at [732, 106] on img at bounding box center [731, 104] width 61 height 61
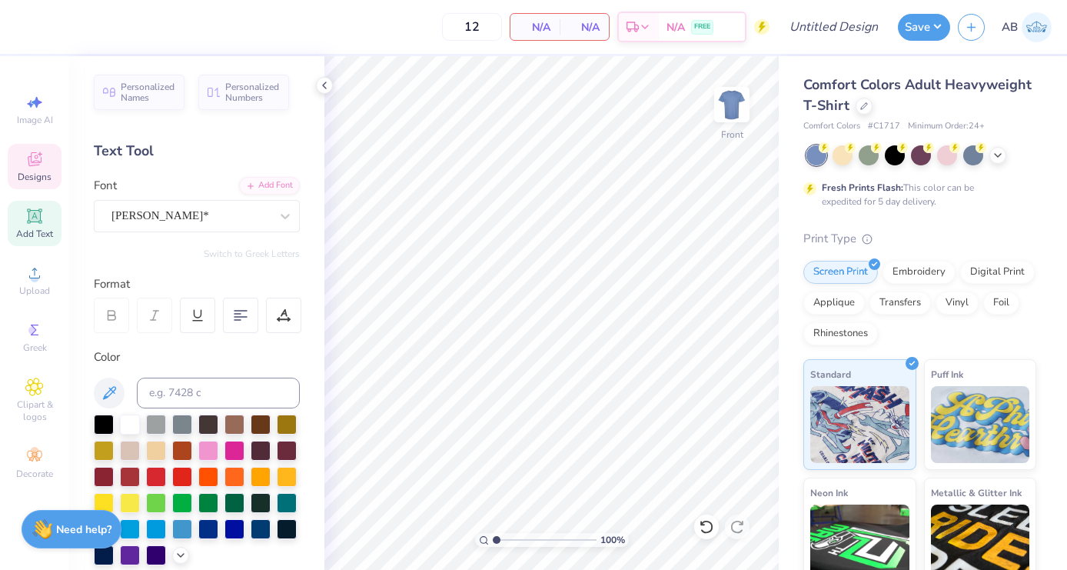
click at [29, 144] on div "Designs" at bounding box center [35, 166] width 54 height 45
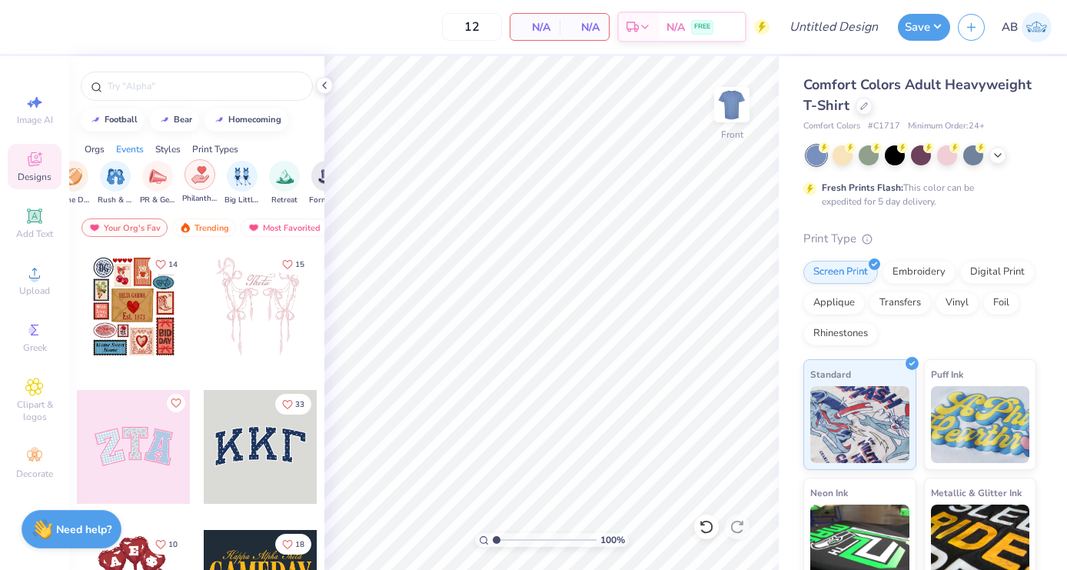
scroll to position [0, 263]
click at [148, 184] on div "filter for PR & General" at bounding box center [150, 174] width 31 height 31
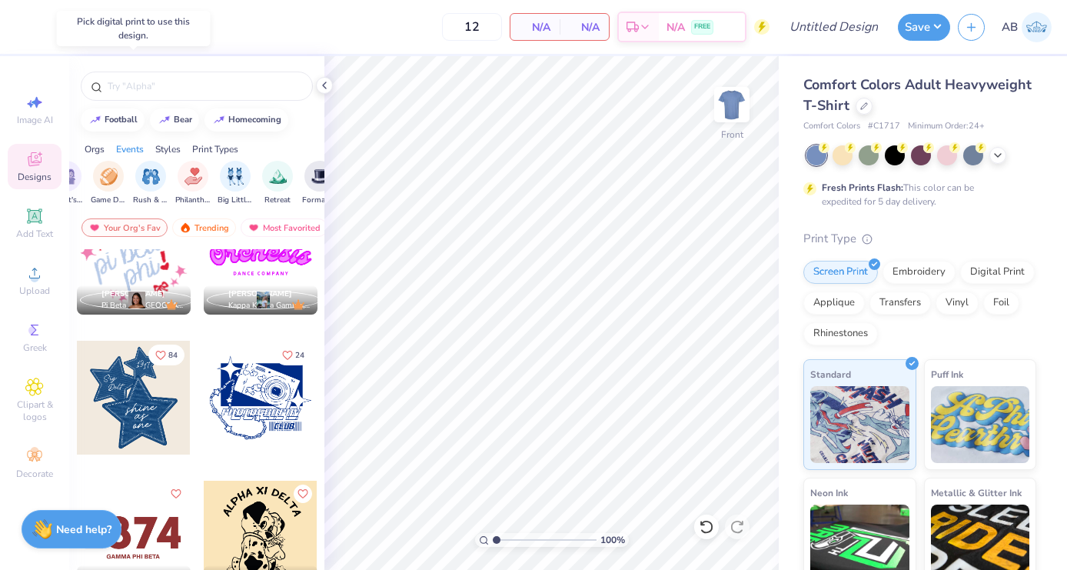
scroll to position [1173, 0]
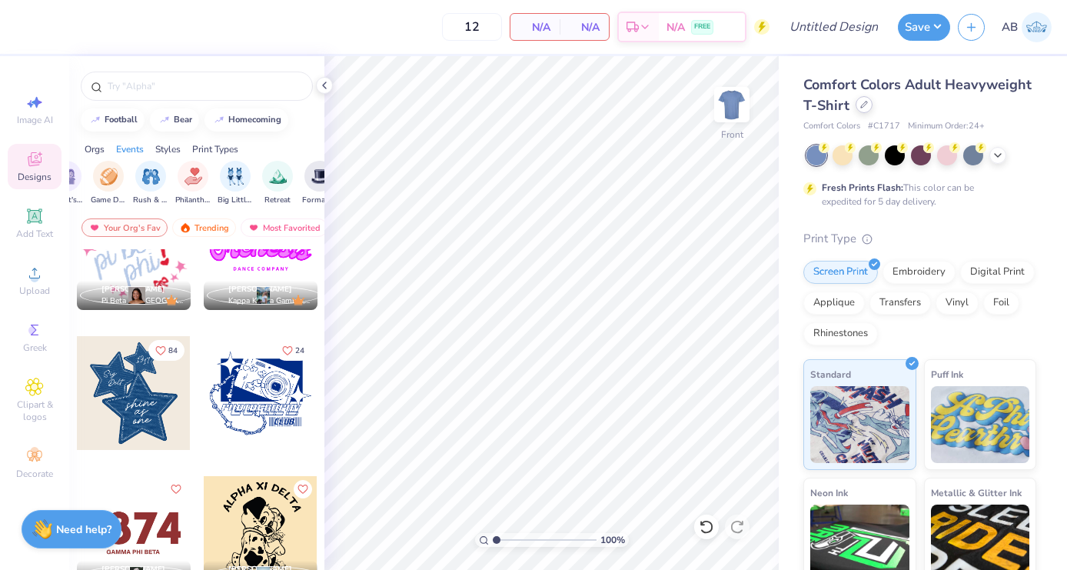
click at [861, 106] on icon at bounding box center [864, 104] width 6 height 6
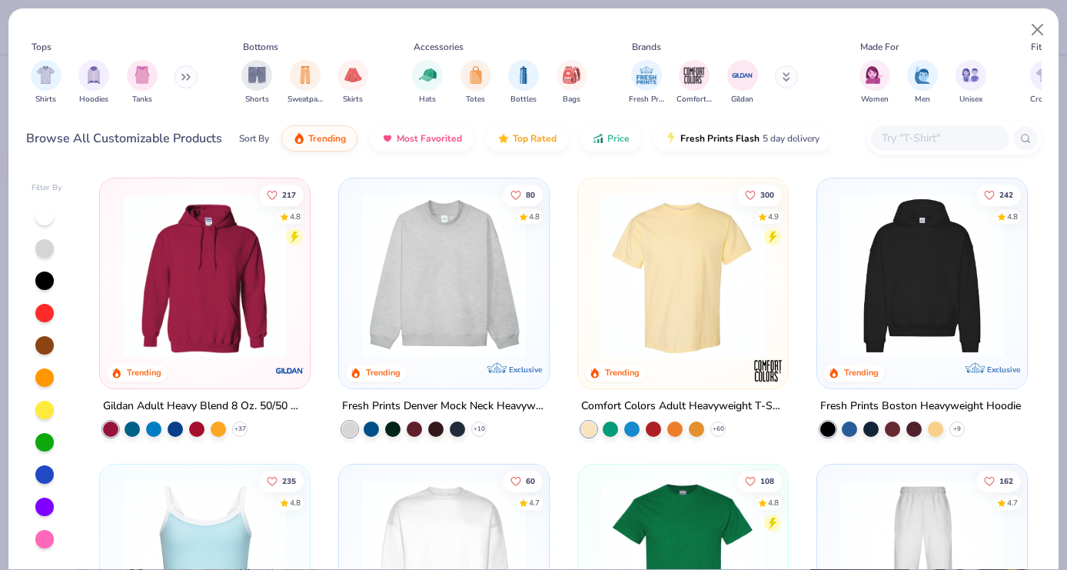
click at [191, 75] on icon at bounding box center [185, 77] width 9 height 8
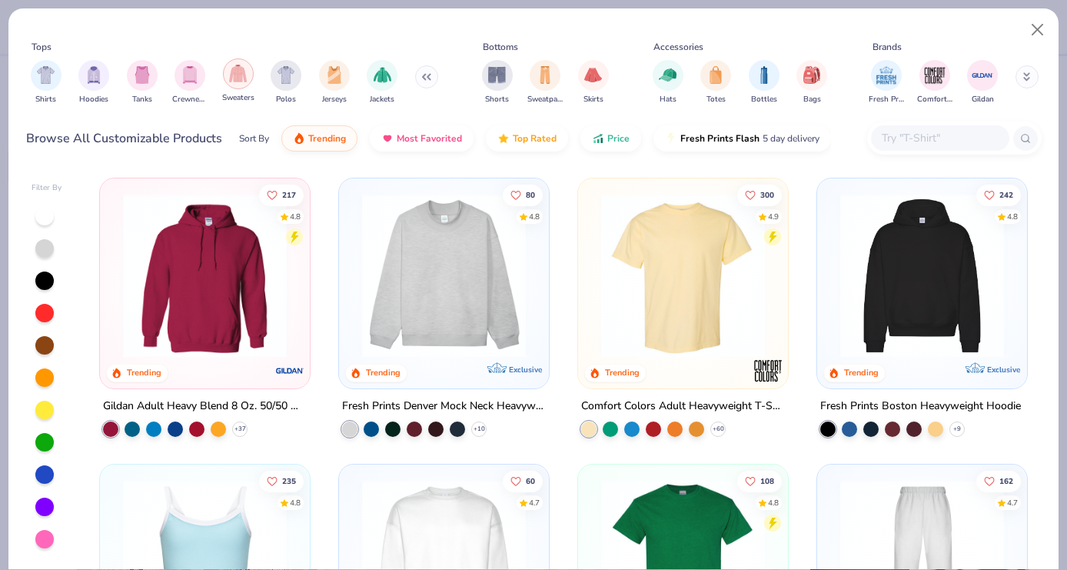
click at [241, 76] on img "filter for Sweaters" at bounding box center [238, 74] width 18 height 18
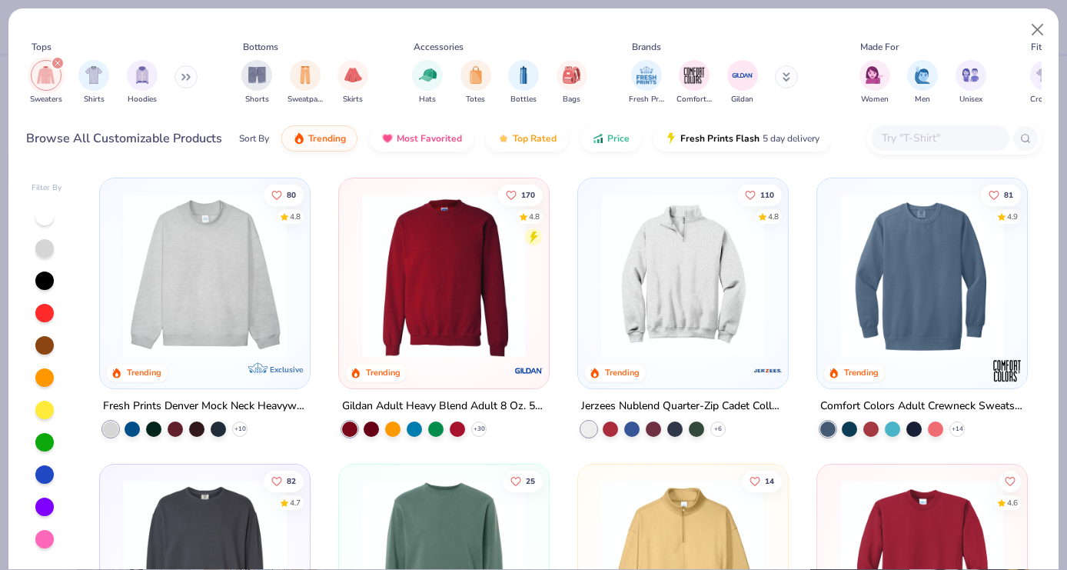
click at [933, 270] on img at bounding box center [921, 276] width 179 height 164
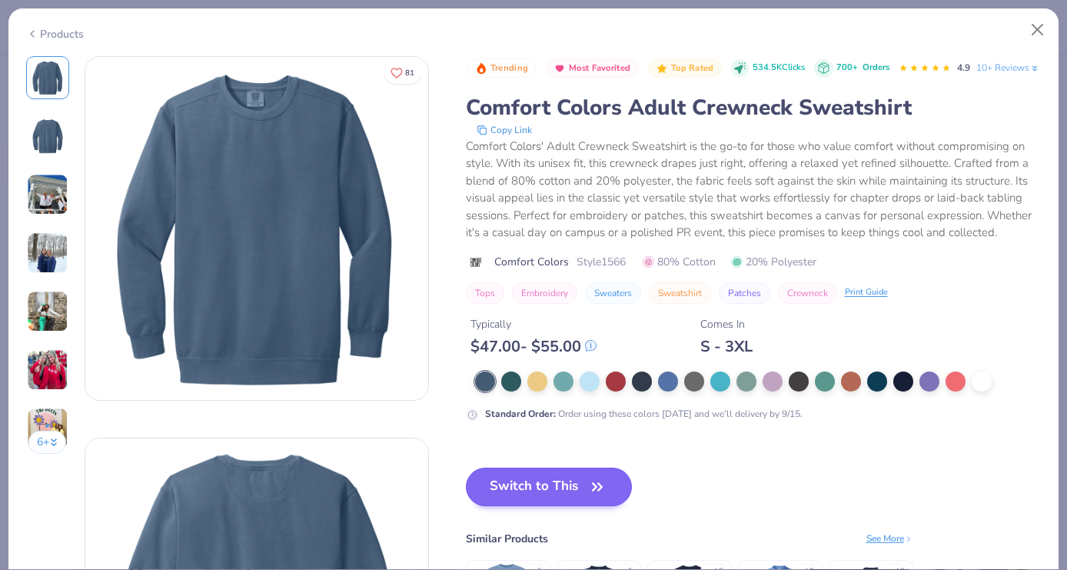
click at [515, 506] on button "Switch to This" at bounding box center [549, 486] width 167 height 38
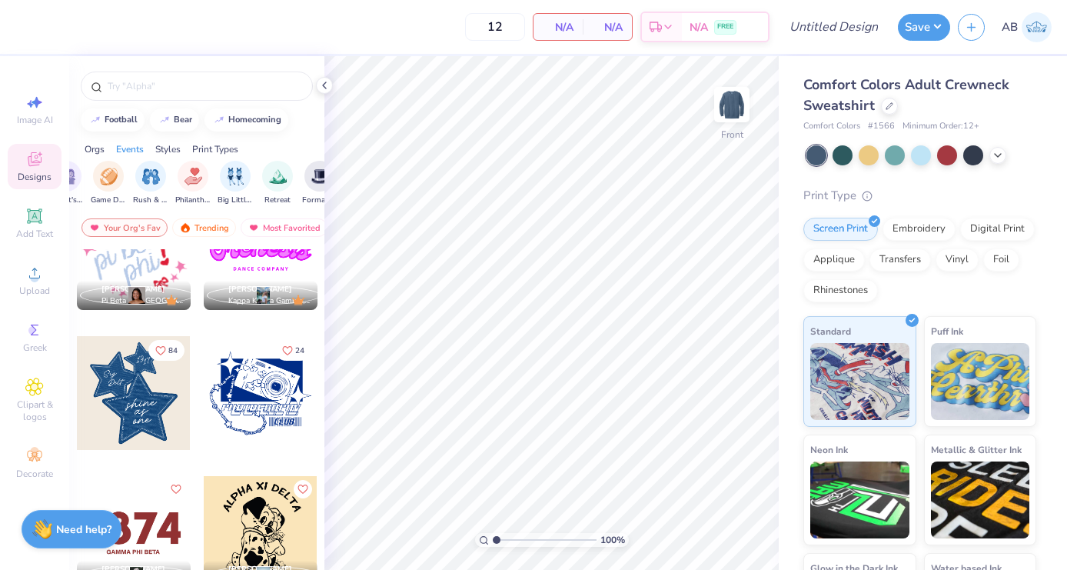
click at [146, 388] on div at bounding box center [134, 393] width 114 height 114
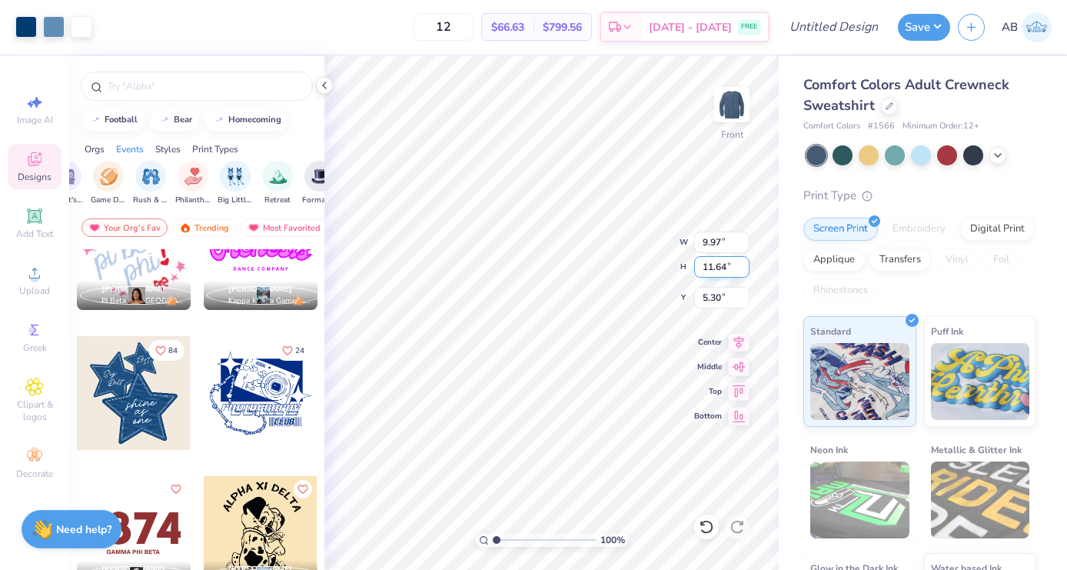
type input "3.57"
click at [995, 156] on icon at bounding box center [997, 154] width 12 height 12
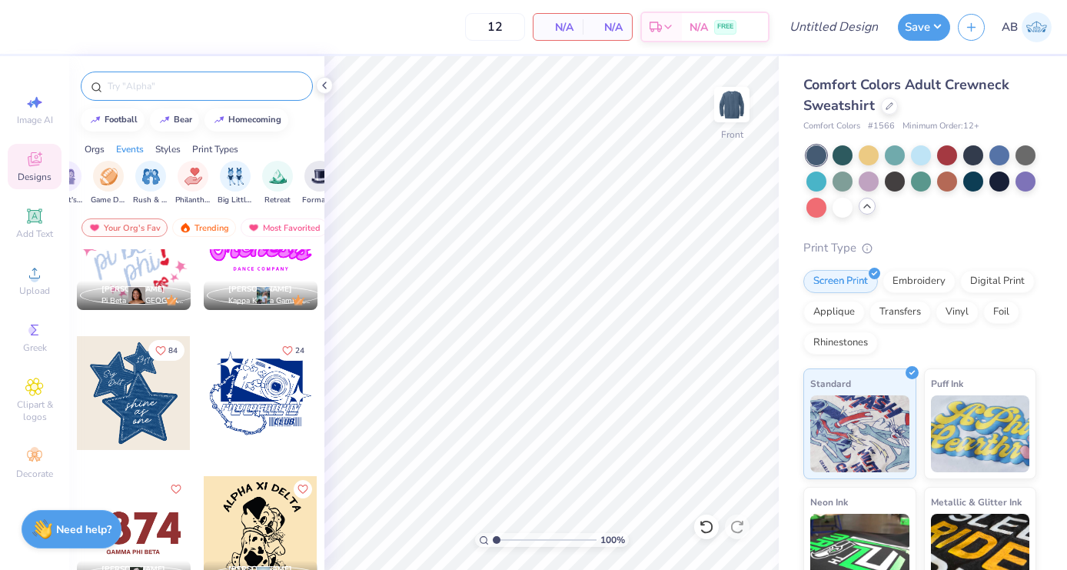
click at [178, 86] on input "text" at bounding box center [204, 85] width 197 height 15
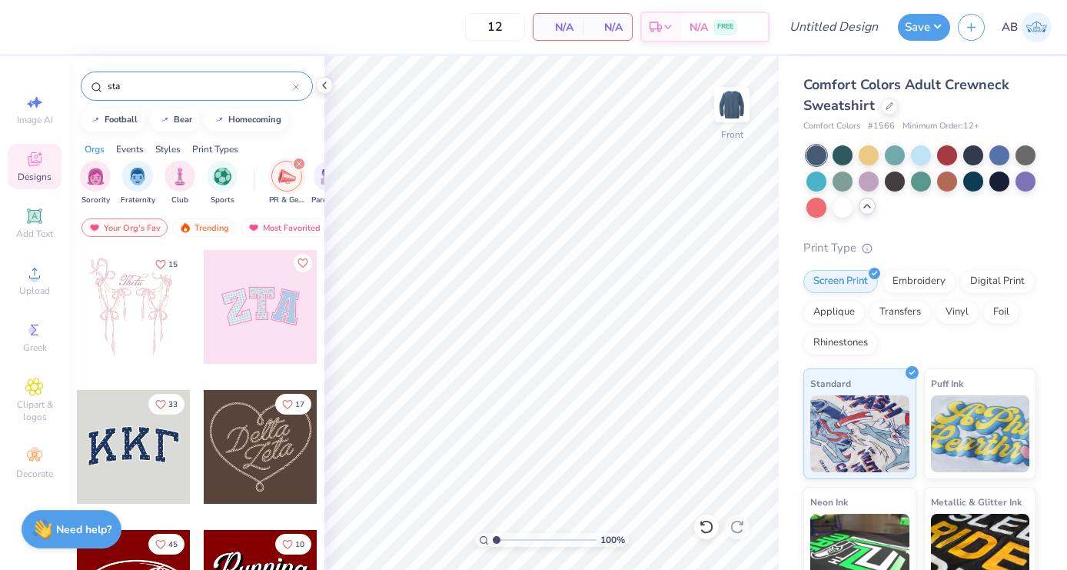
type input "star"
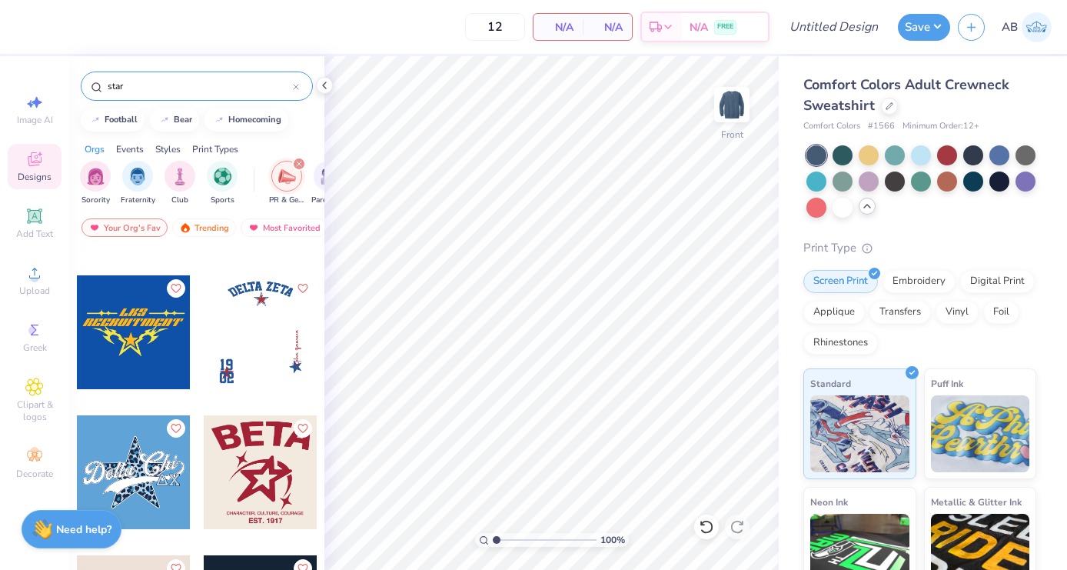
scroll to position [4315, 0]
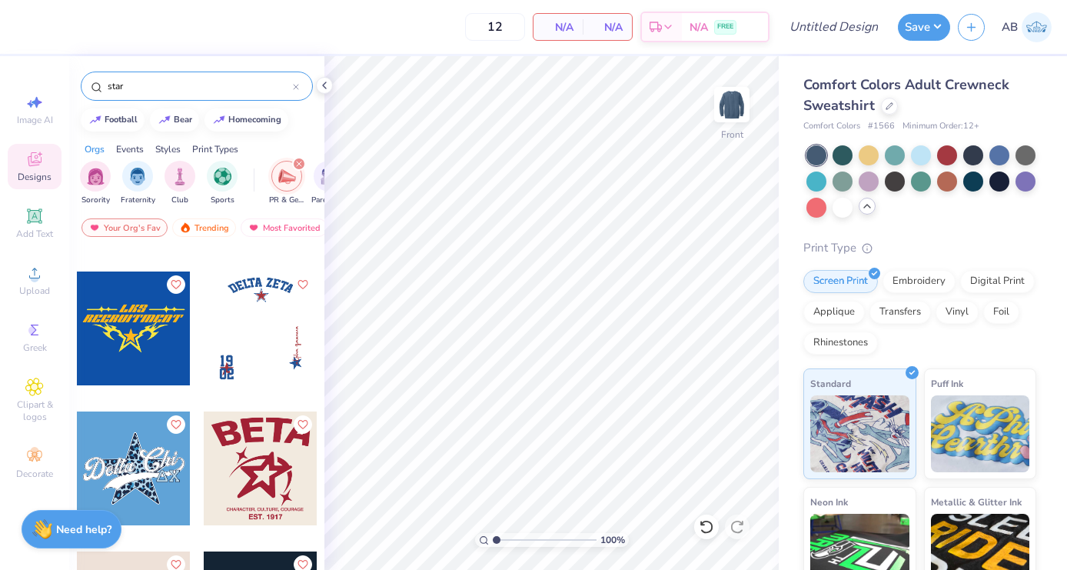
click at [297, 82] on div at bounding box center [296, 86] width 6 height 14
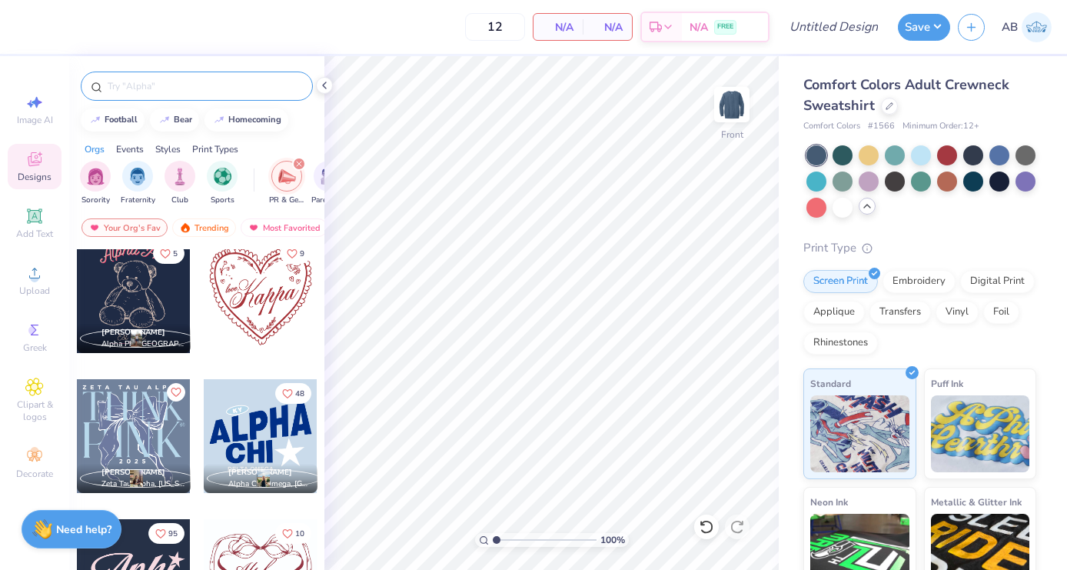
scroll to position [4628, 0]
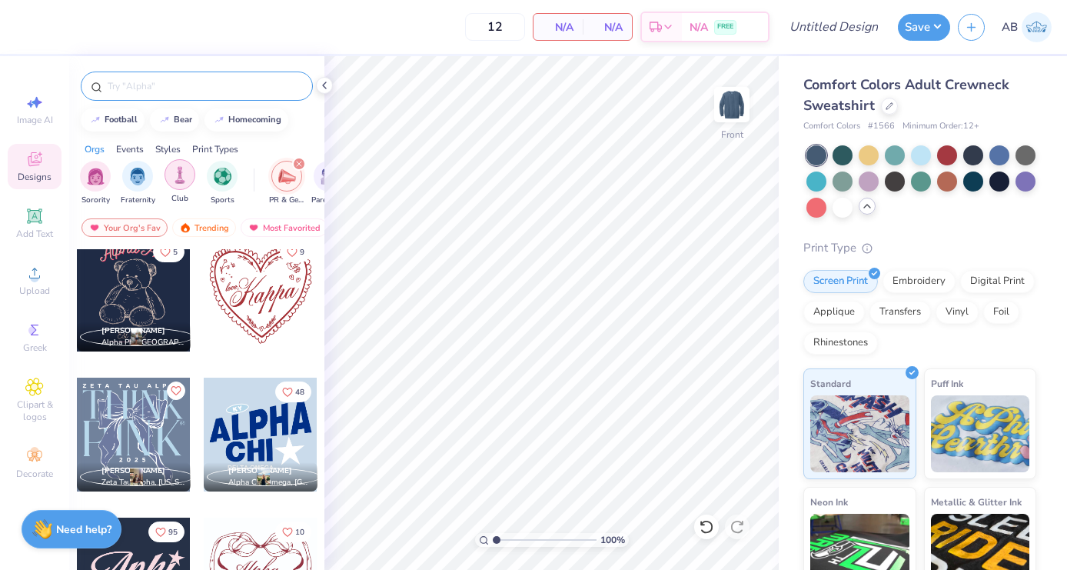
click at [174, 180] on img "filter for Club" at bounding box center [179, 175] width 17 height 18
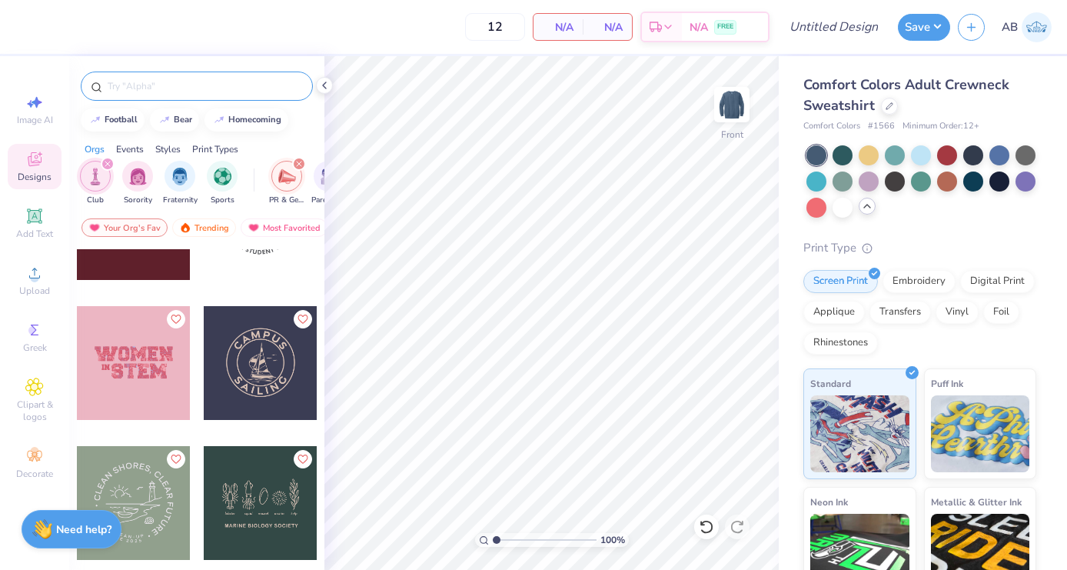
scroll to position [4145, 0]
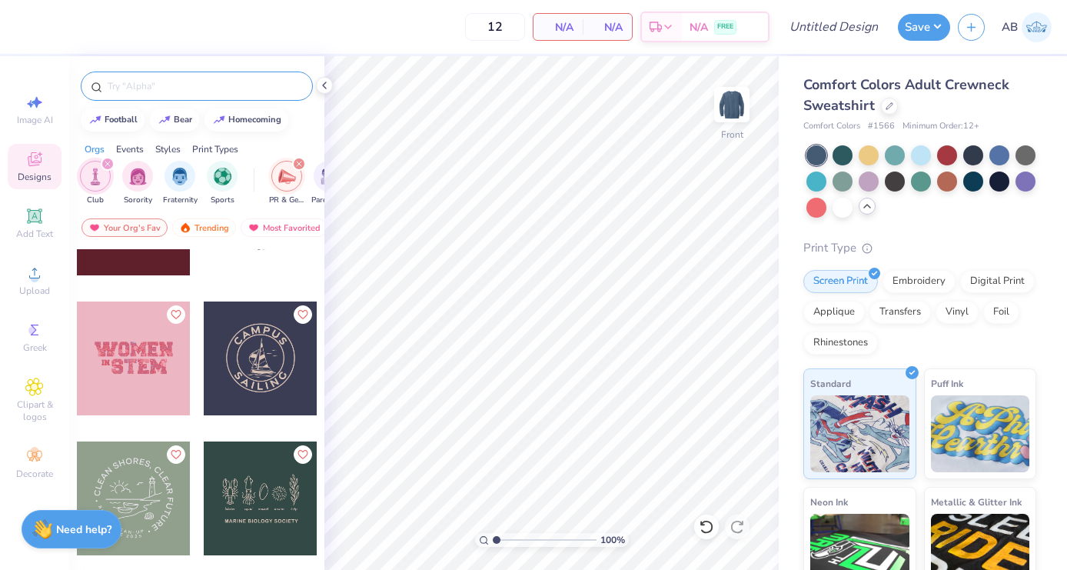
click at [191, 105] on div at bounding box center [196, 82] width 255 height 52
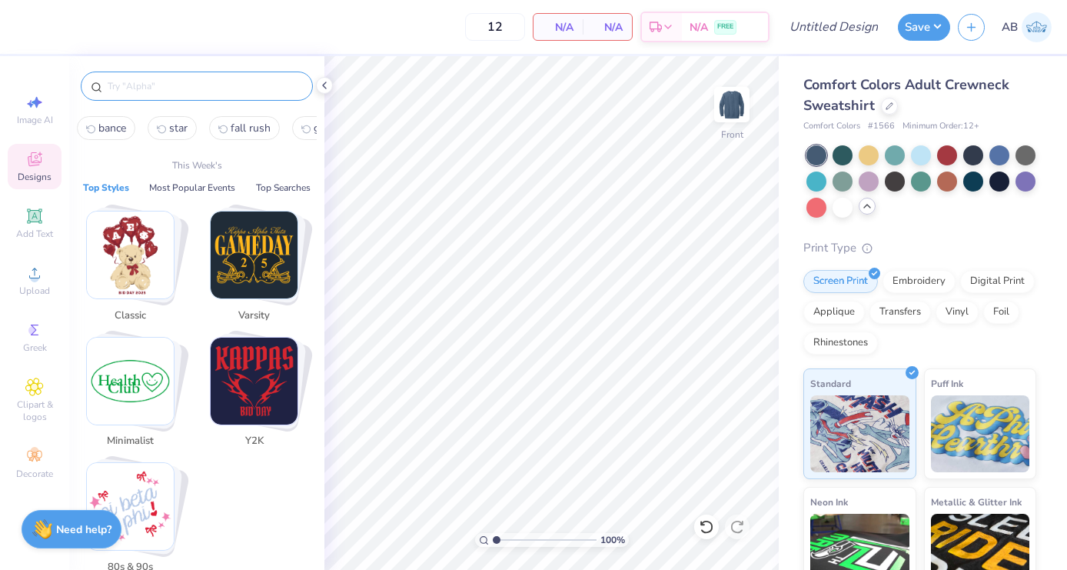
click at [182, 91] on input "text" at bounding box center [204, 85] width 197 height 15
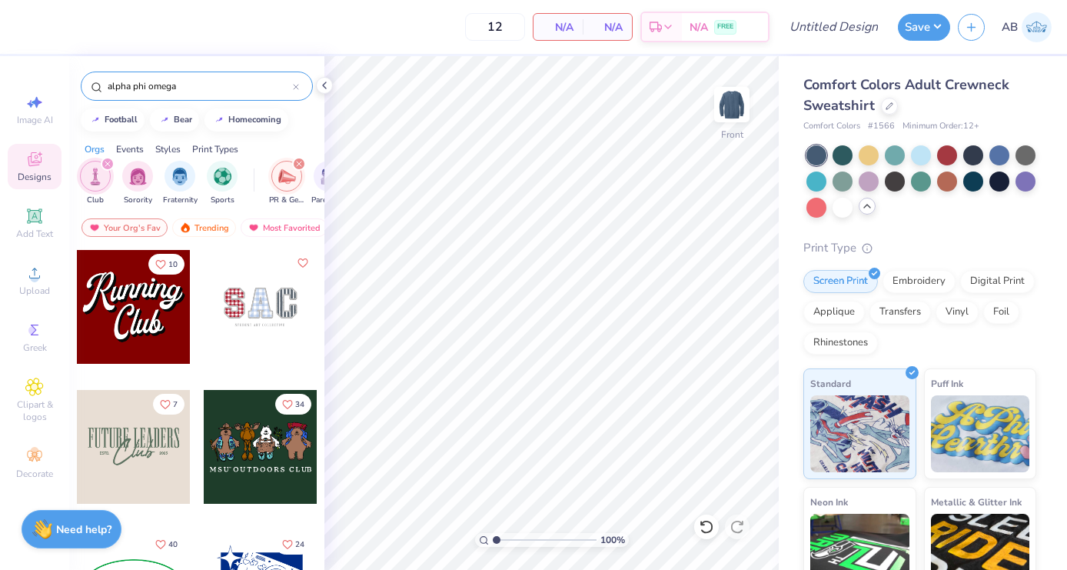
type input "alpha phi omega"
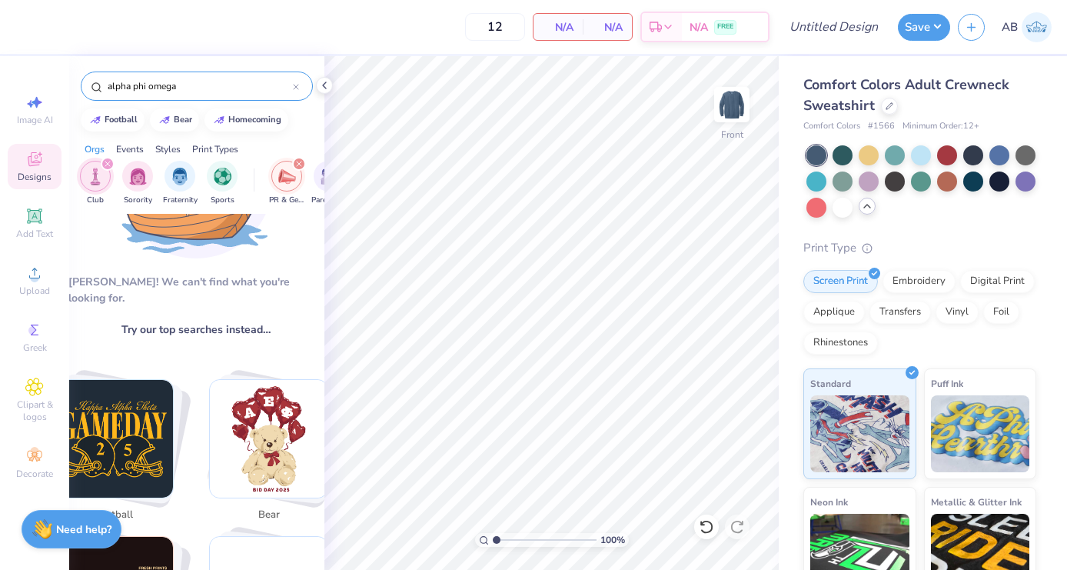
scroll to position [126, 2]
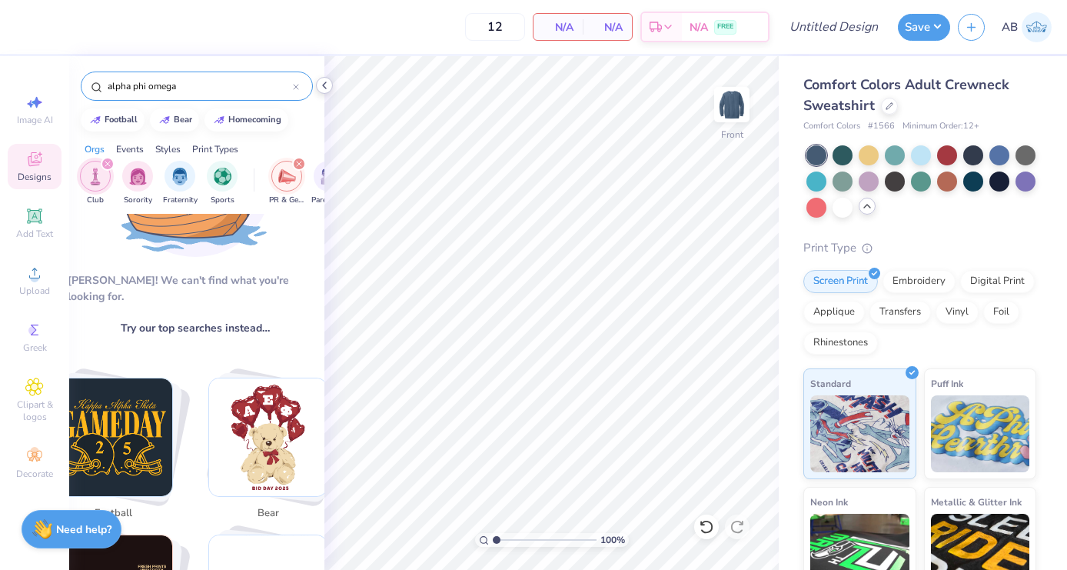
click at [327, 85] on icon at bounding box center [324, 85] width 12 height 12
